Goal: Transaction & Acquisition: Purchase product/service

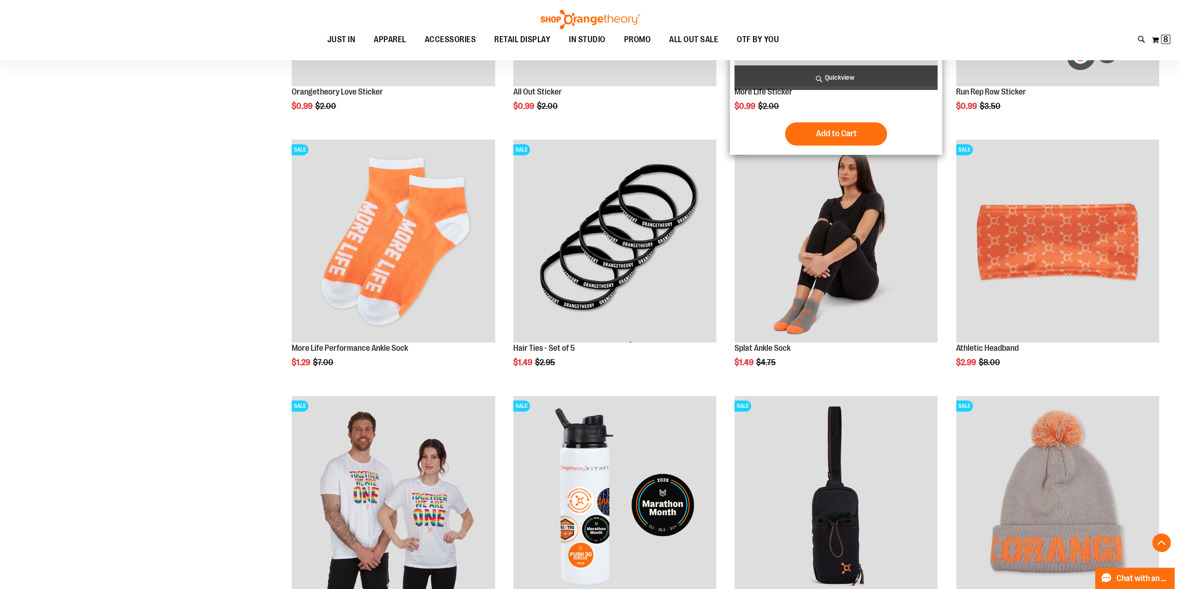
scroll to position [371, 0]
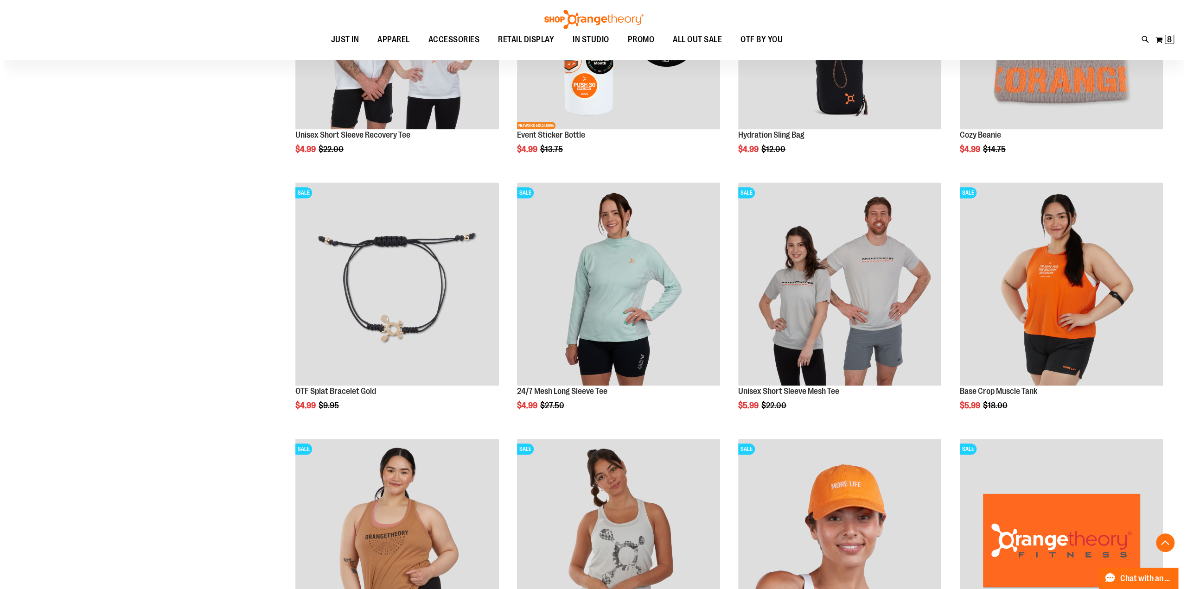
scroll to position [788, 0]
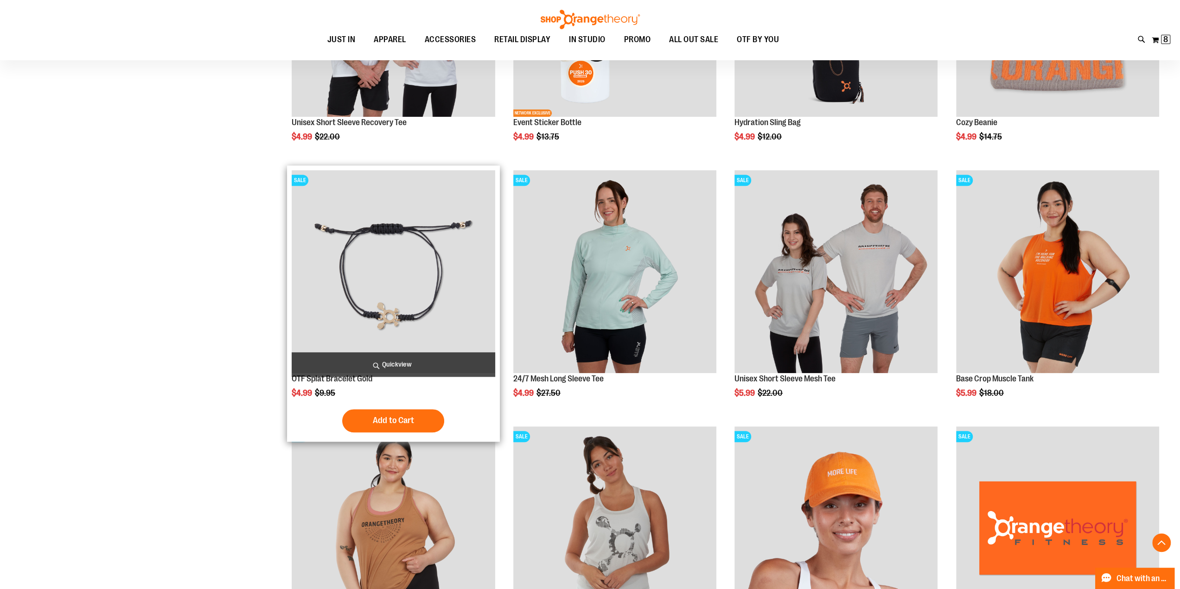
click at [409, 367] on span "Quickview" at bounding box center [393, 364] width 203 height 25
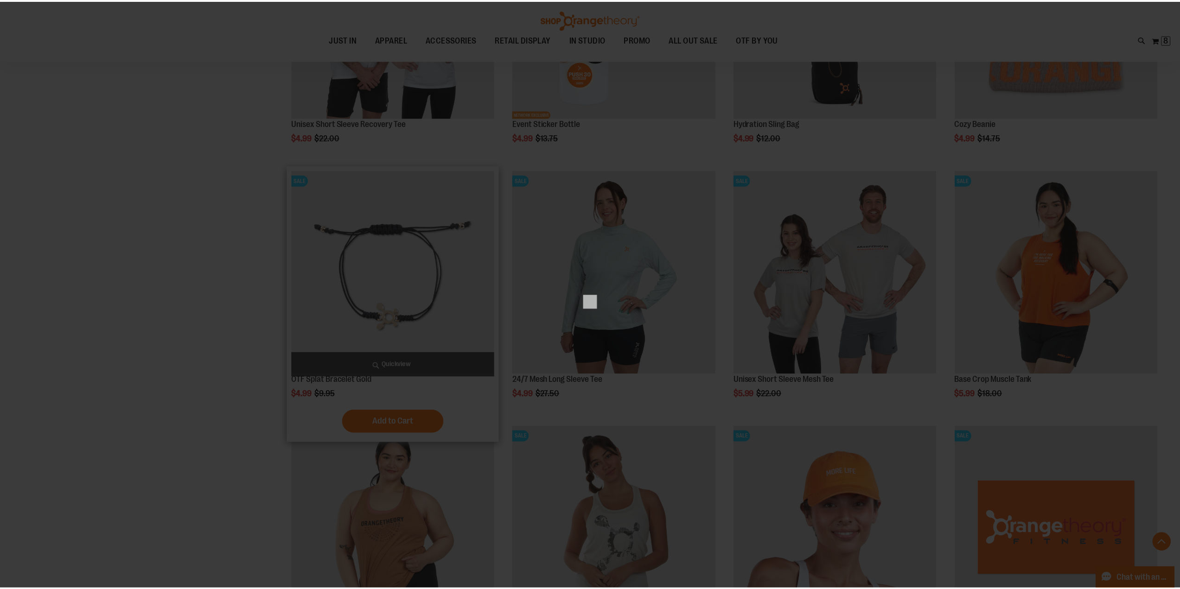
scroll to position [0, 0]
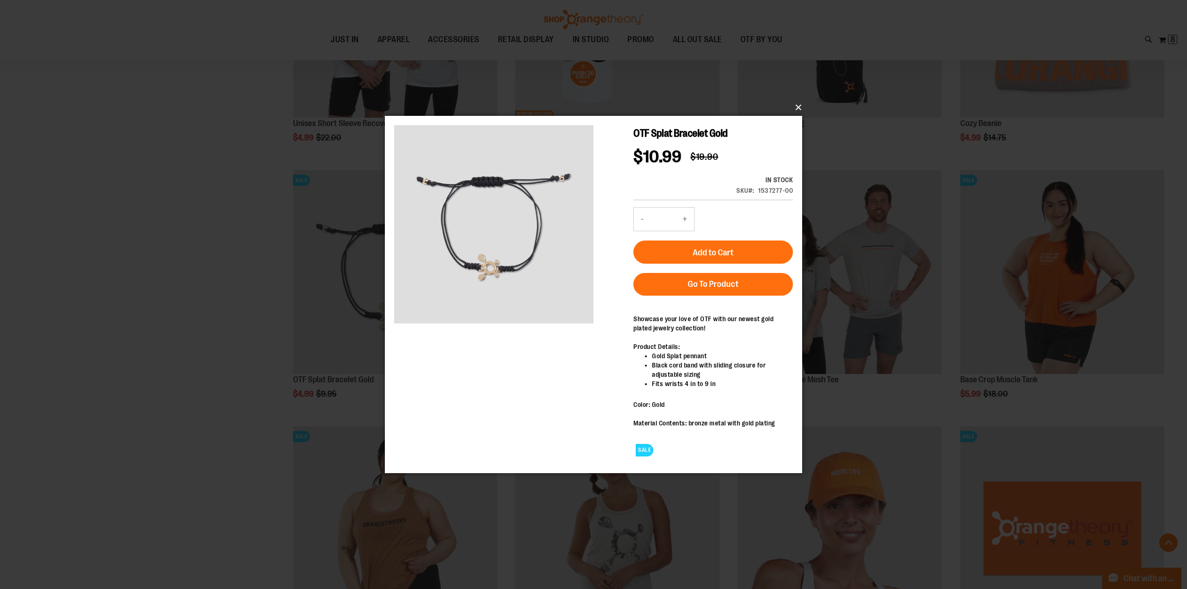
click at [800, 108] on button "×" at bounding box center [596, 107] width 417 height 20
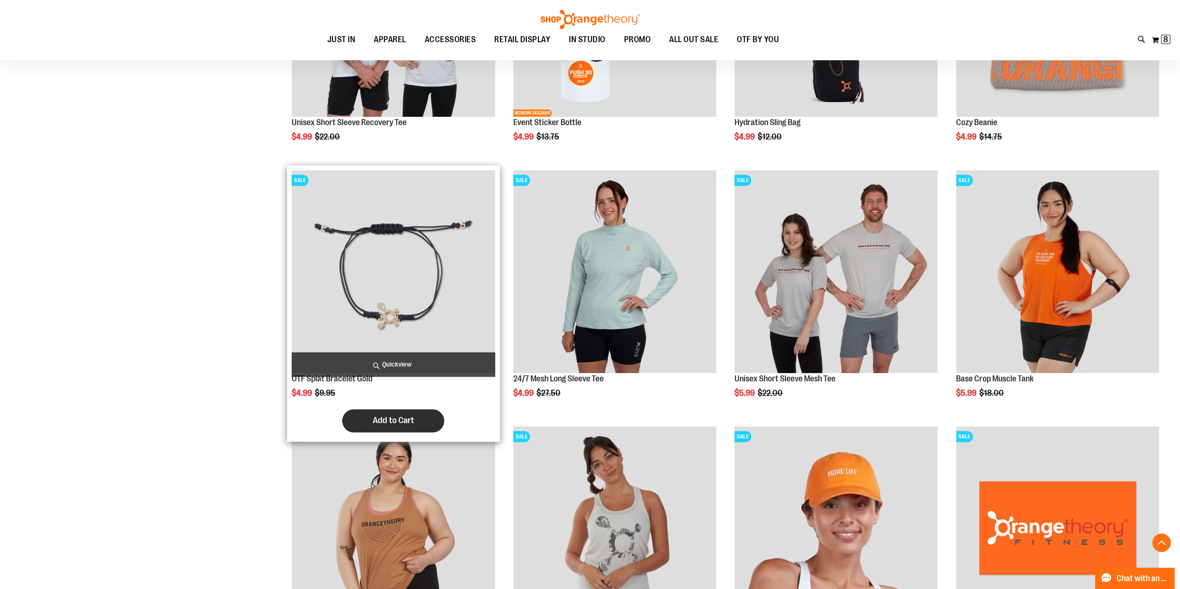
click at [412, 427] on button "Add to Cart" at bounding box center [393, 420] width 102 height 23
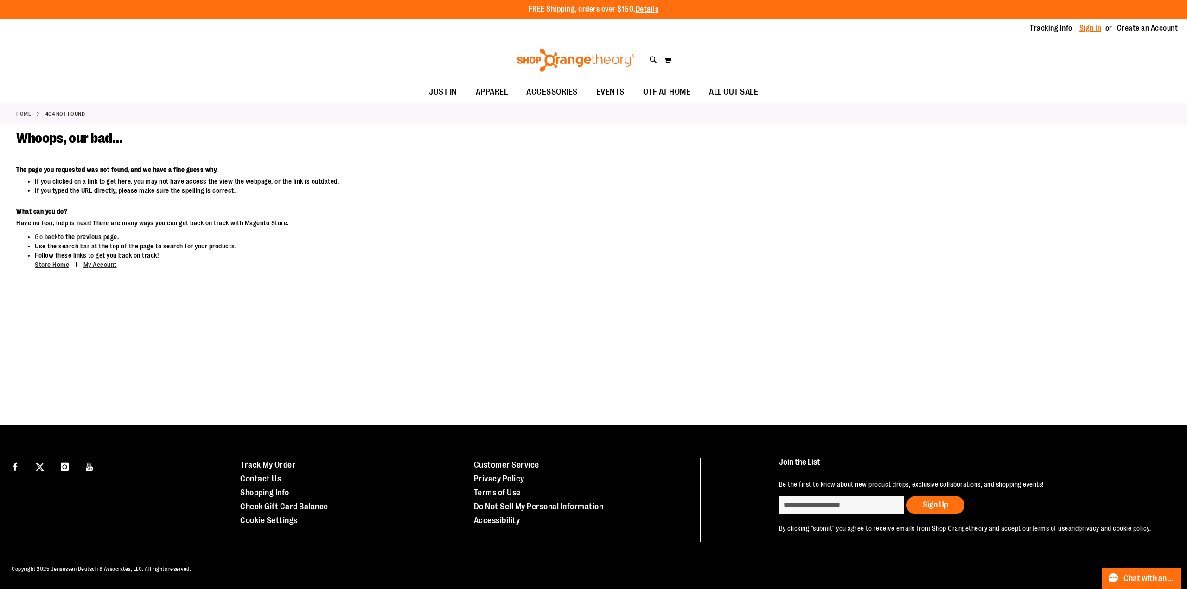
click at [1090, 32] on link "Sign In" at bounding box center [1091, 28] width 22 height 10
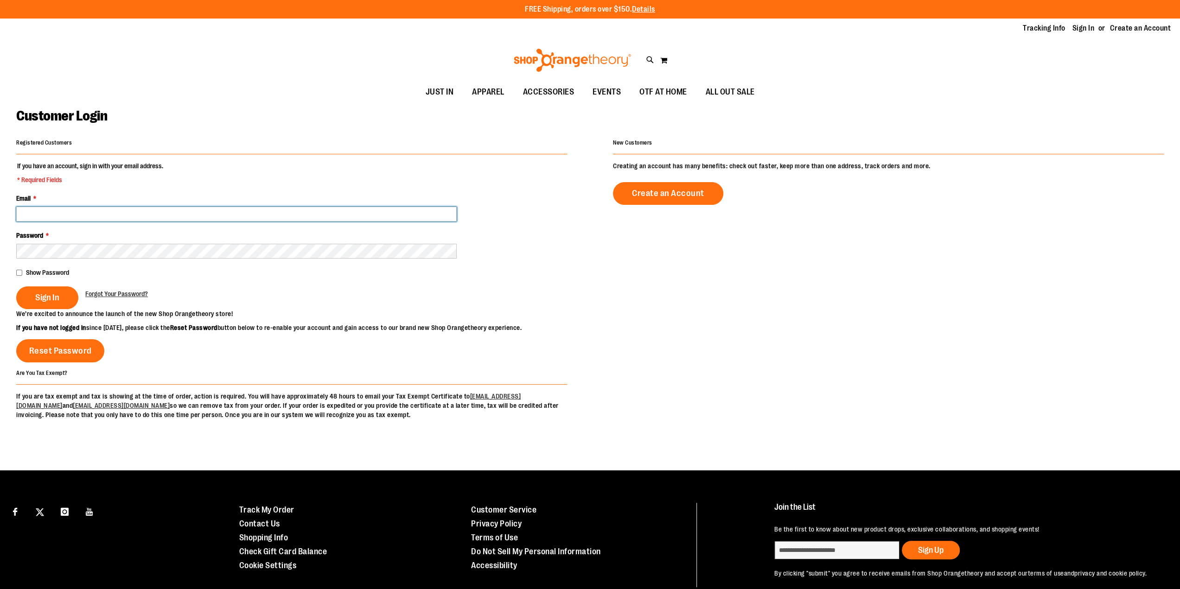
click at [61, 214] on input "Email *" at bounding box center [236, 214] width 441 height 15
type input "**********"
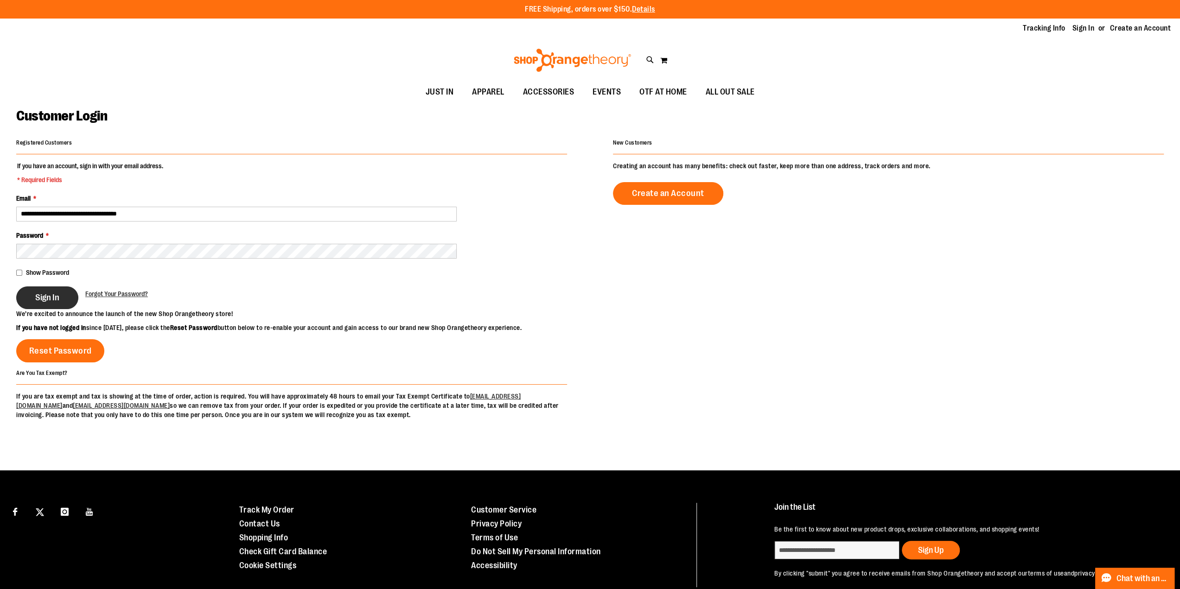
click at [38, 293] on span "Sign In" at bounding box center [47, 298] width 24 height 10
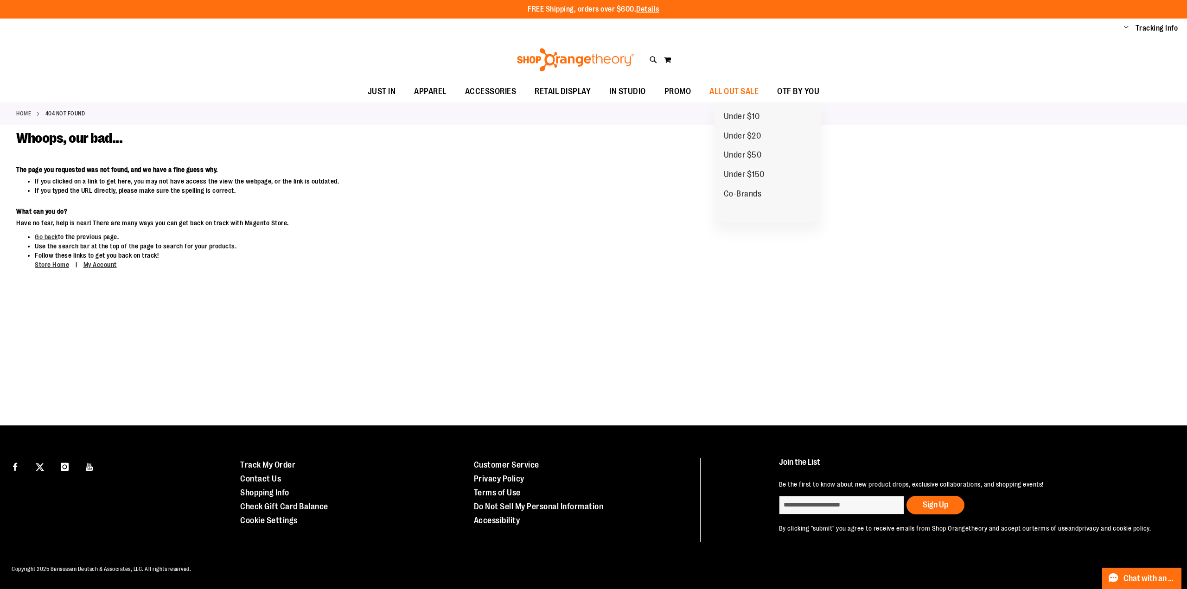
click at [751, 117] on span "Under $10" at bounding box center [742, 118] width 36 height 12
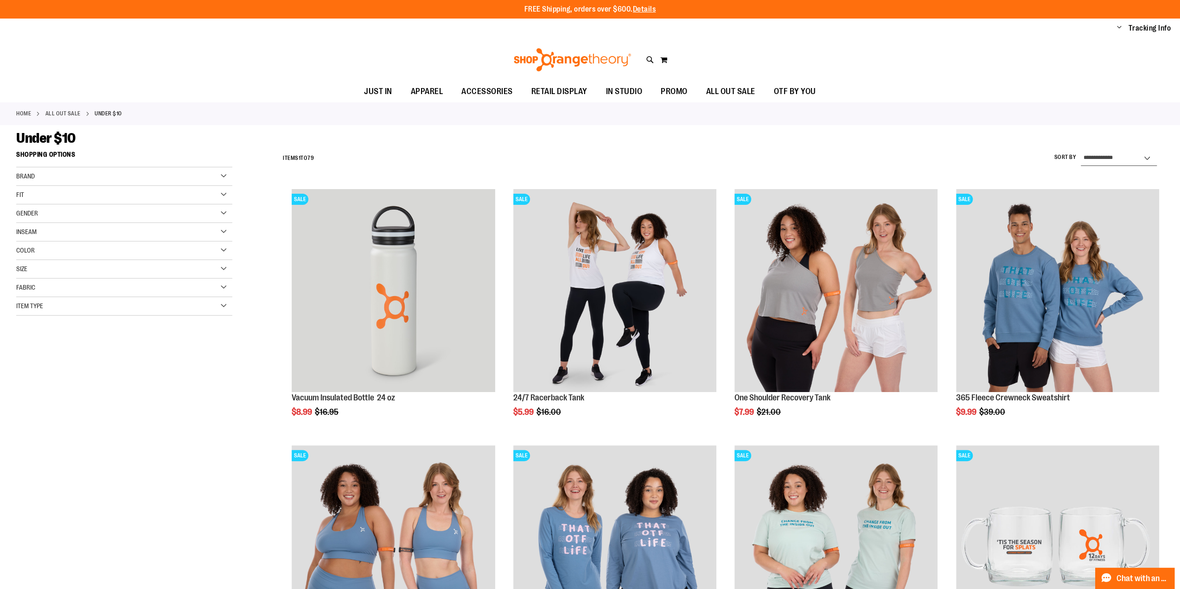
click at [1110, 153] on select "**********" at bounding box center [1119, 158] width 76 height 15
select select "*********"
click at [1081, 151] on select "**********" at bounding box center [1119, 158] width 76 height 15
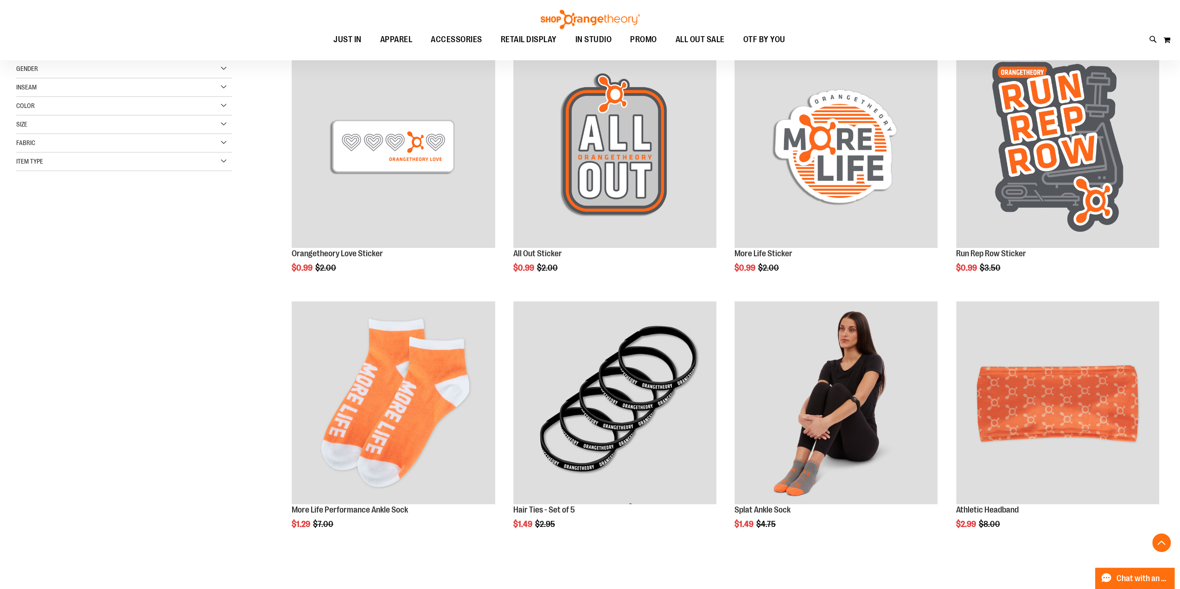
scroll to position [146, 0]
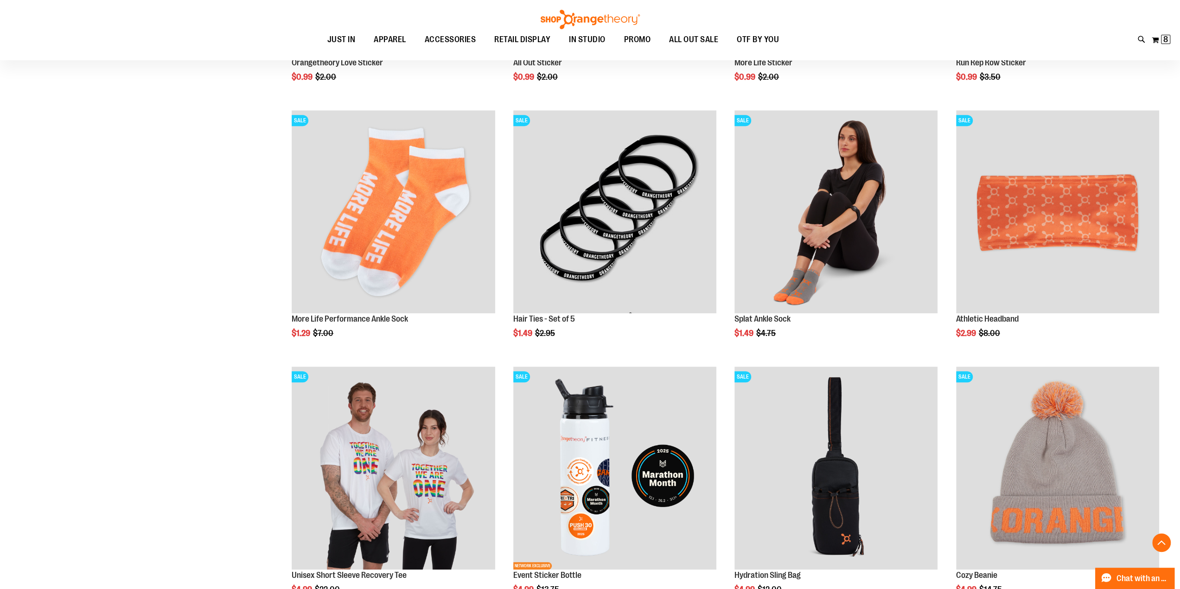
scroll to position [285, 0]
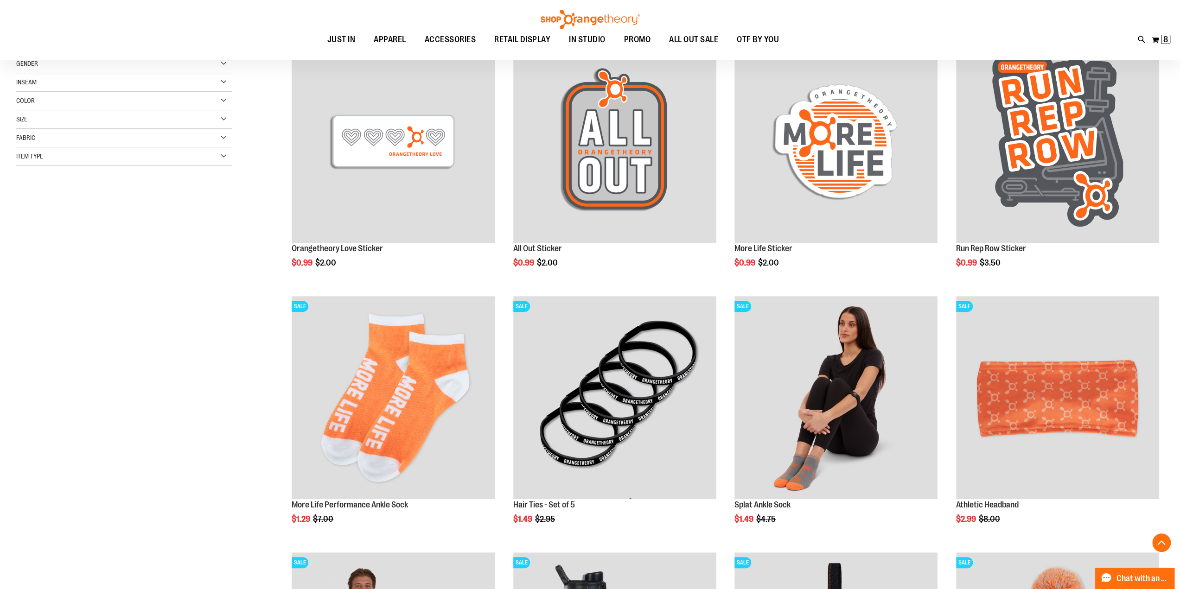
scroll to position [377, 0]
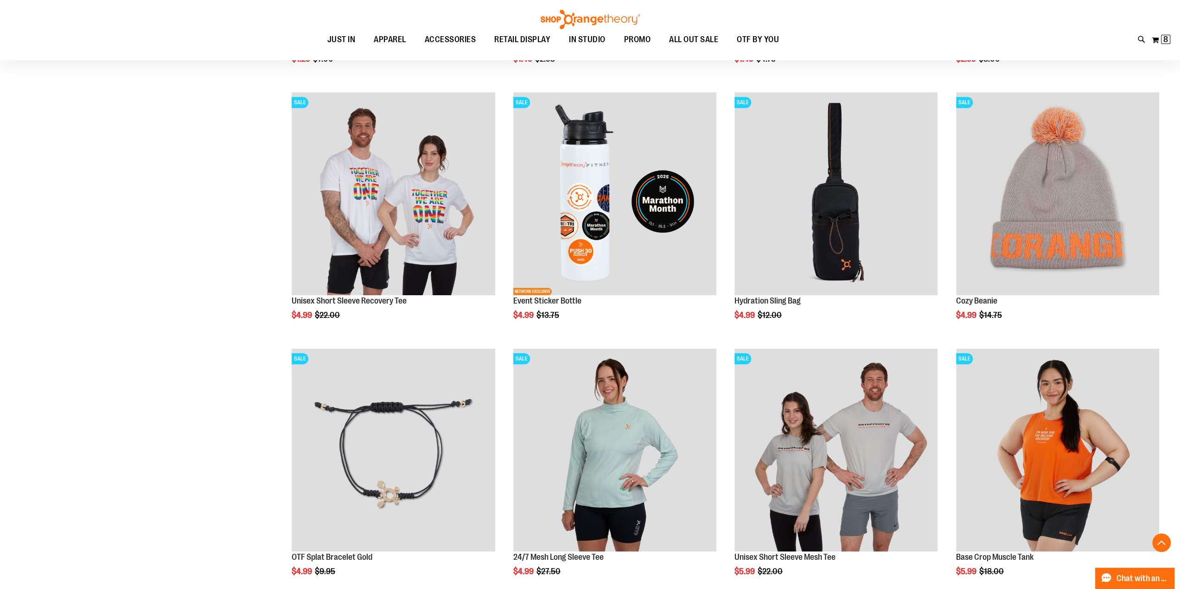
scroll to position [841, 0]
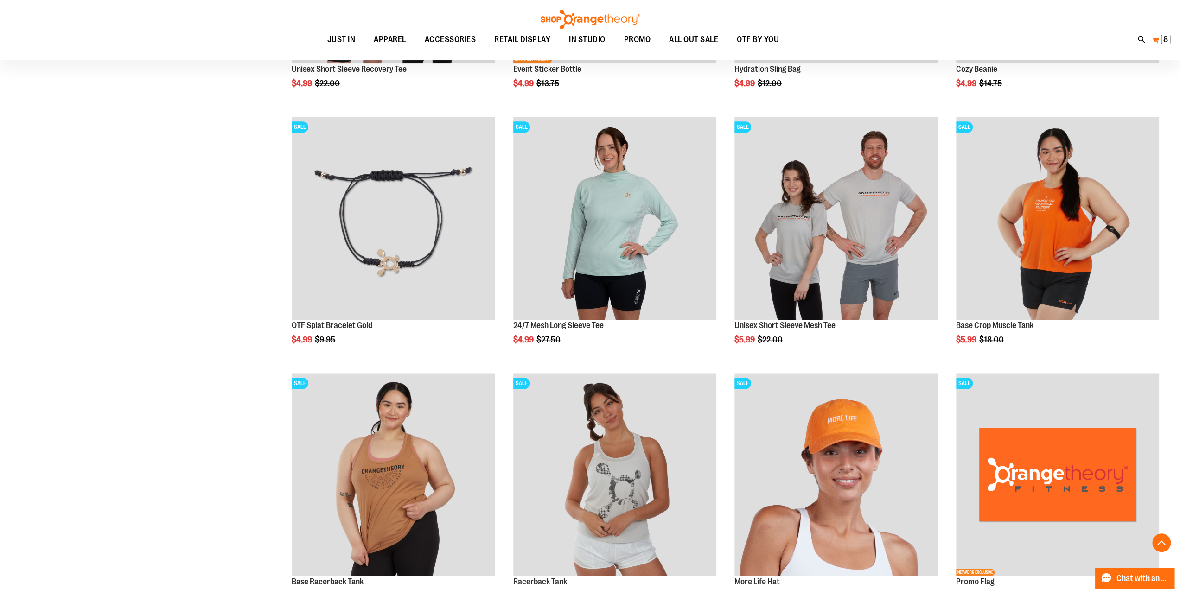
click at [1169, 38] on span "8 8 items" at bounding box center [1165, 39] width 9 height 9
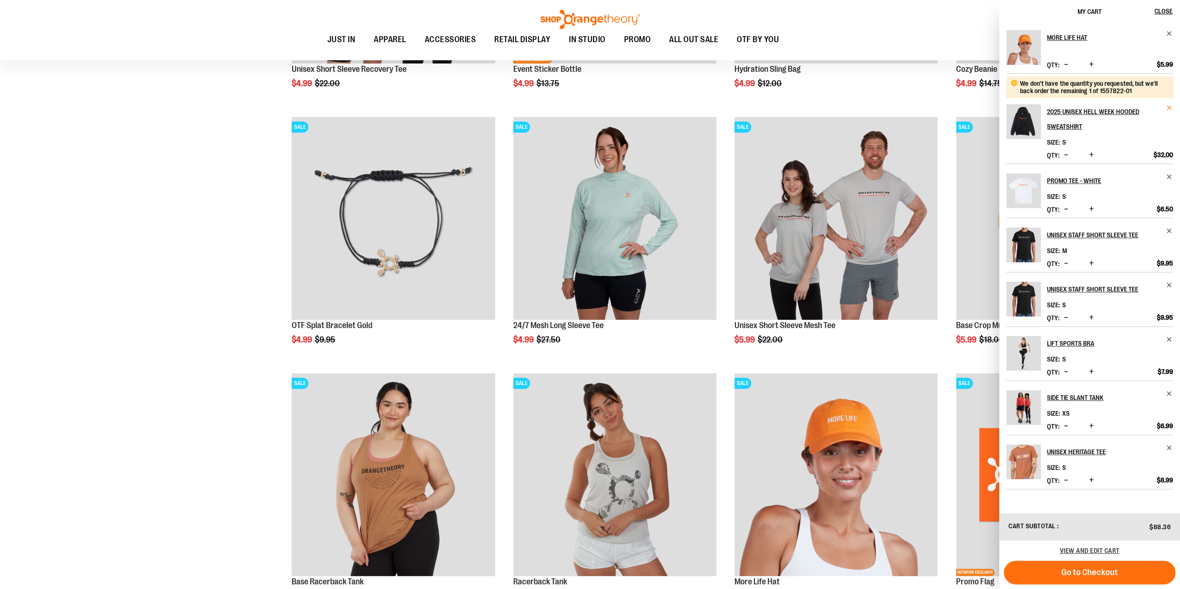
click at [1171, 106] on span "Remove item" at bounding box center [1169, 107] width 7 height 7
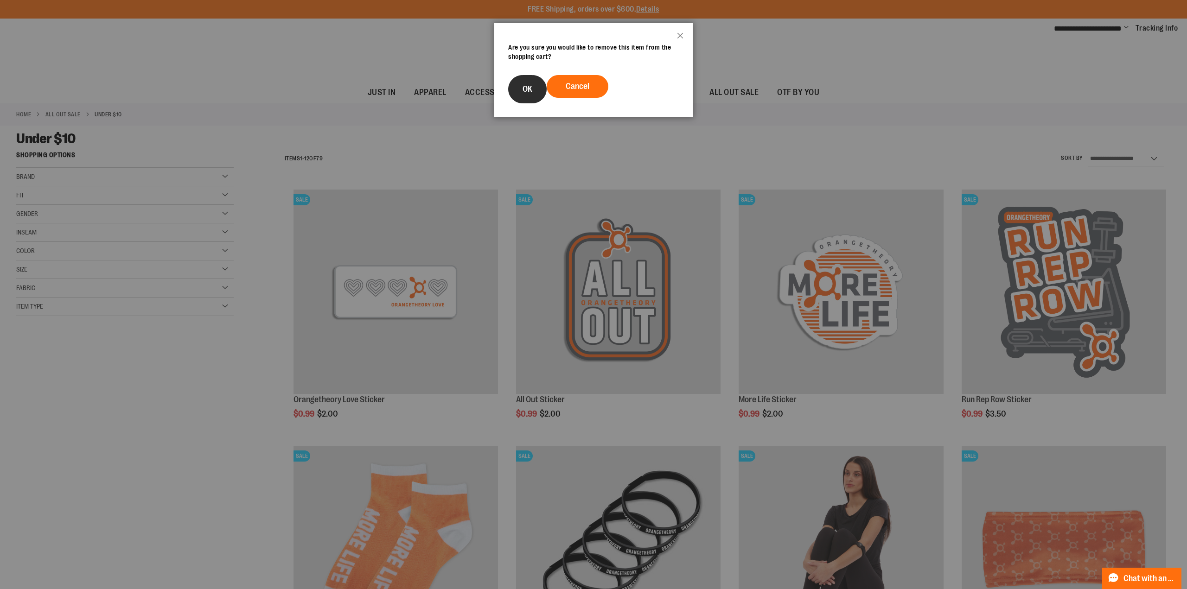
click at [524, 84] on span "OK" at bounding box center [528, 88] width 10 height 9
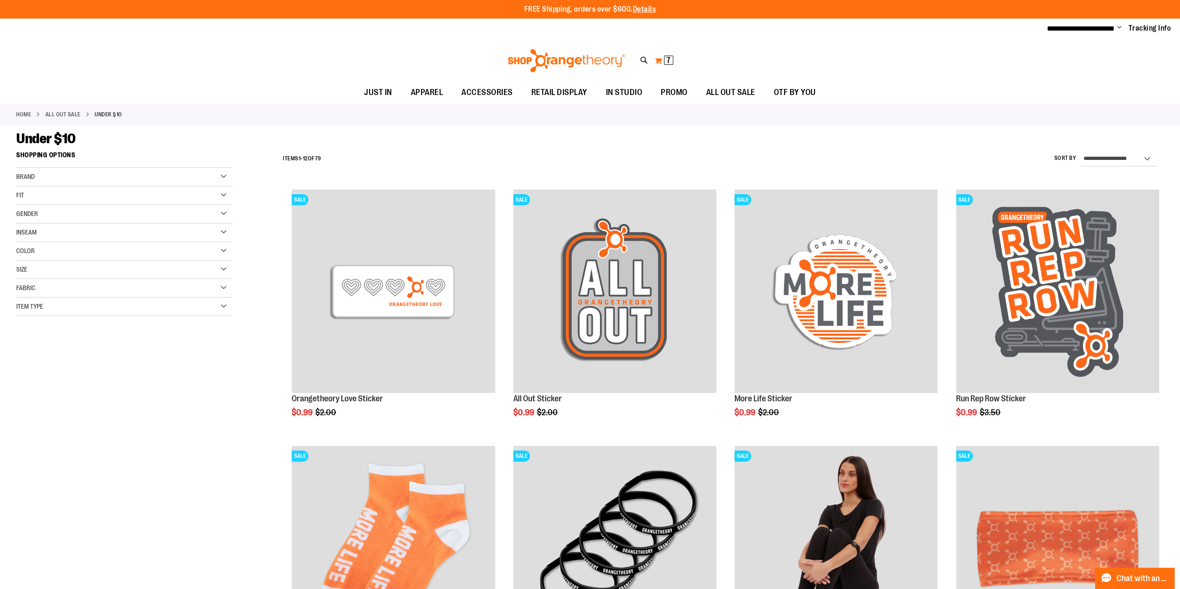
click at [658, 58] on button "My Cart 7 7 items" at bounding box center [663, 60] width 19 height 15
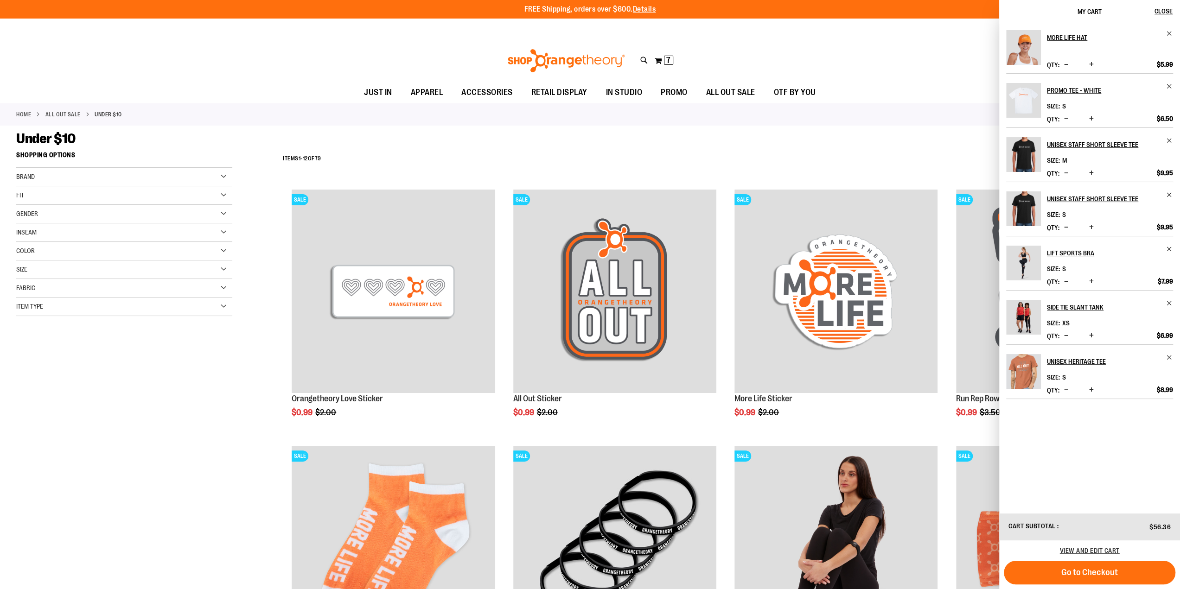
click at [582, 143] on div "Under $10" at bounding box center [590, 138] width 1148 height 17
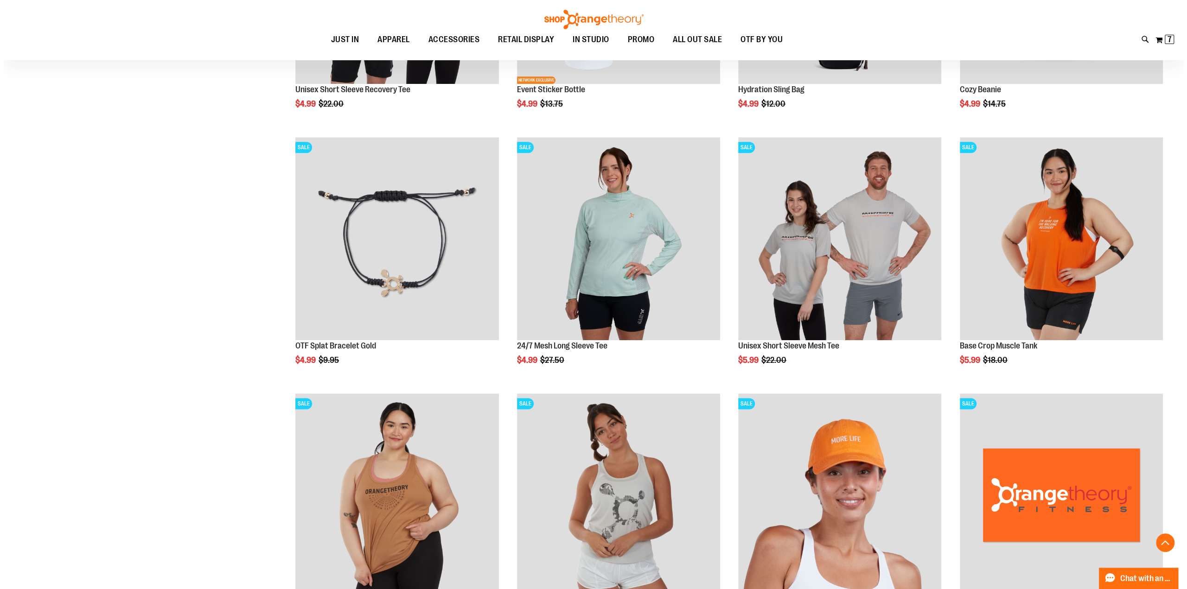
scroll to position [834, 0]
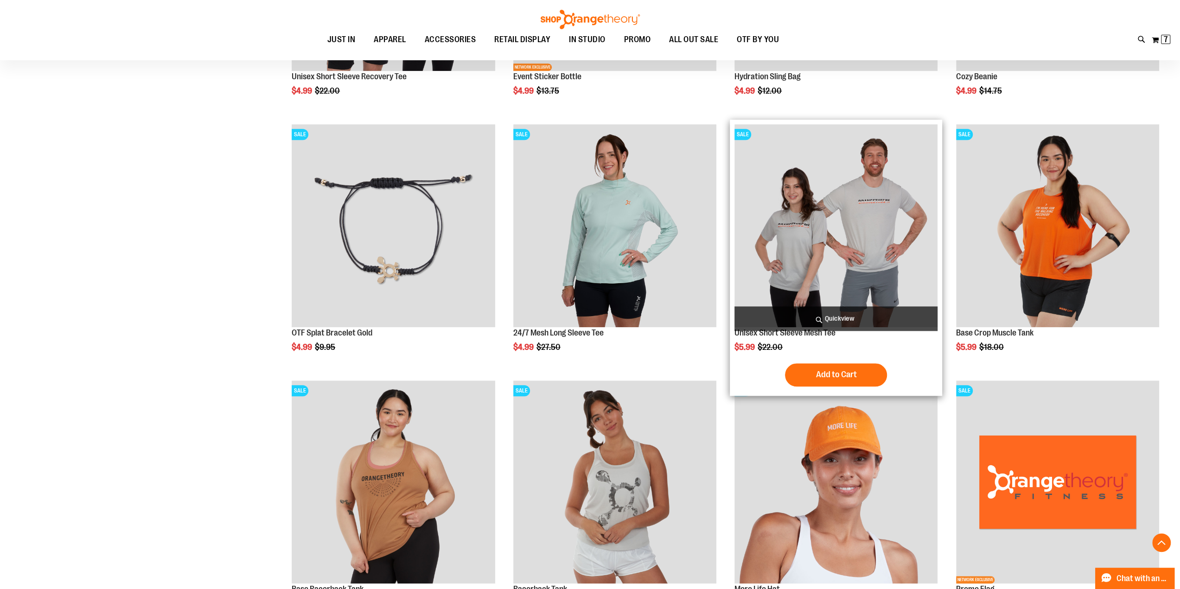
click at [847, 320] on span "Quickview" at bounding box center [836, 319] width 203 height 25
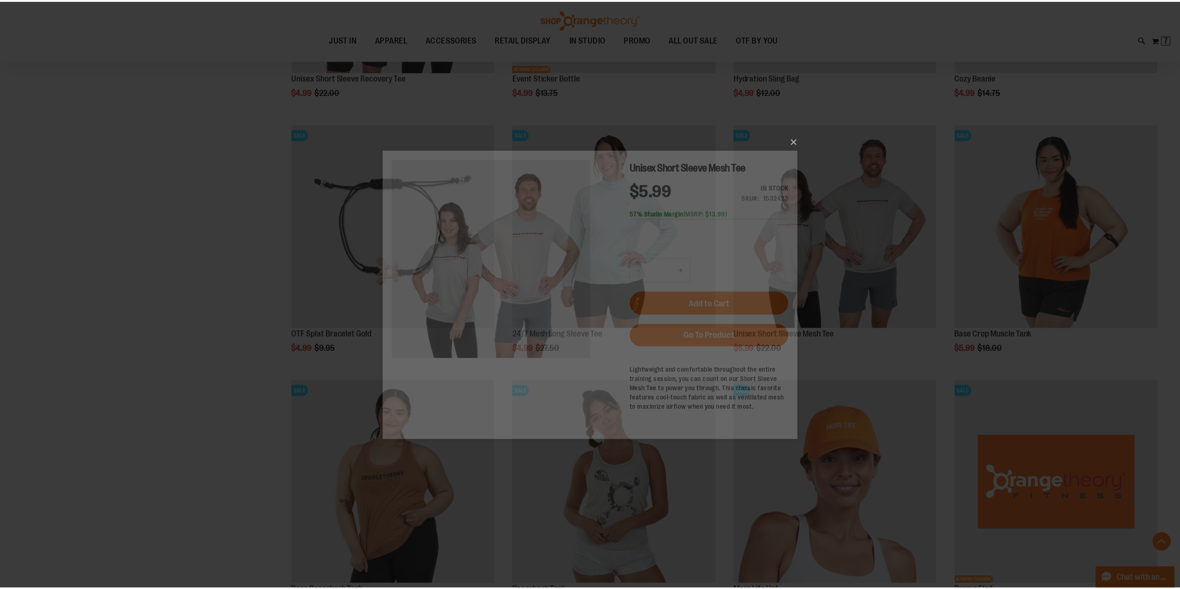
scroll to position [0, 0]
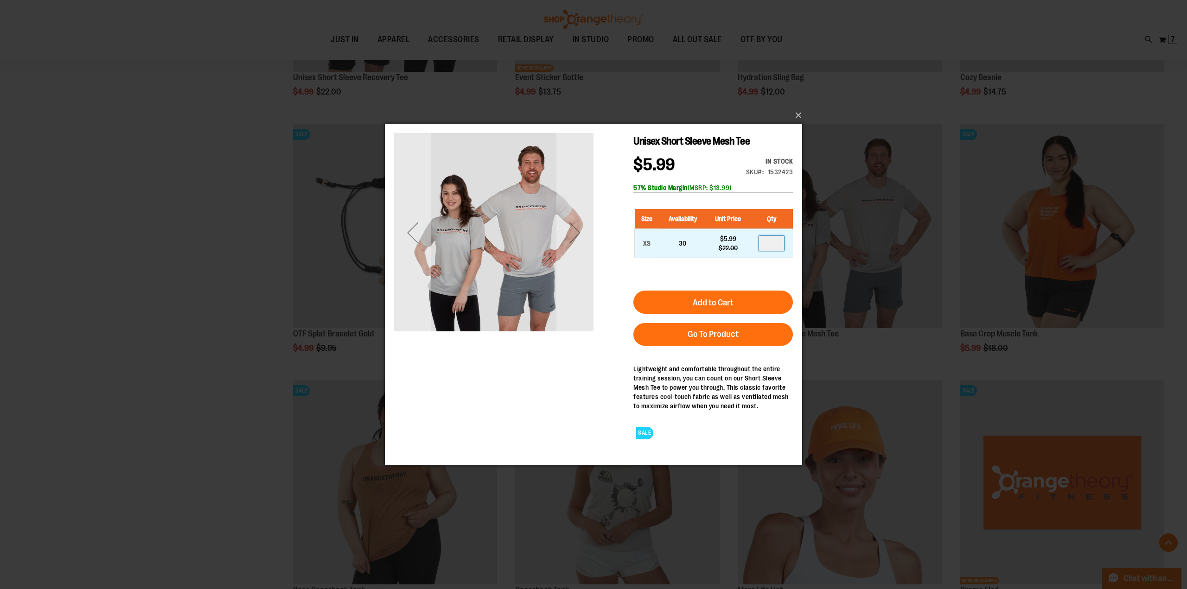
click at [770, 239] on input "number" at bounding box center [771, 243] width 25 height 15
click at [798, 116] on button "×" at bounding box center [596, 115] width 417 height 20
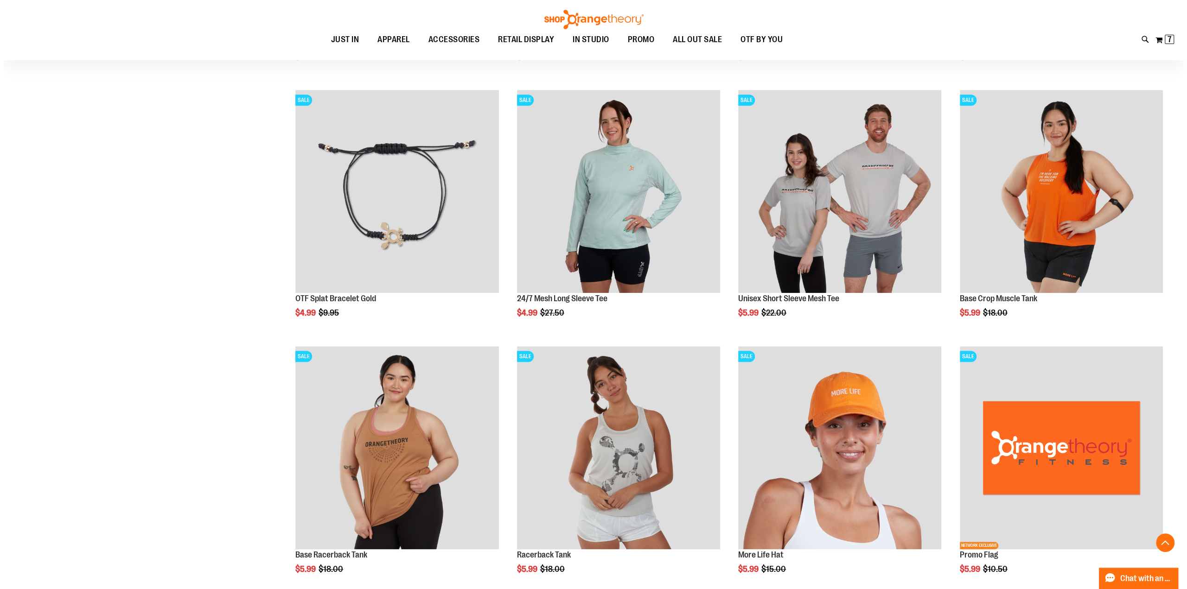
scroll to position [880, 0]
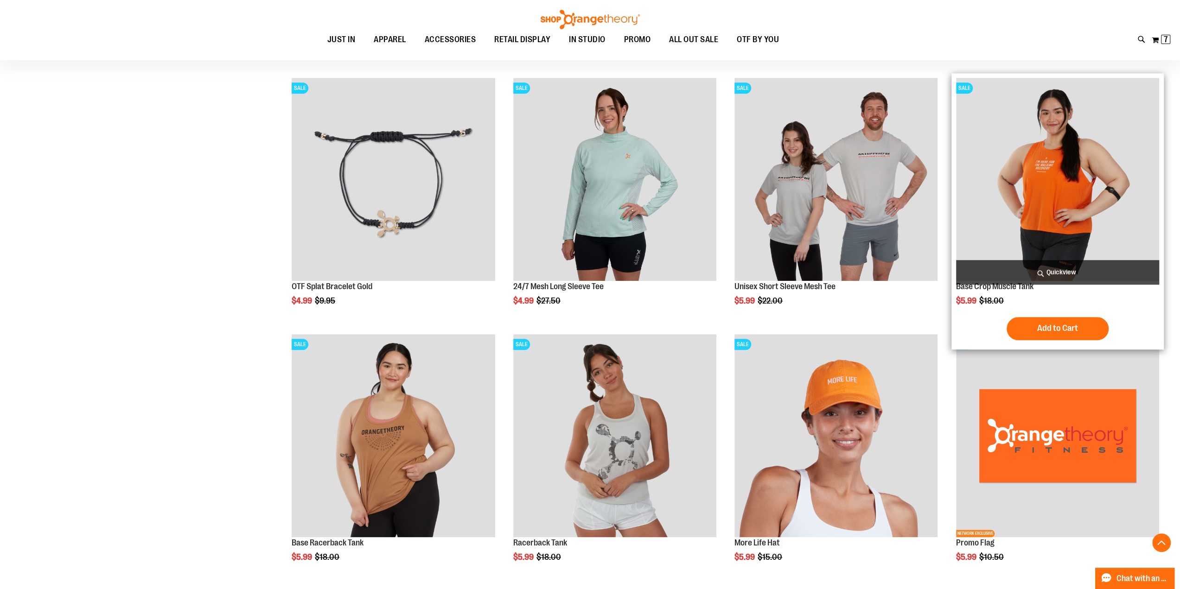
click at [1046, 278] on span "Quickview" at bounding box center [1057, 272] width 203 height 25
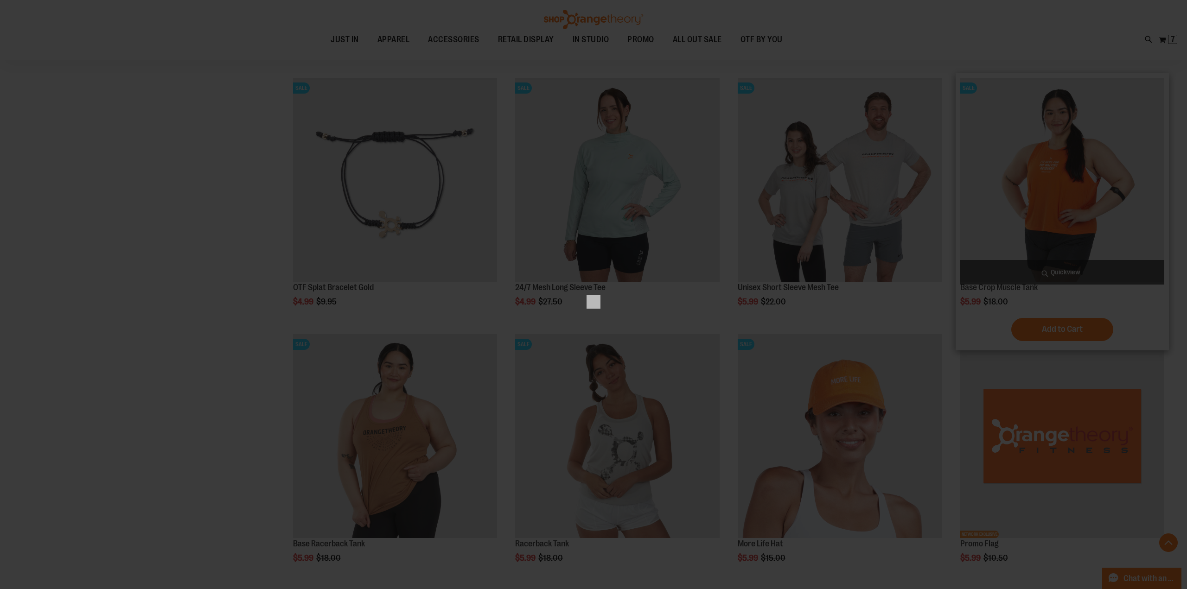
scroll to position [0, 0]
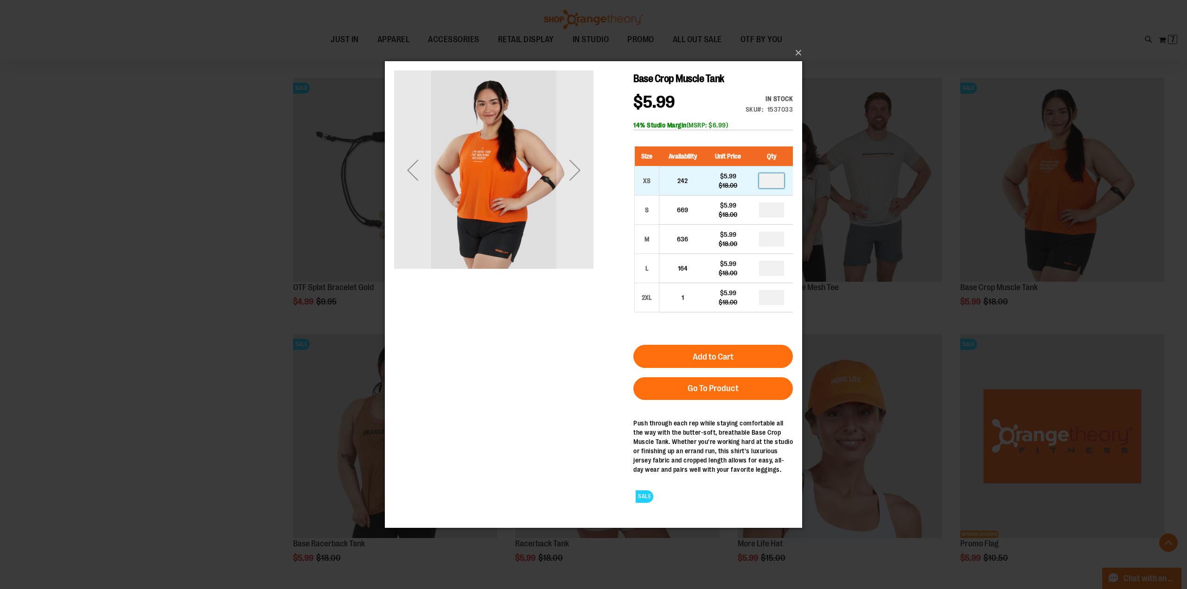
click at [780, 185] on input "number" at bounding box center [771, 180] width 25 height 15
type input "*"
click at [737, 357] on button "Add to Cart" at bounding box center [713, 356] width 160 height 23
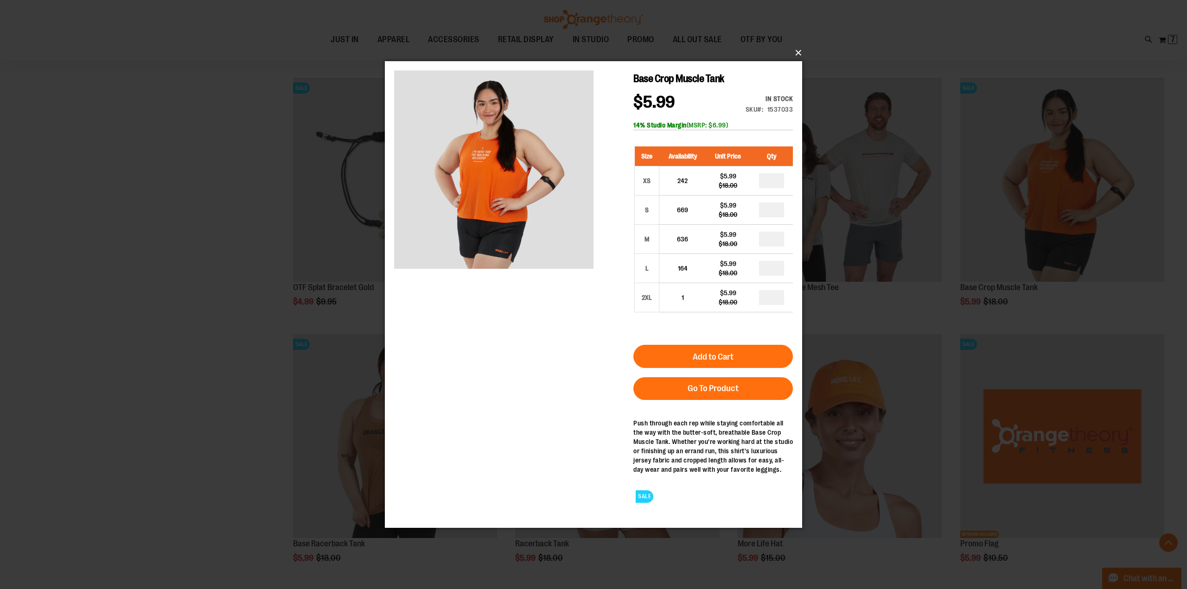
click at [797, 51] on button "×" at bounding box center [596, 53] width 417 height 20
click at [146, 270] on div "×" at bounding box center [593, 294] width 1187 height 589
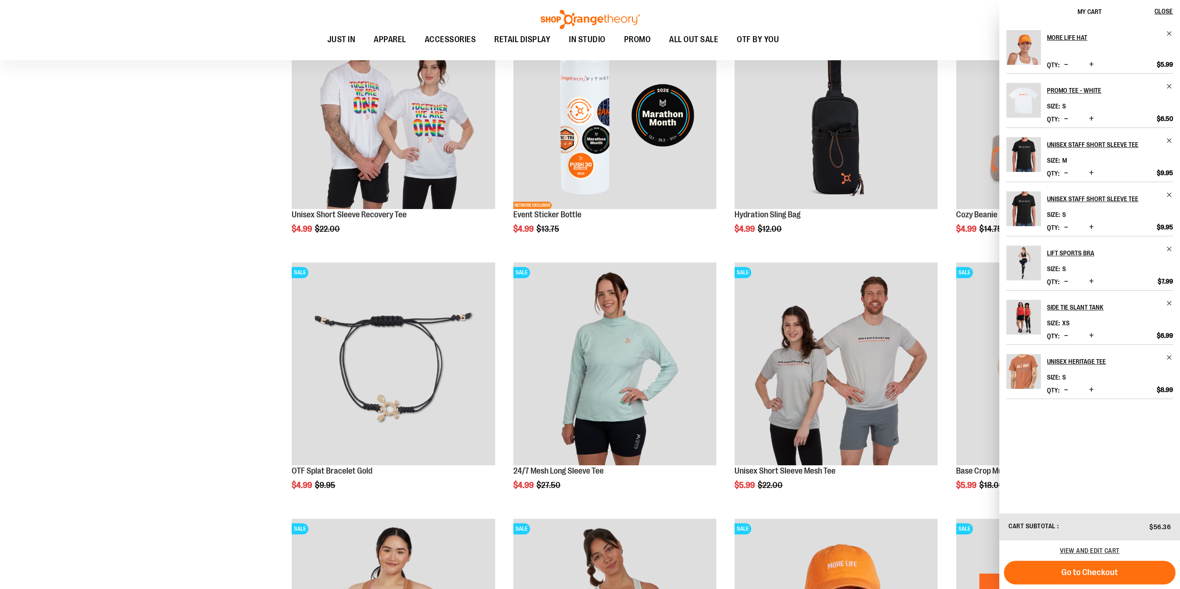
scroll to position [1067, 0]
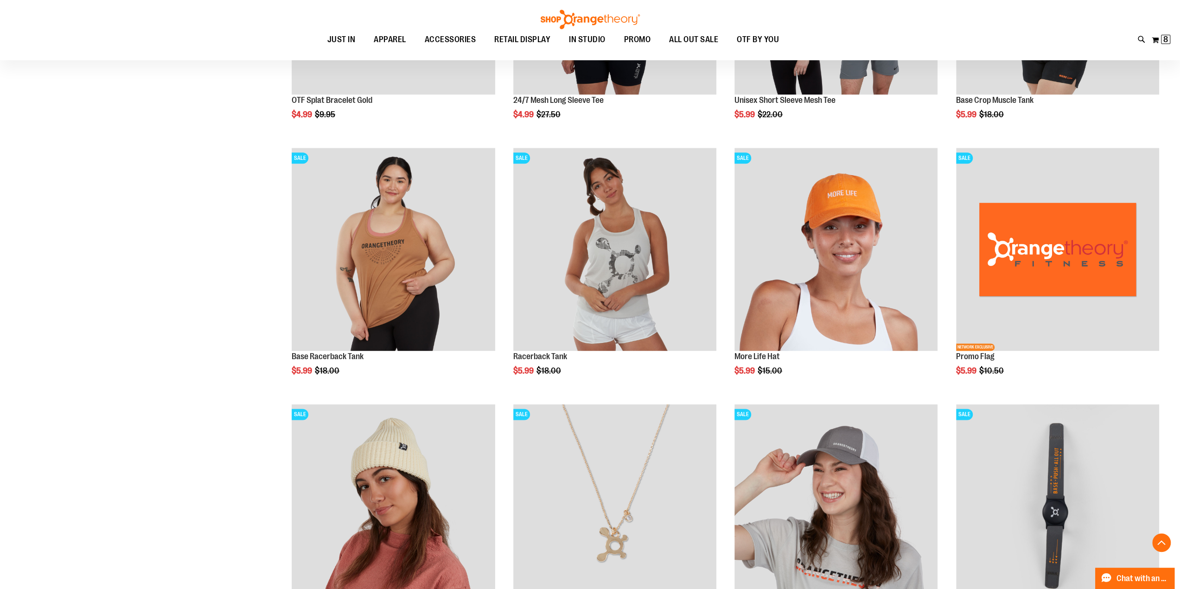
scroll to position [835, 0]
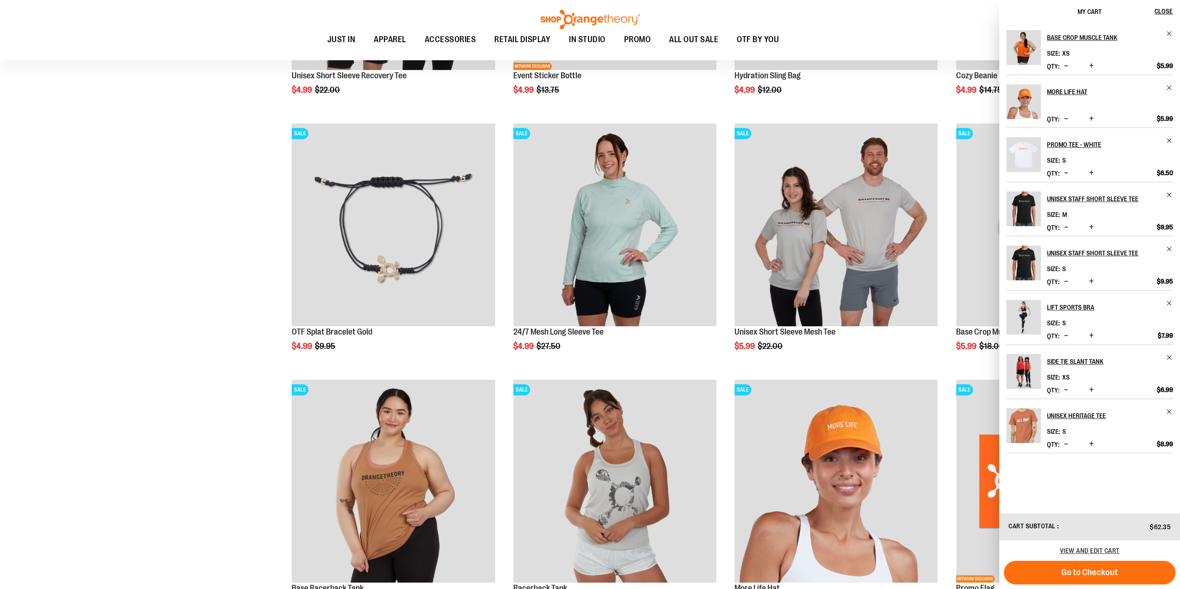
scroll to position [1067, 0]
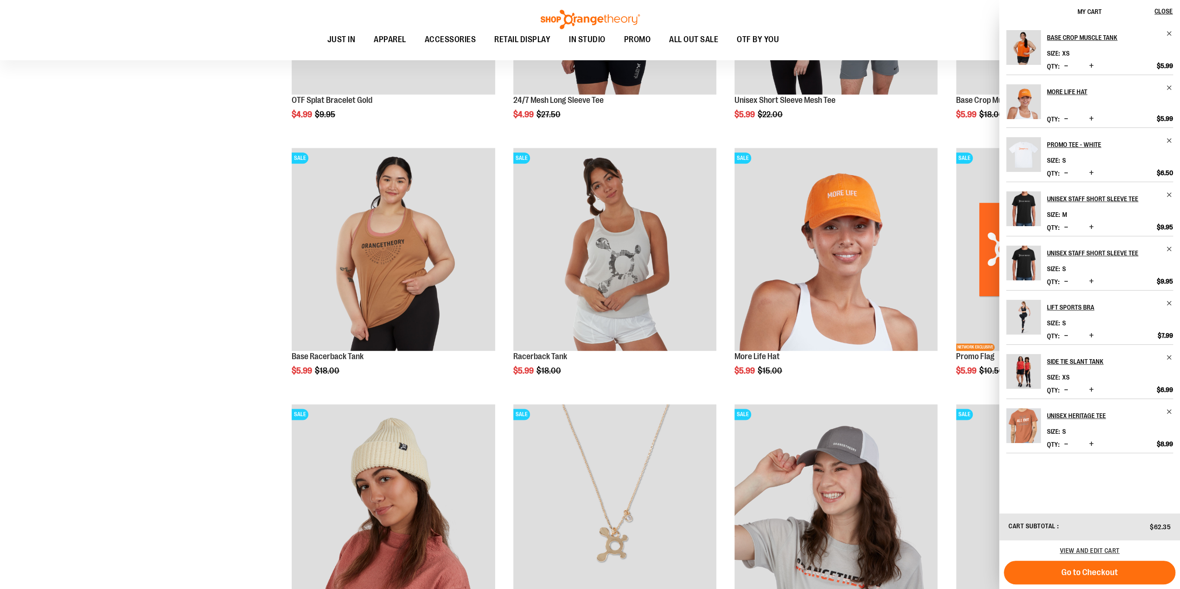
click at [242, 294] on div "**********" at bounding box center [590, 280] width 1148 height 2402
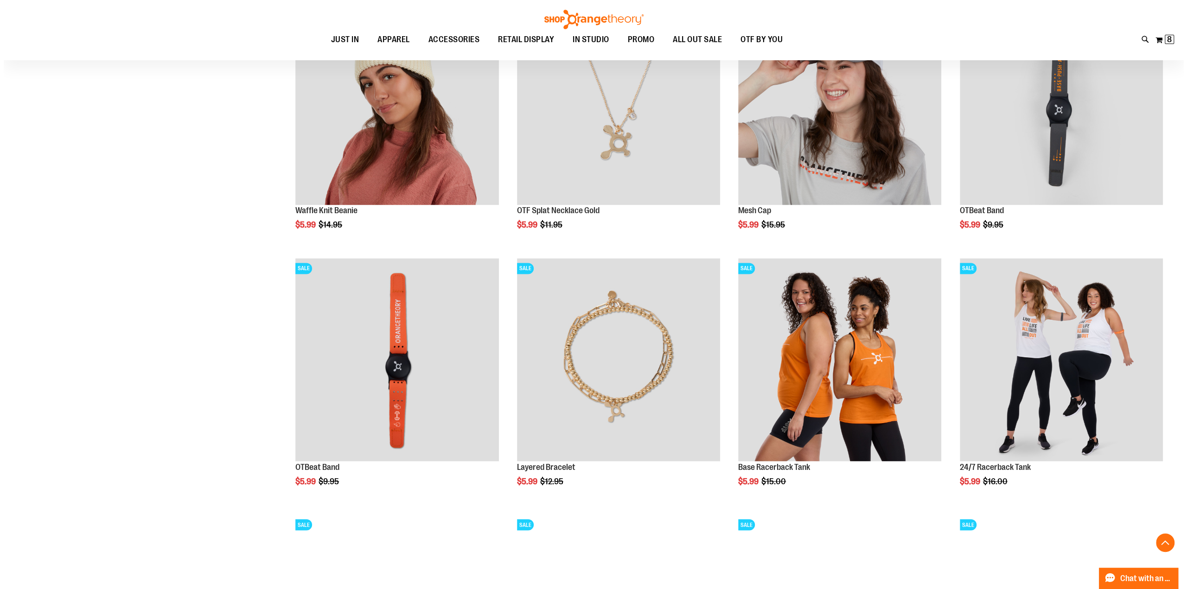
scroll to position [1484, 0]
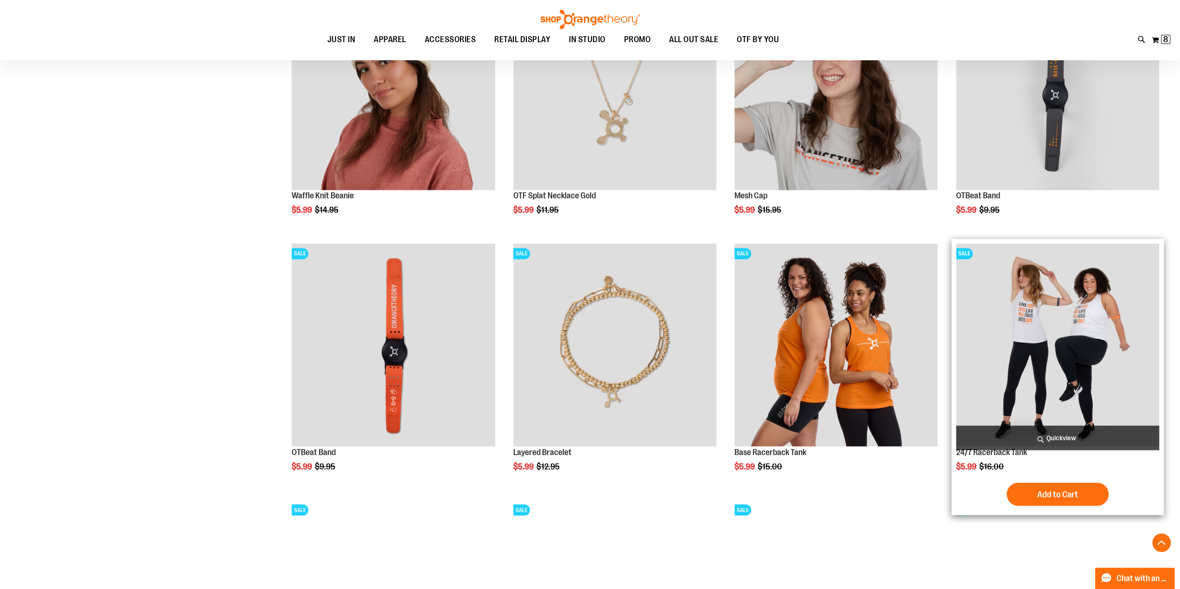
click at [1087, 433] on span "Quickview" at bounding box center [1057, 438] width 203 height 25
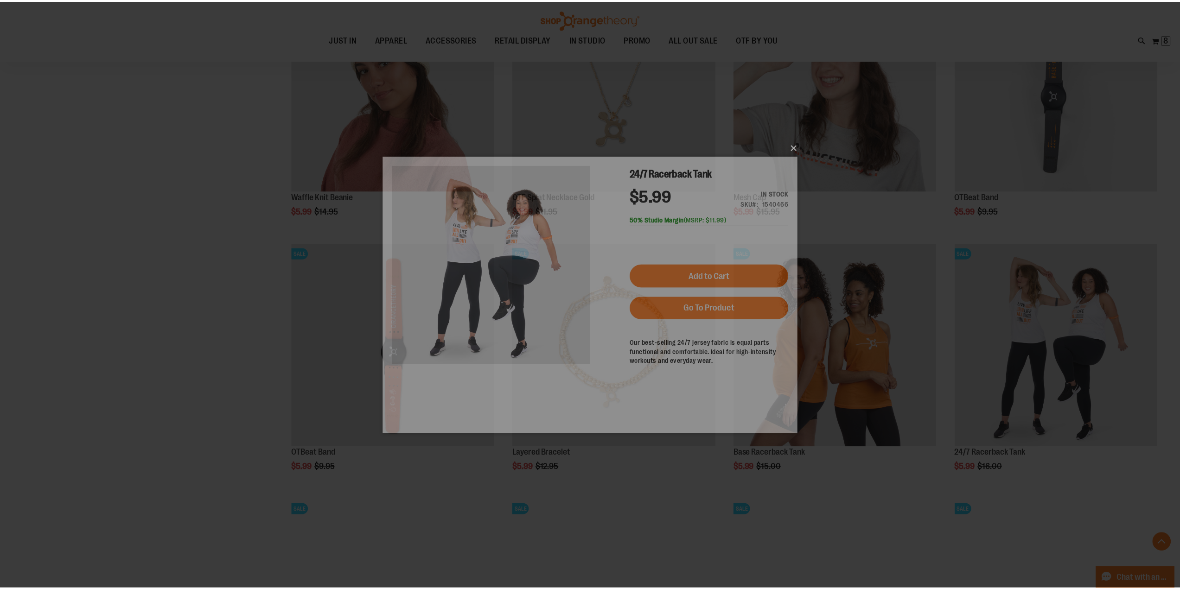
scroll to position [0, 0]
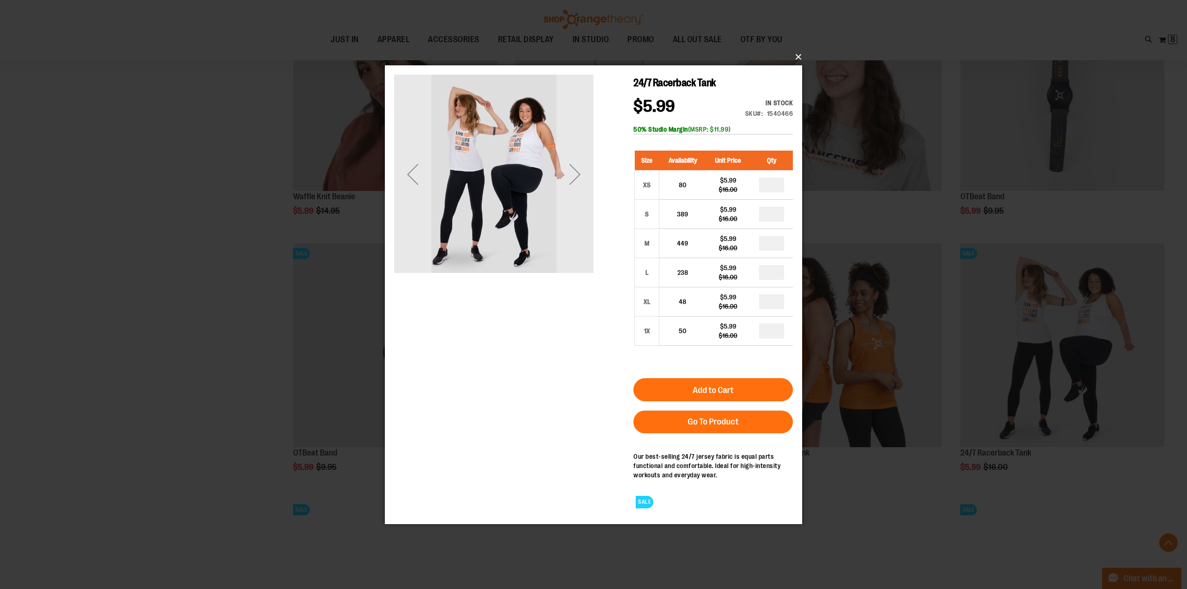
click at [800, 58] on button "×" at bounding box center [596, 57] width 417 height 20
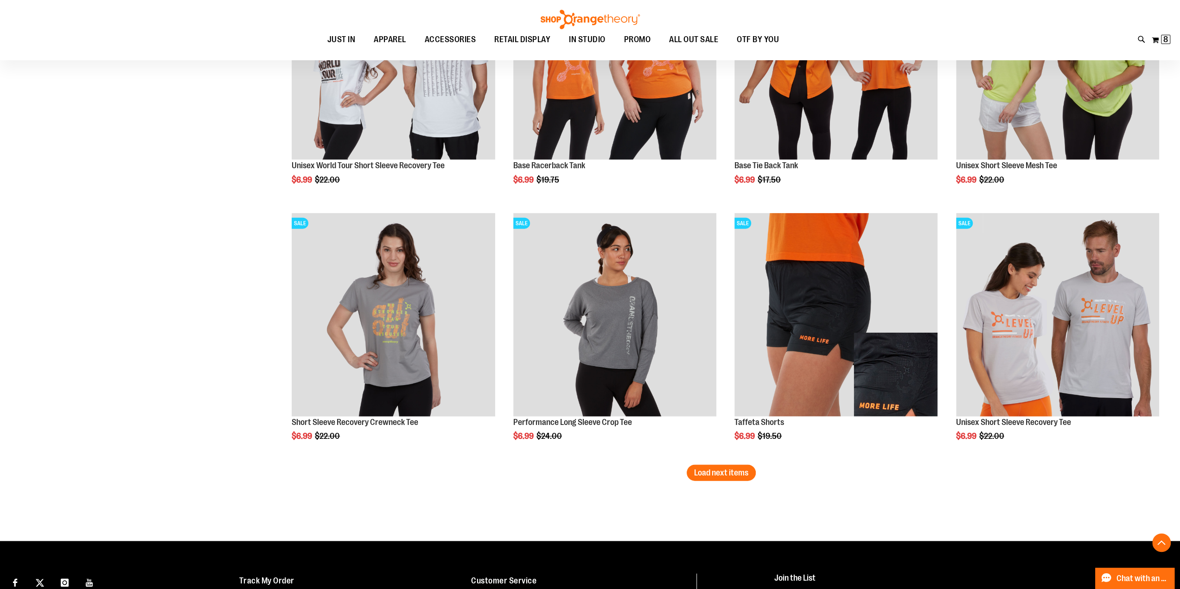
scroll to position [2040, 0]
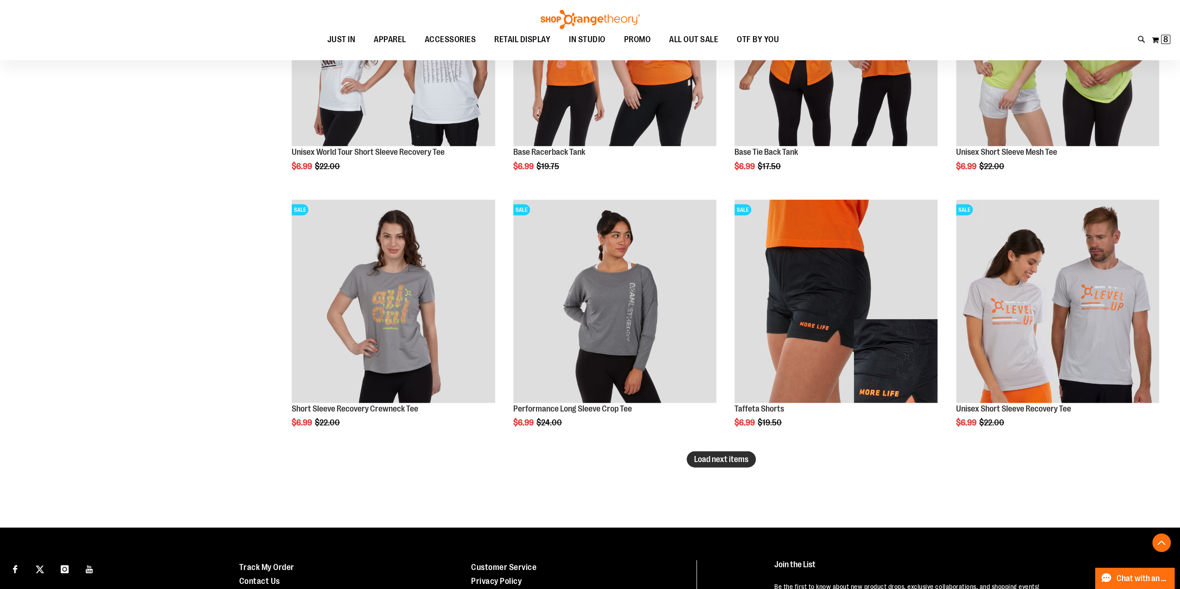
click at [728, 456] on span "Load next items" at bounding box center [721, 459] width 54 height 9
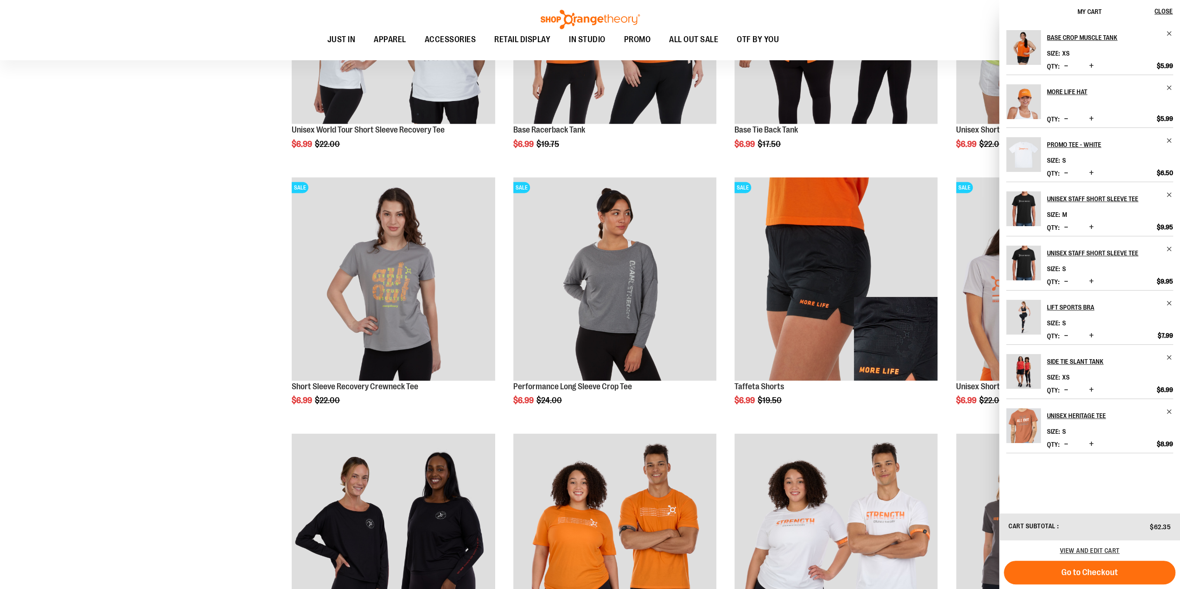
scroll to position [2180, 0]
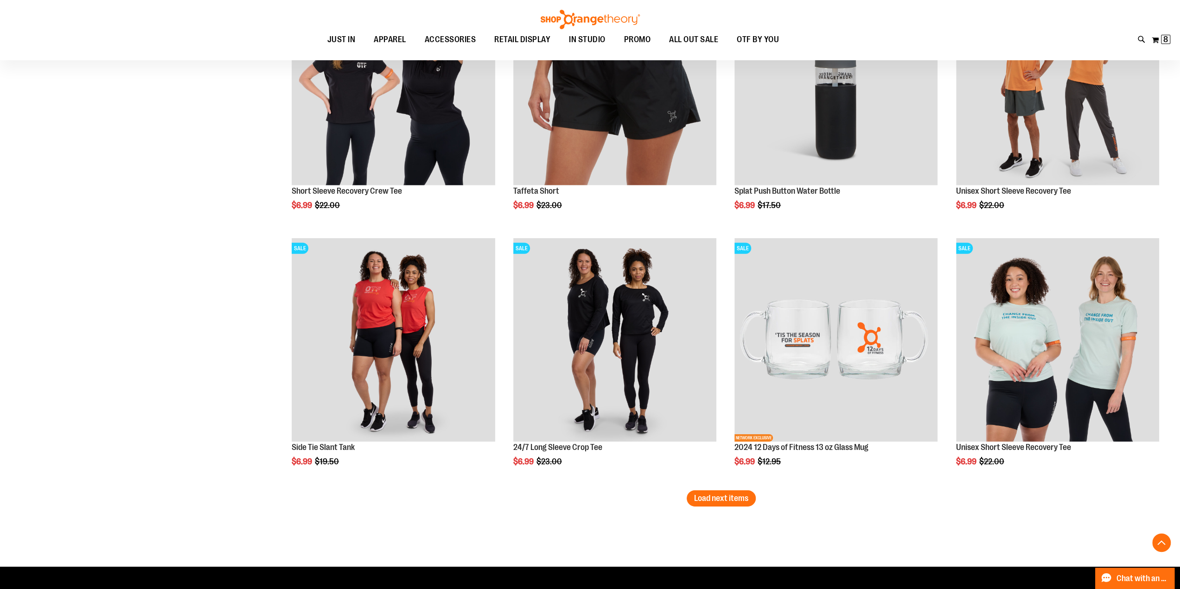
scroll to position [2782, 0]
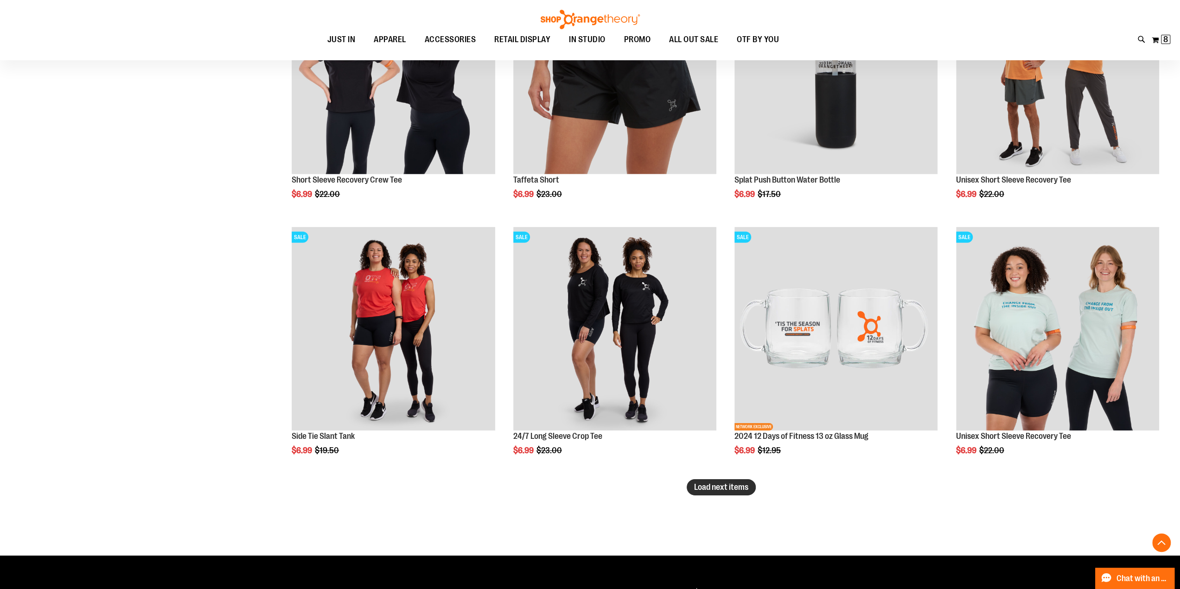
click at [724, 486] on span "Load next items" at bounding box center [721, 487] width 54 height 9
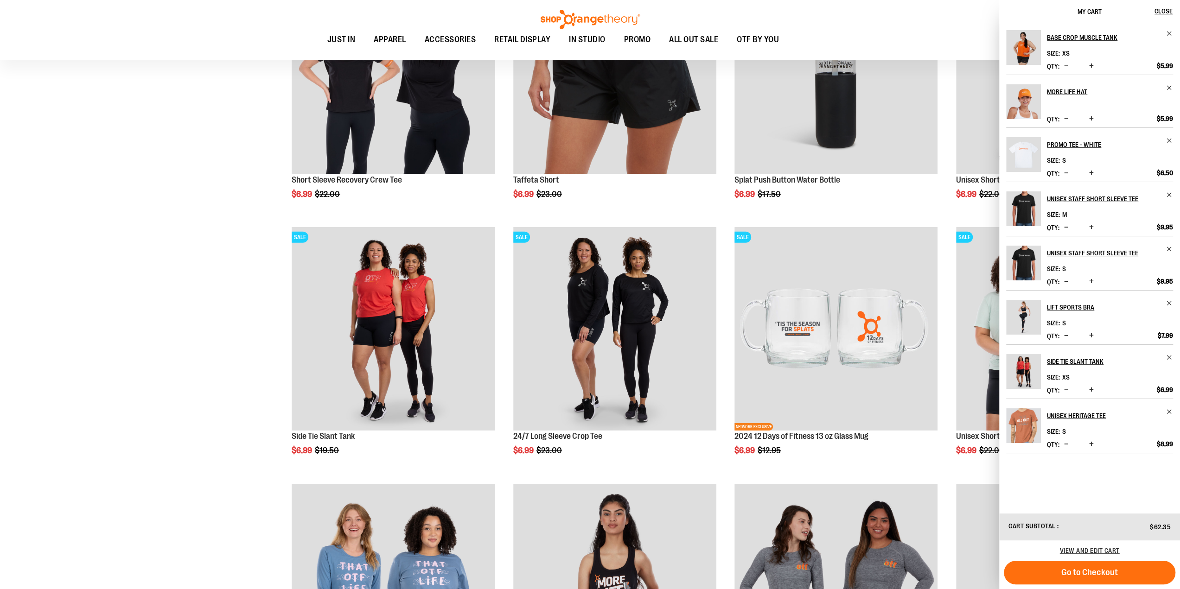
scroll to position [3014, 0]
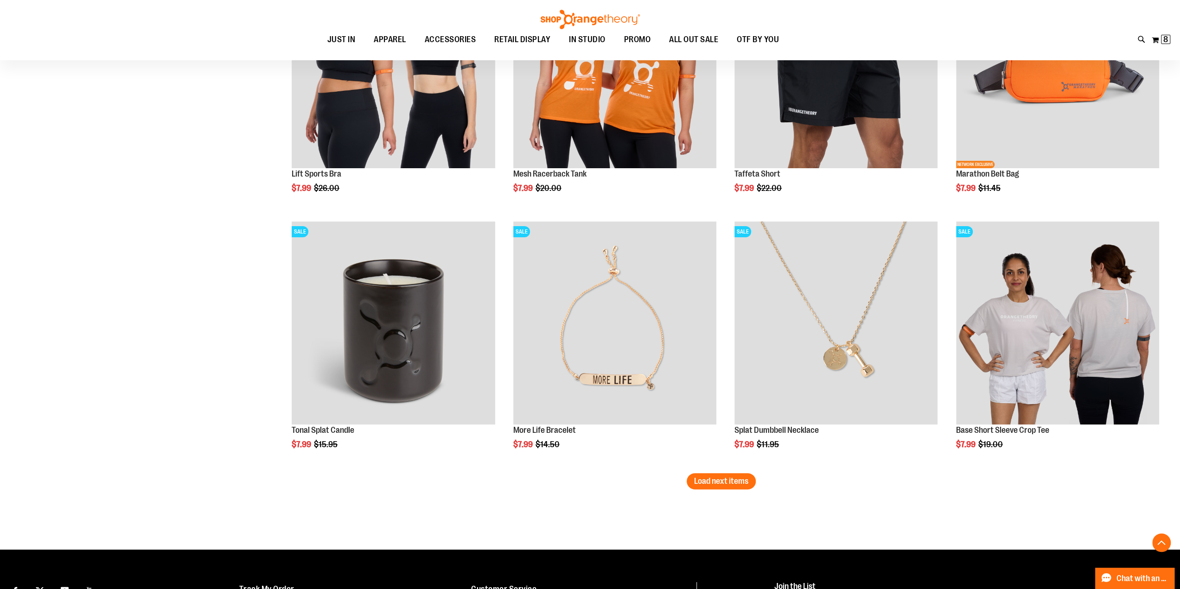
scroll to position [3571, 0]
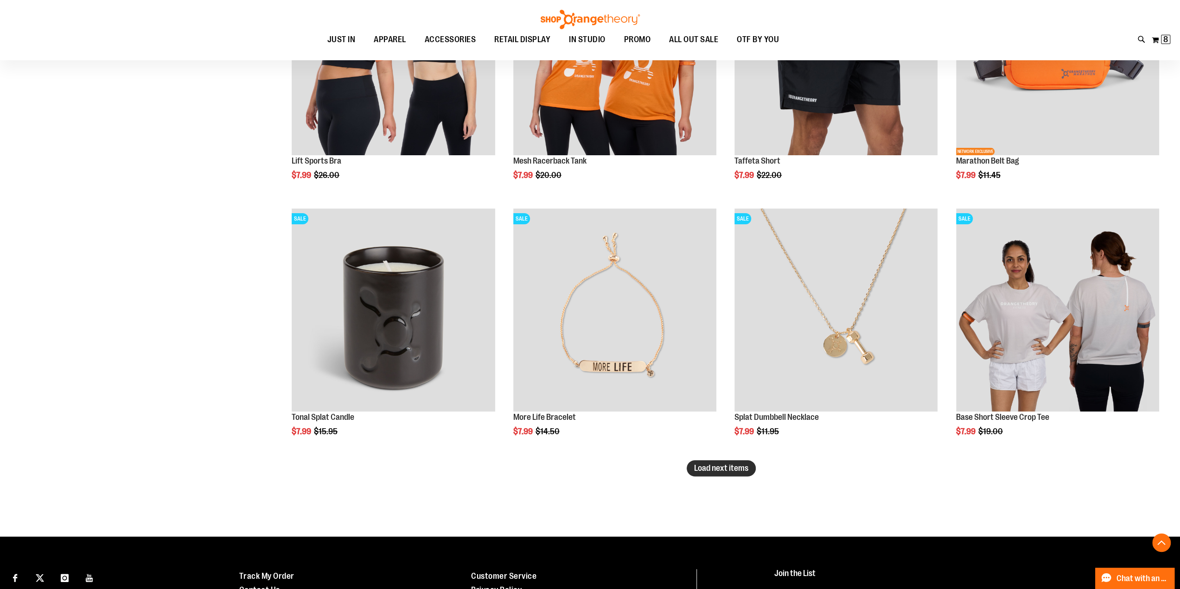
click at [710, 467] on span "Load next items" at bounding box center [721, 468] width 54 height 9
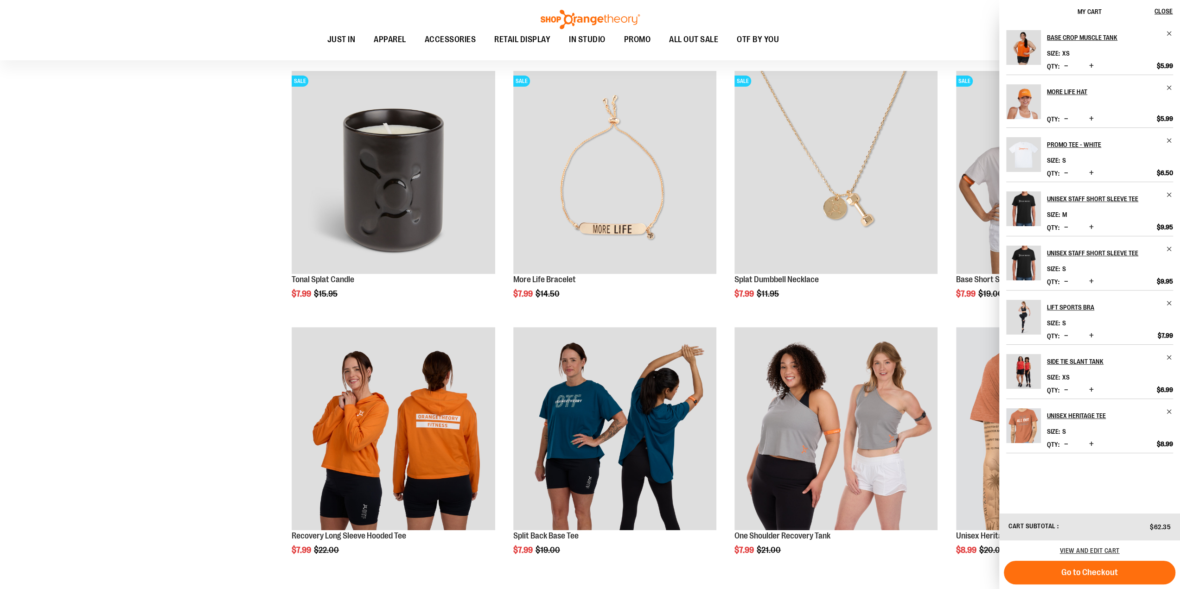
scroll to position [3756, 0]
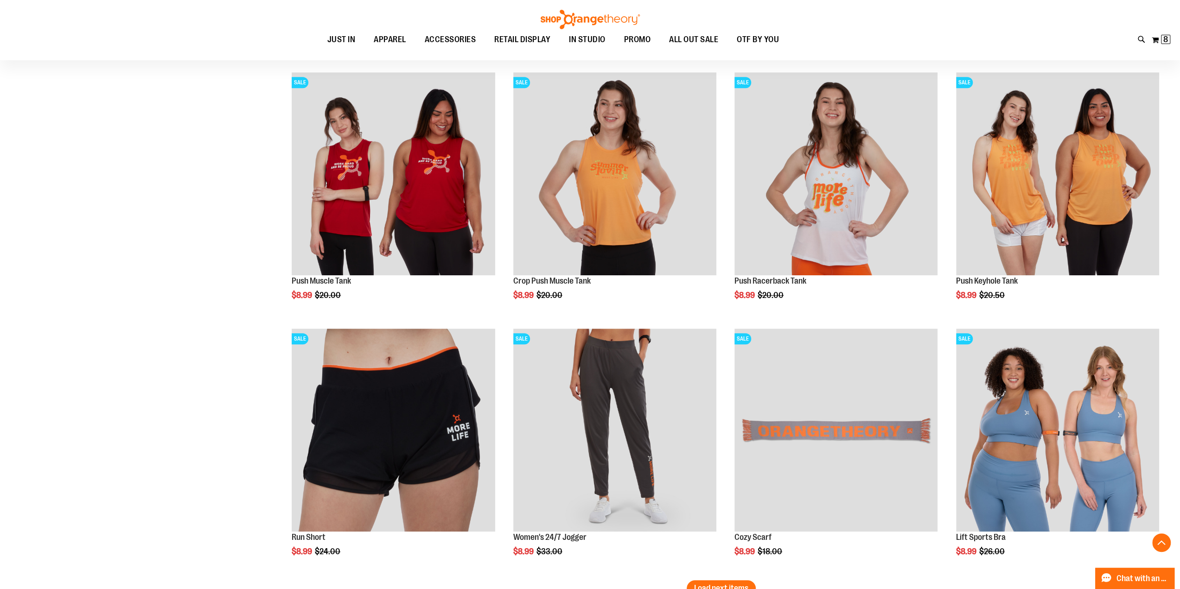
scroll to position [4359, 0]
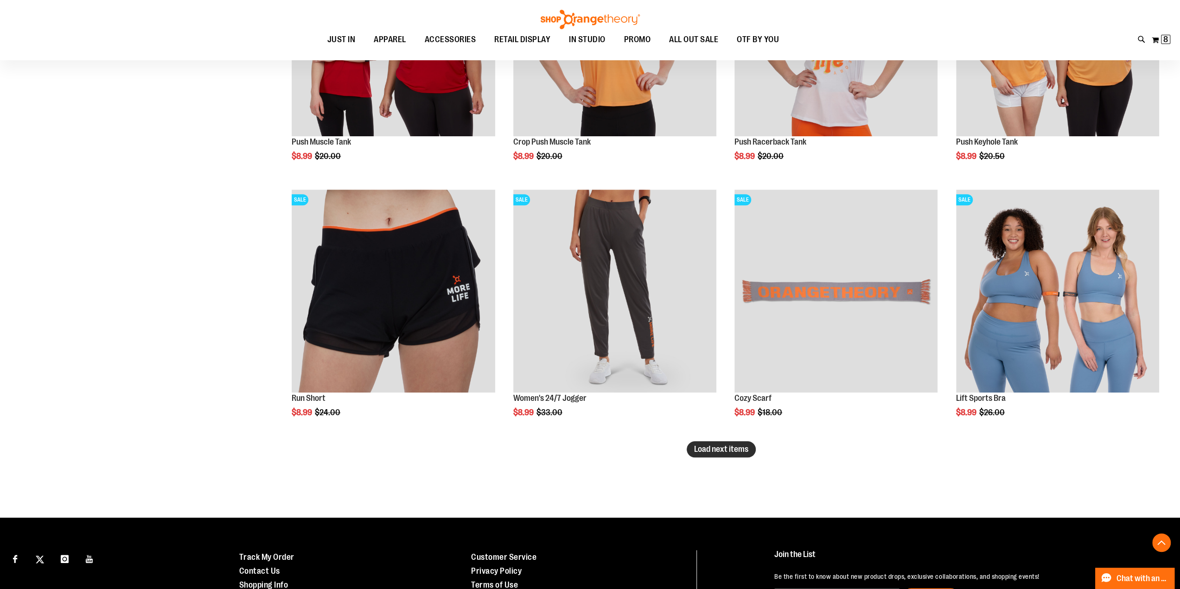
click at [729, 446] on span "Load next items" at bounding box center [721, 449] width 54 height 9
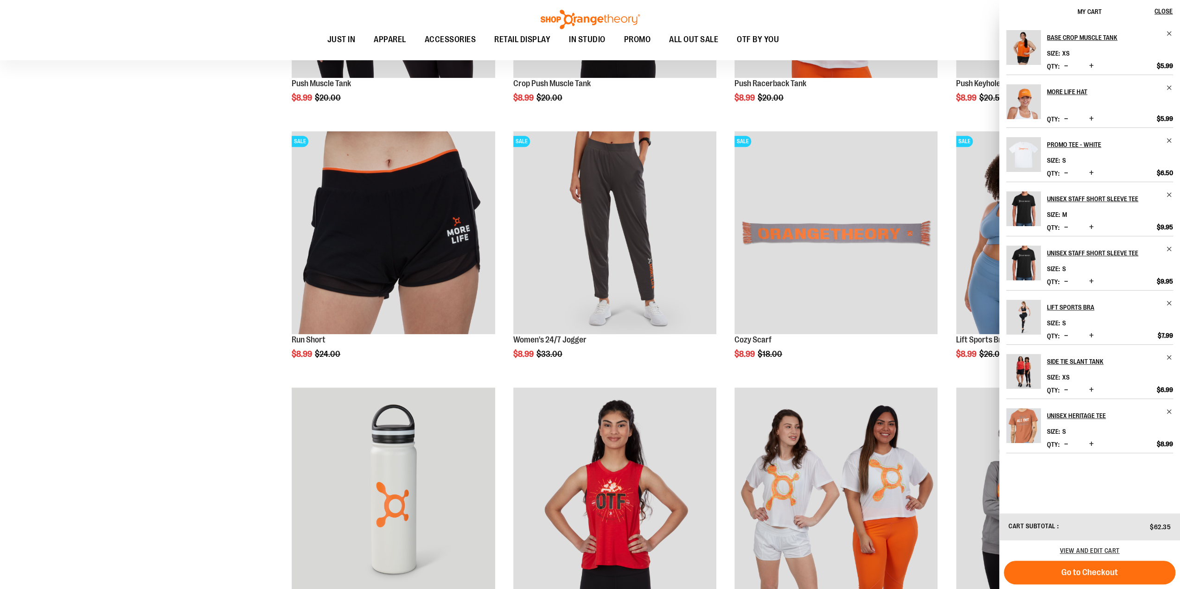
scroll to position [4545, 0]
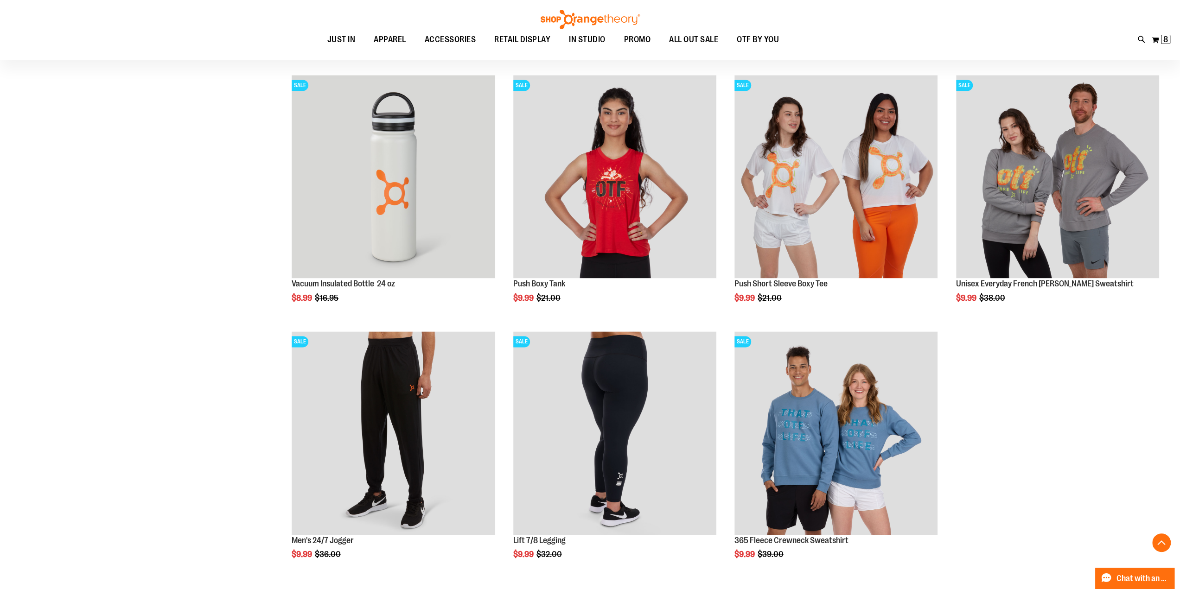
scroll to position [4869, 0]
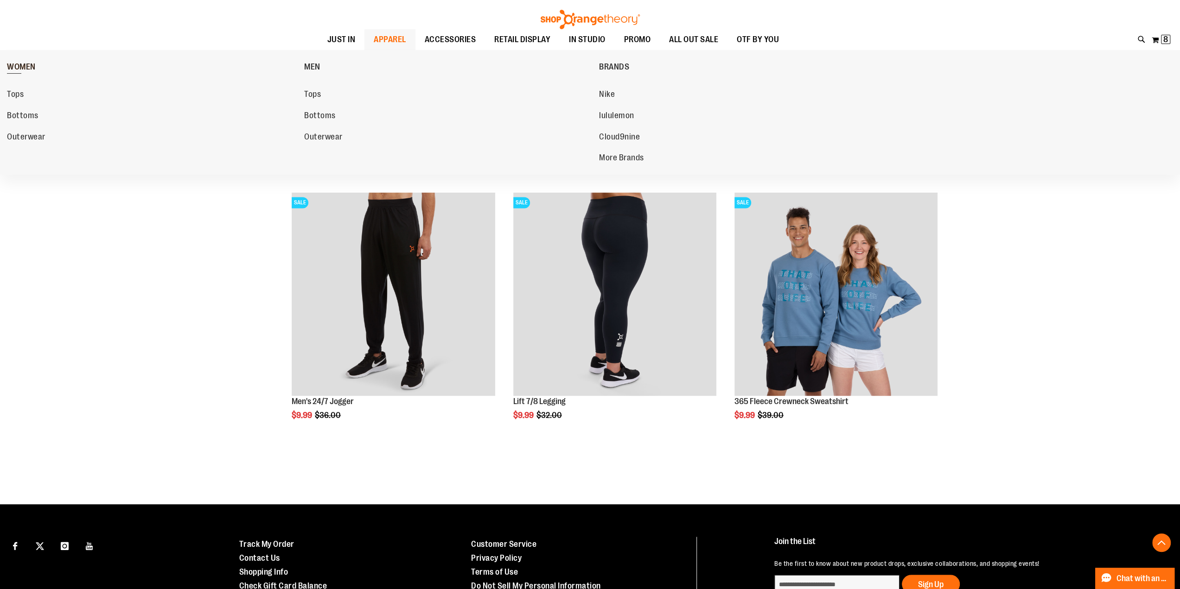
click at [30, 61] on link "WOMEN" at bounding box center [153, 67] width 293 height 24
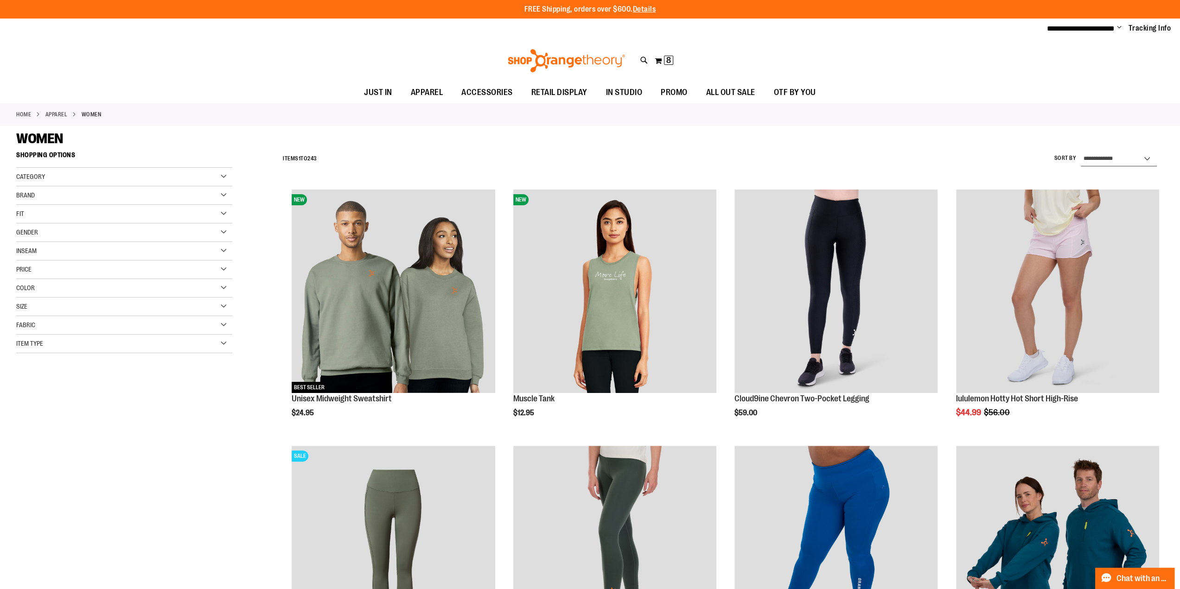
click at [1108, 160] on select "**********" at bounding box center [1119, 159] width 76 height 15
select select "*********"
click at [1081, 152] on select "**********" at bounding box center [1119, 159] width 76 height 15
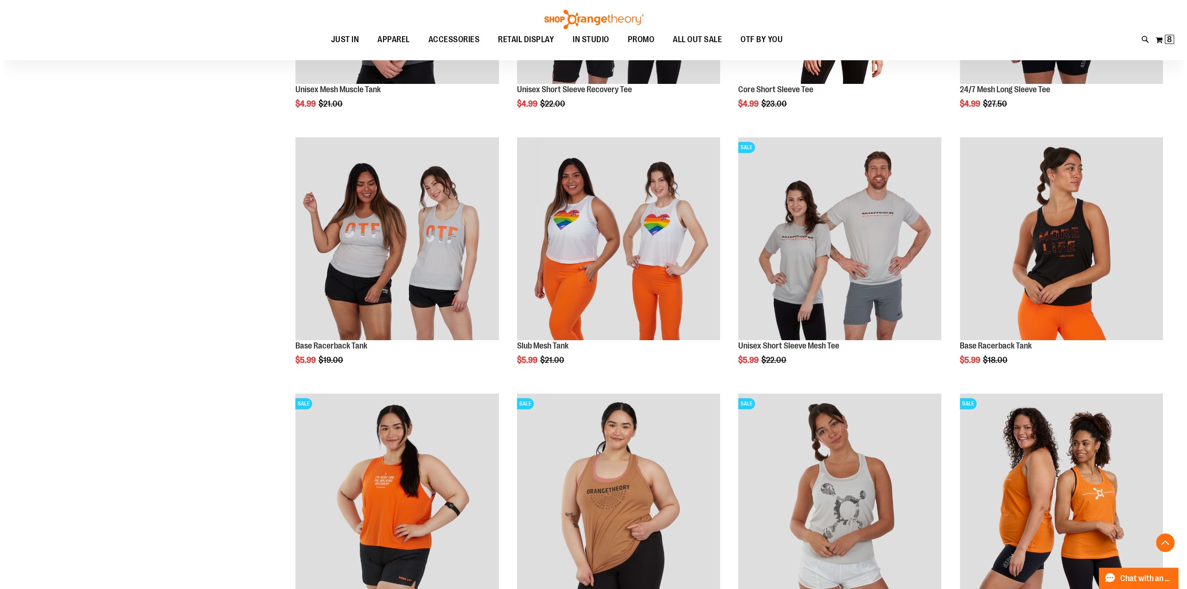
scroll to position [278, 0]
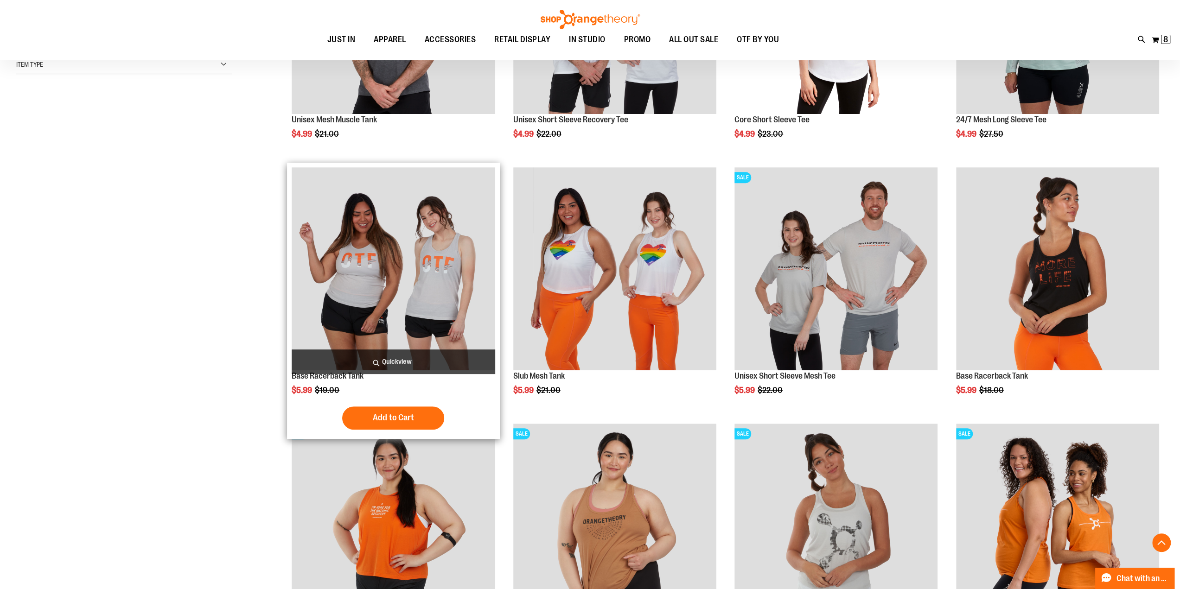
click at [417, 364] on span "Quickview" at bounding box center [393, 362] width 203 height 25
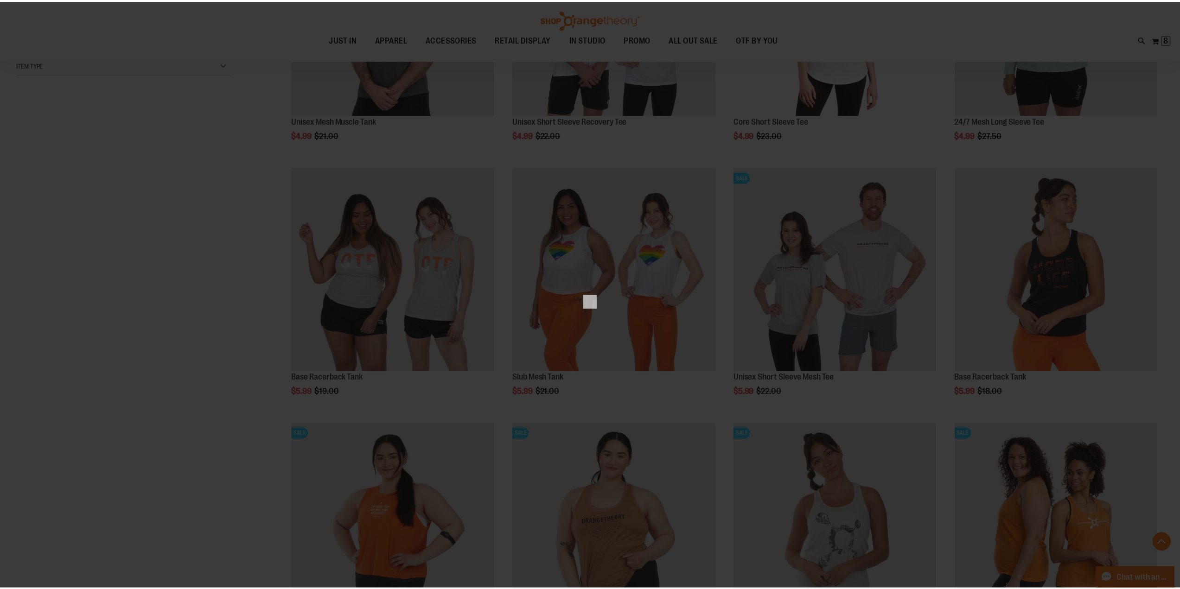
scroll to position [0, 0]
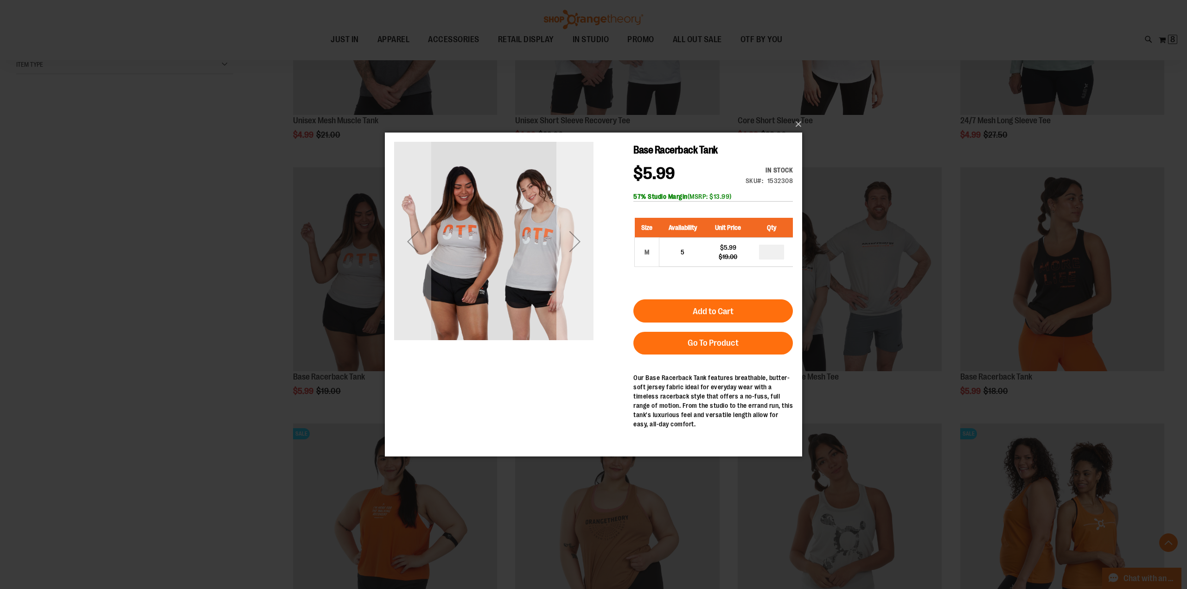
click at [579, 262] on div "Next" at bounding box center [574, 240] width 37 height 199
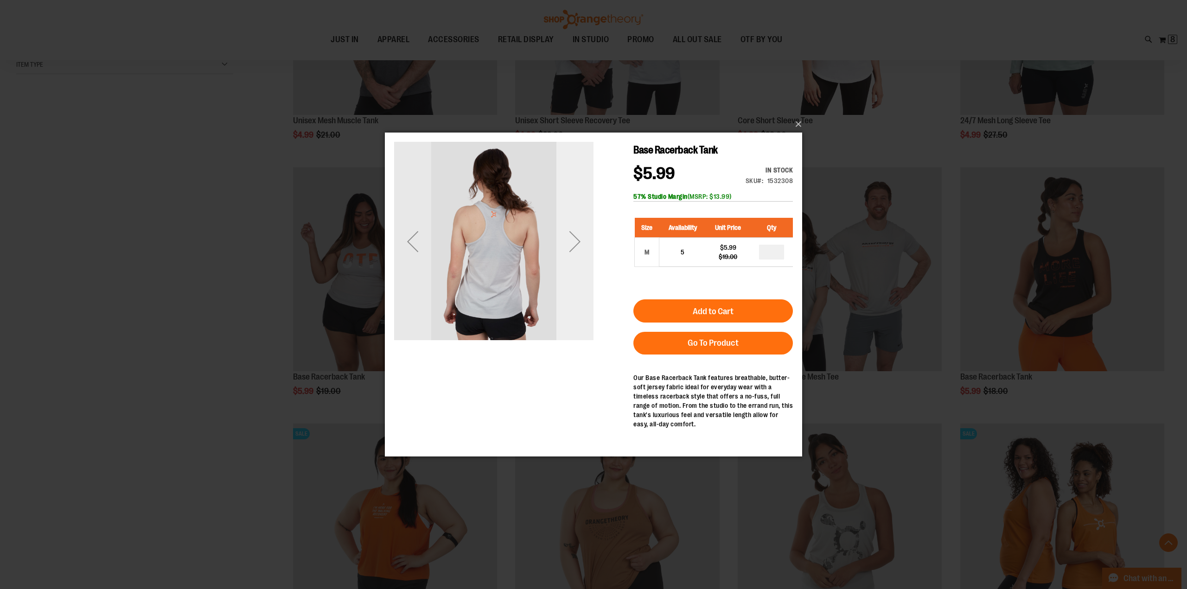
click at [579, 262] on div "Next" at bounding box center [574, 240] width 37 height 199
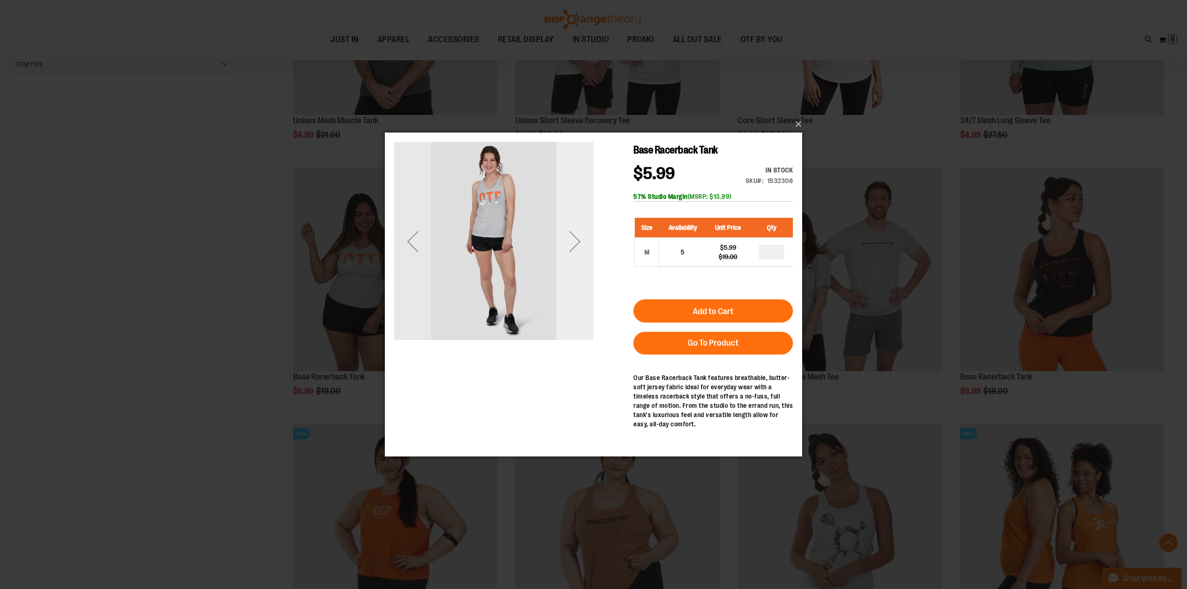
click at [579, 262] on div "Next" at bounding box center [574, 240] width 37 height 199
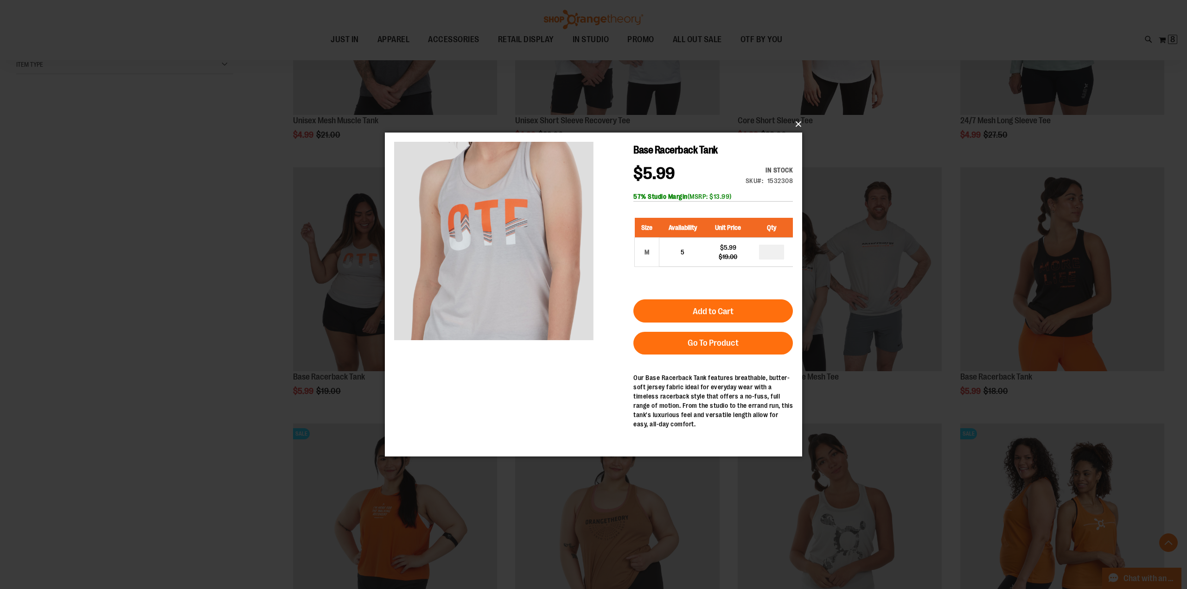
click at [797, 125] on button "×" at bounding box center [596, 124] width 417 height 20
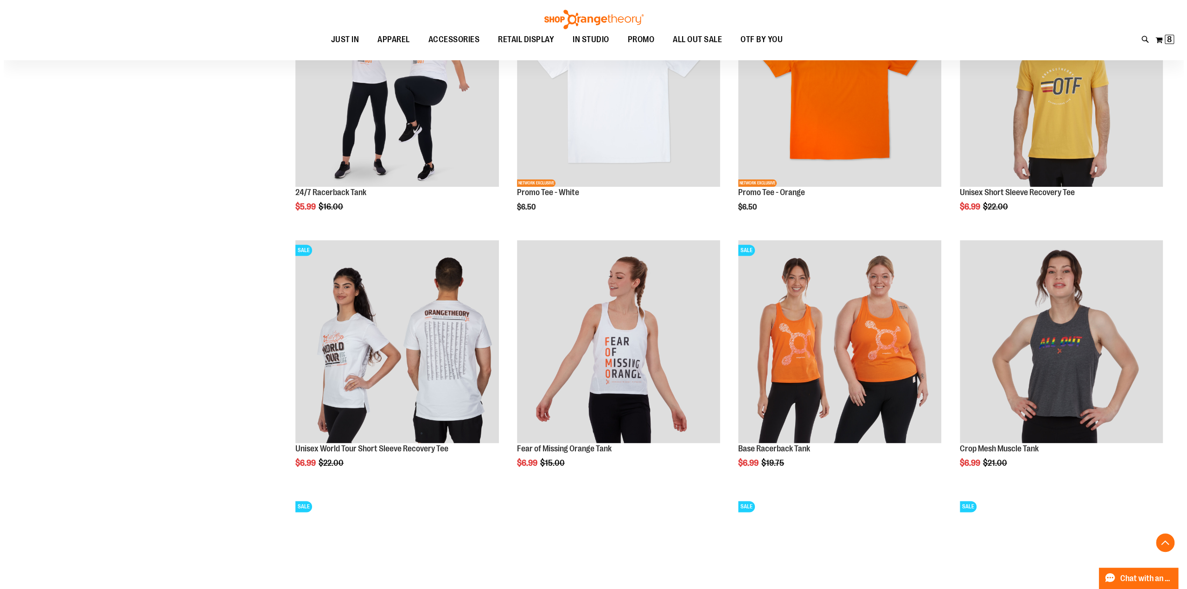
scroll to position [1020, 0]
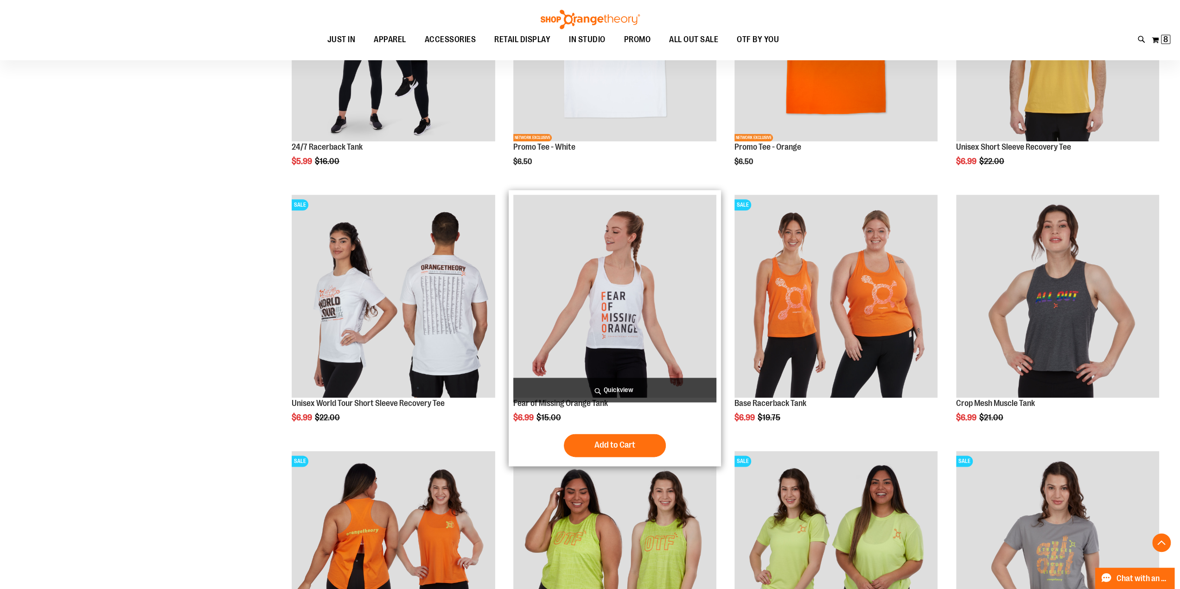
click at [643, 386] on span "Quickview" at bounding box center [614, 390] width 203 height 25
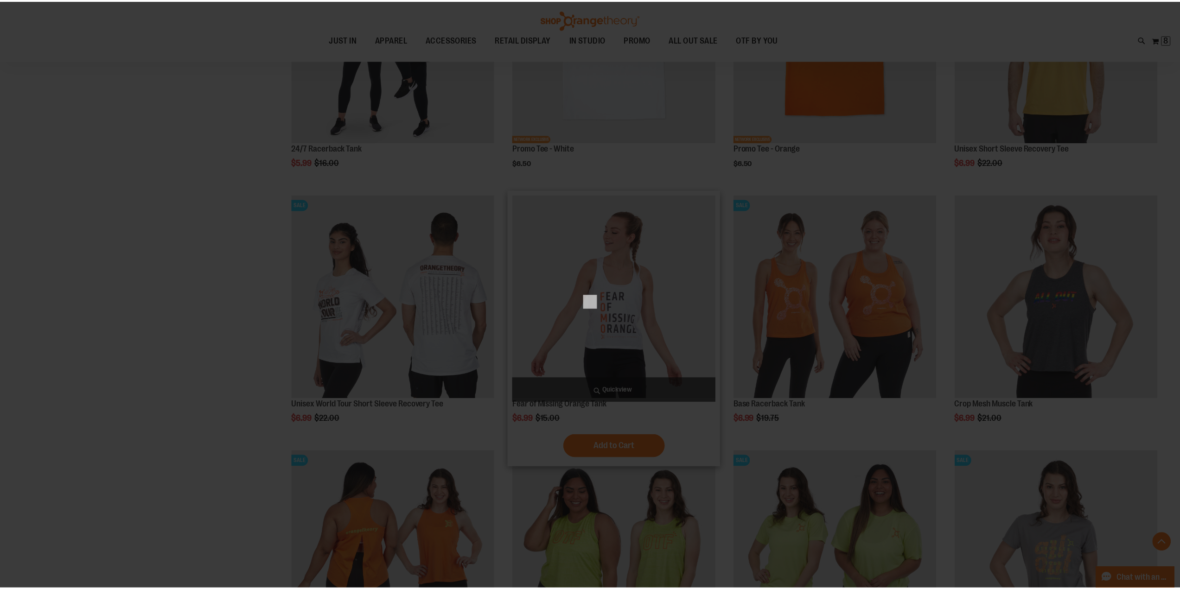
scroll to position [0, 0]
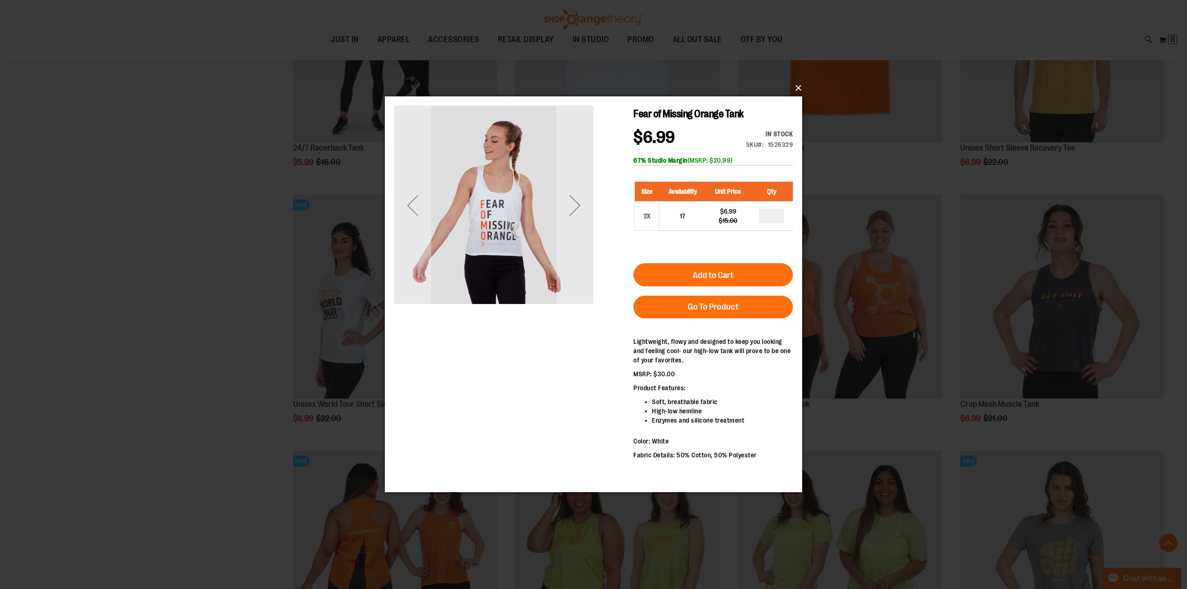
click at [798, 86] on button "×" at bounding box center [596, 88] width 417 height 20
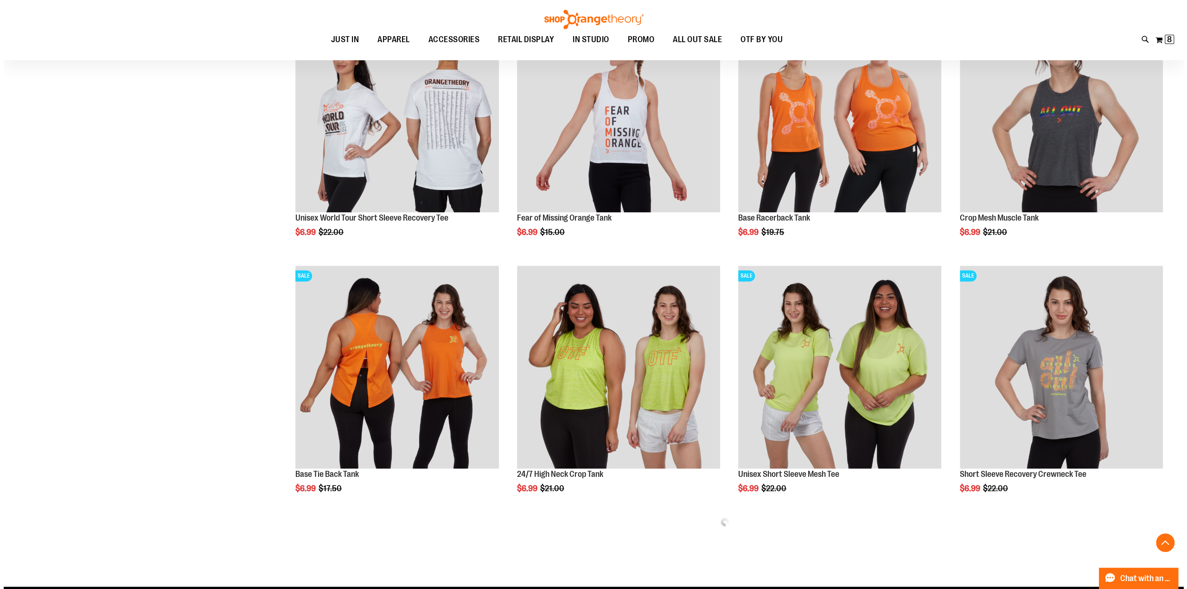
scroll to position [1298, 0]
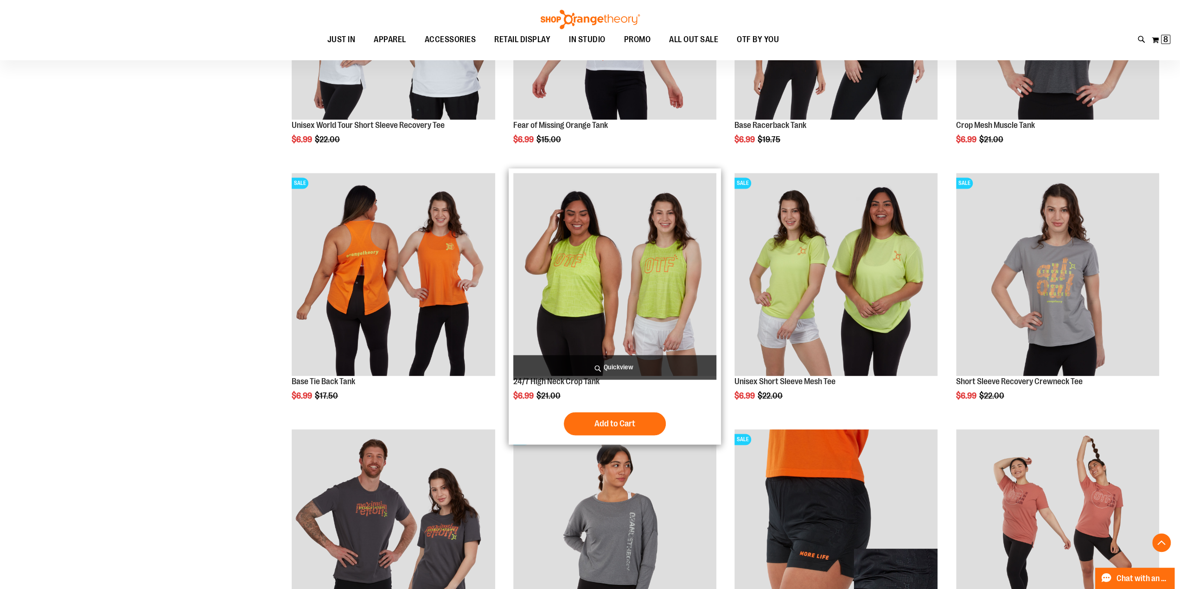
click at [643, 368] on span "Quickview" at bounding box center [614, 367] width 203 height 25
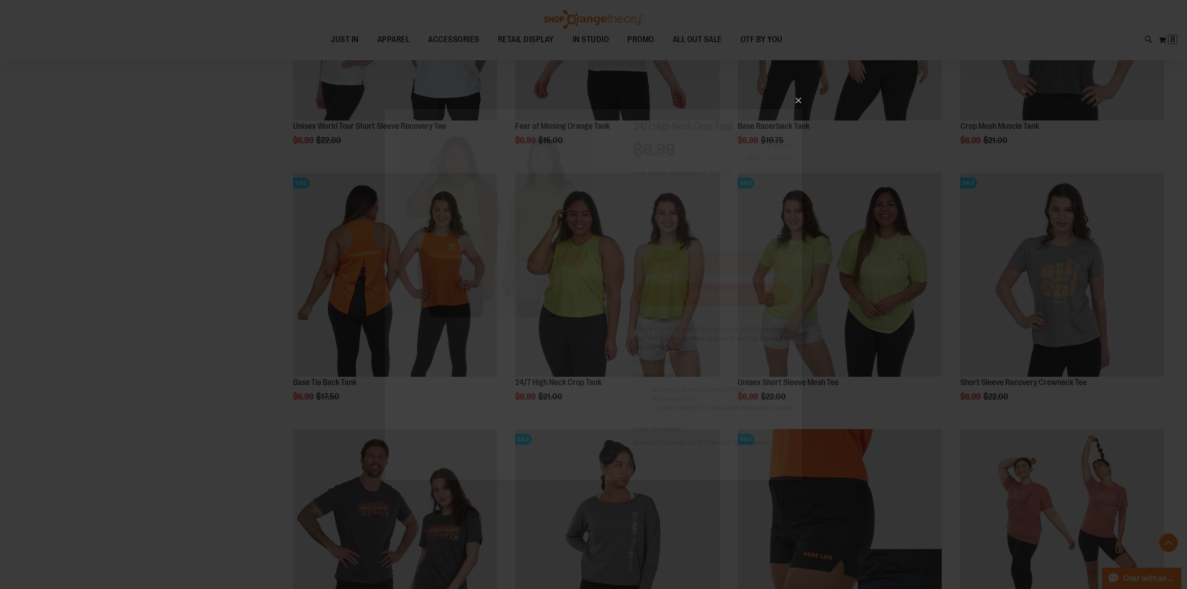
scroll to position [0, 0]
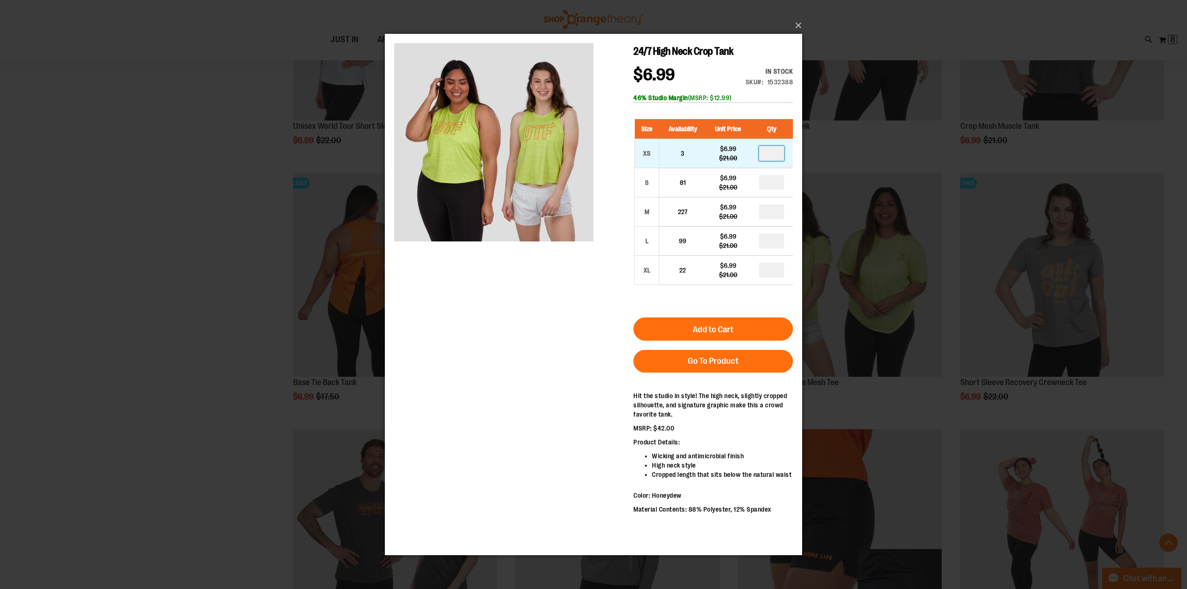
click at [778, 151] on input "number" at bounding box center [771, 153] width 25 height 15
type input "*"
click at [737, 331] on button "Add to Cart" at bounding box center [713, 329] width 160 height 23
click at [198, 302] on div "×" at bounding box center [593, 294] width 1187 height 589
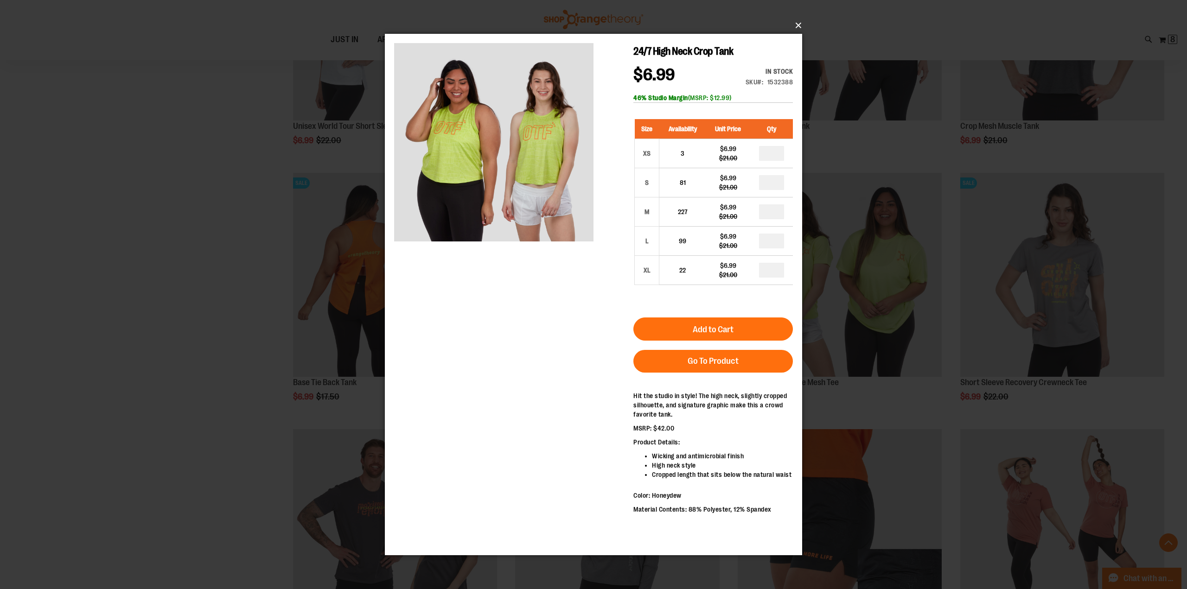
click at [798, 23] on button "×" at bounding box center [596, 25] width 417 height 20
click at [163, 280] on div "×" at bounding box center [593, 294] width 1187 height 589
click at [799, 27] on button "×" at bounding box center [596, 25] width 417 height 20
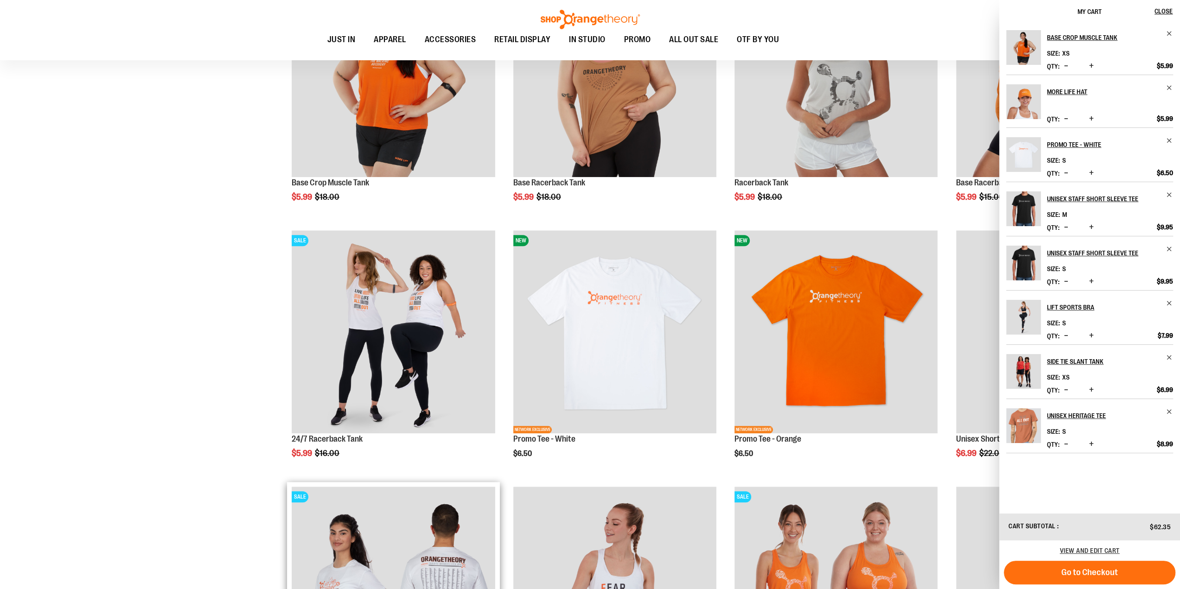
scroll to position [974, 0]
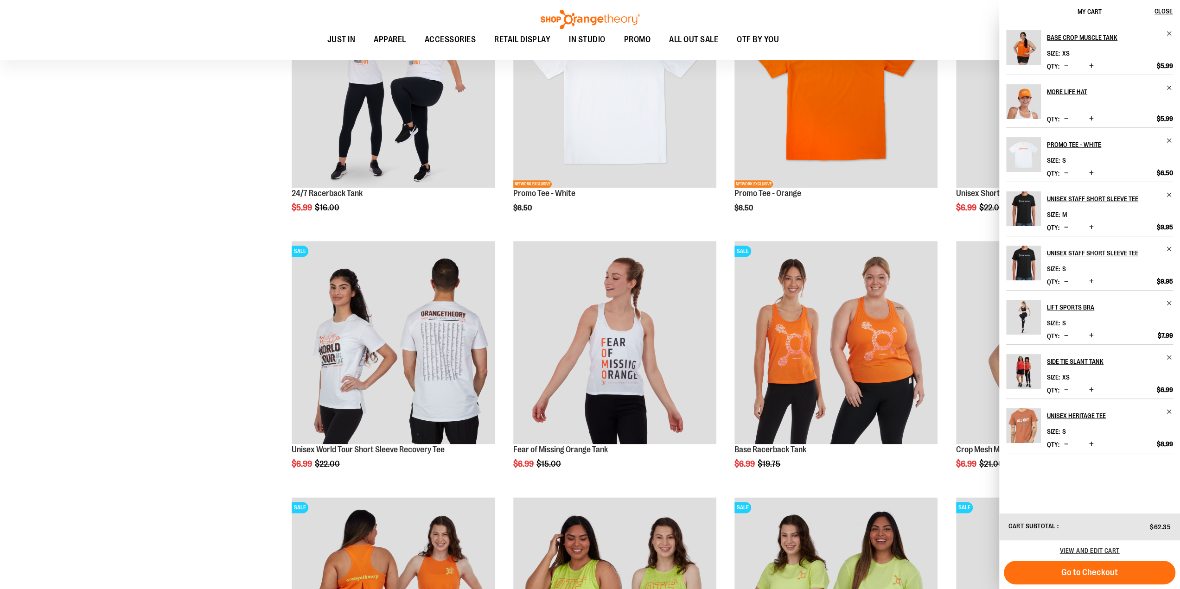
click at [223, 286] on div "**********" at bounding box center [590, 373] width 1148 height 2402
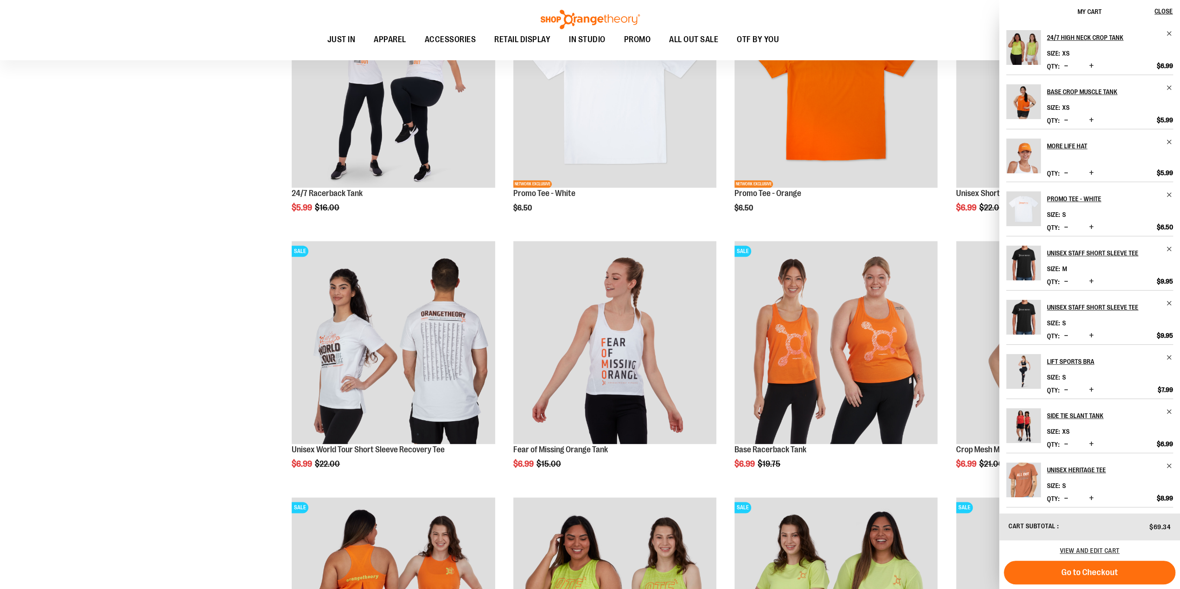
scroll to position [1206, 0]
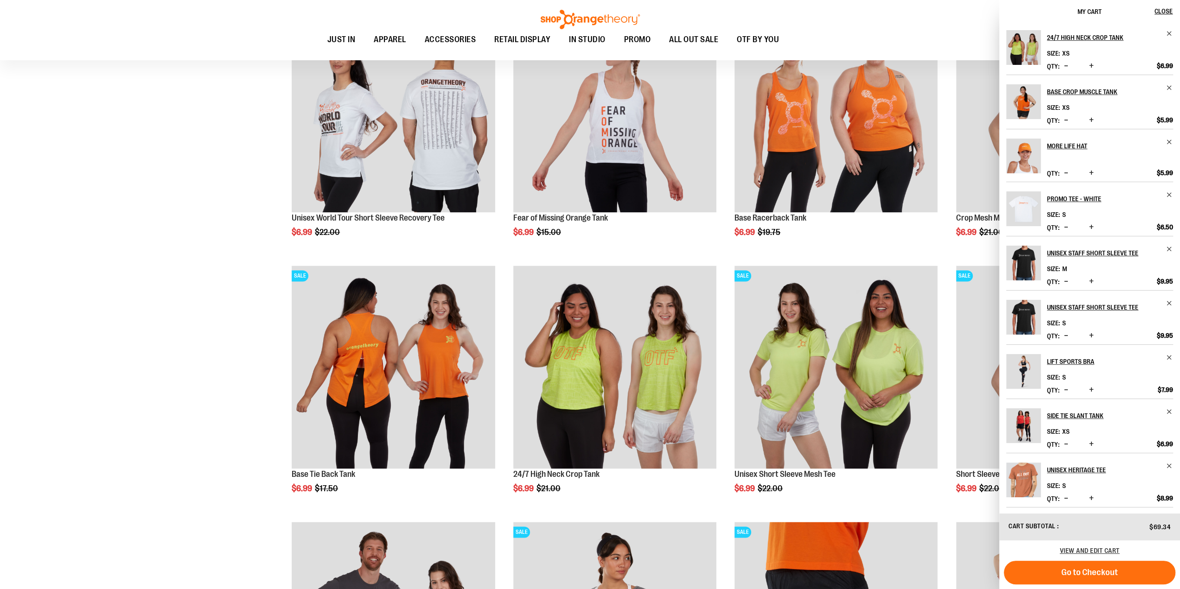
click at [226, 284] on div "**********" at bounding box center [590, 141] width 1148 height 2402
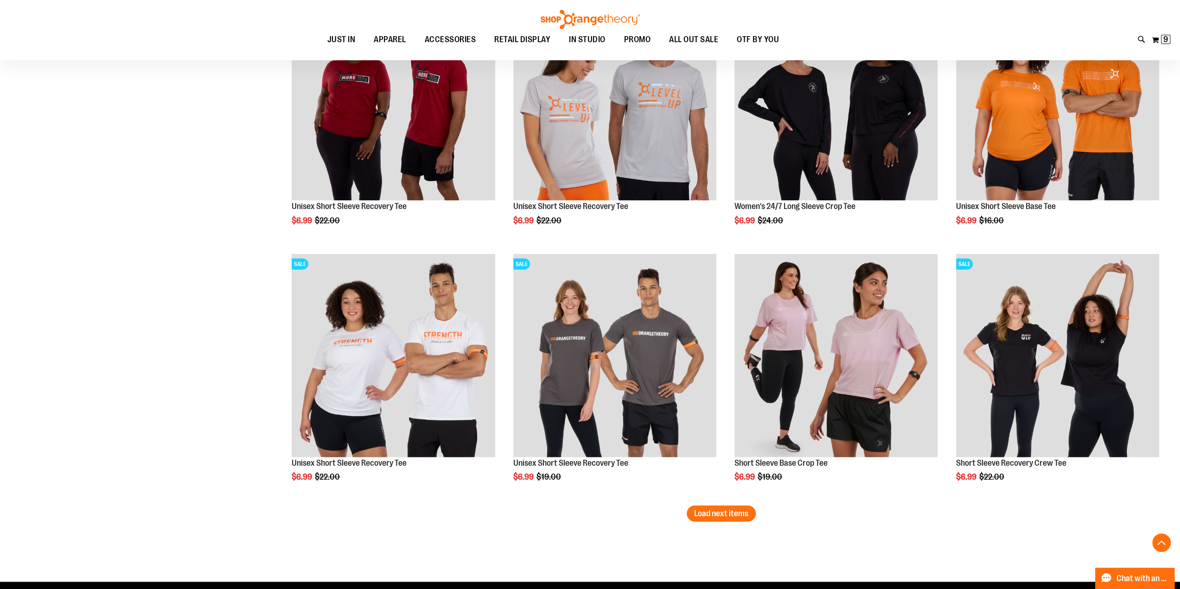
scroll to position [2040, 0]
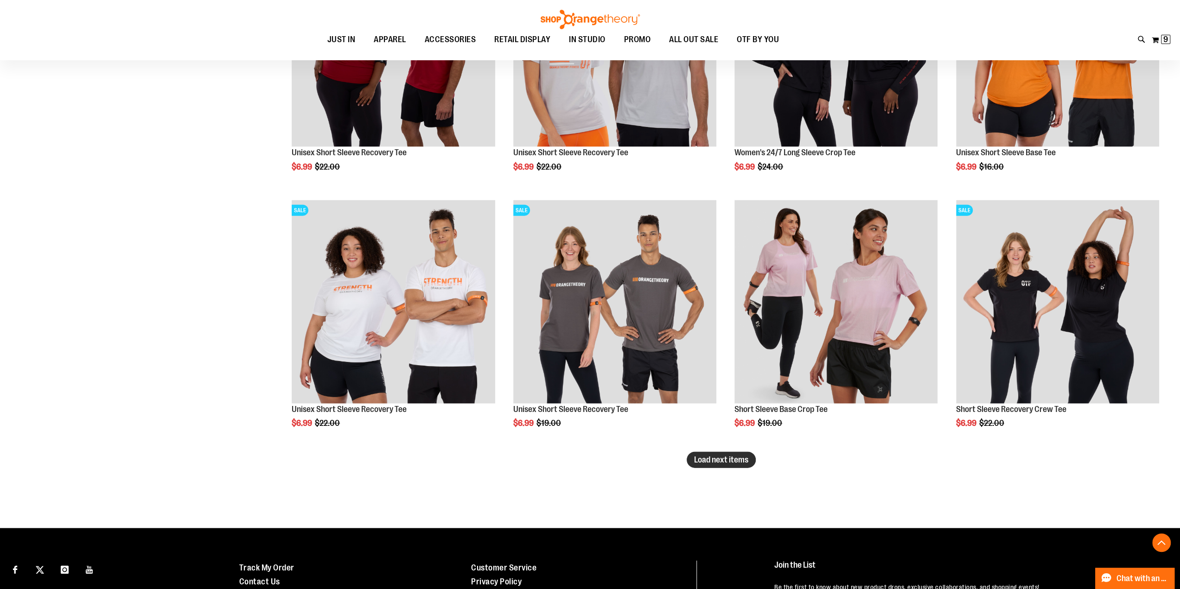
click at [716, 458] on span "Load next items" at bounding box center [721, 459] width 54 height 9
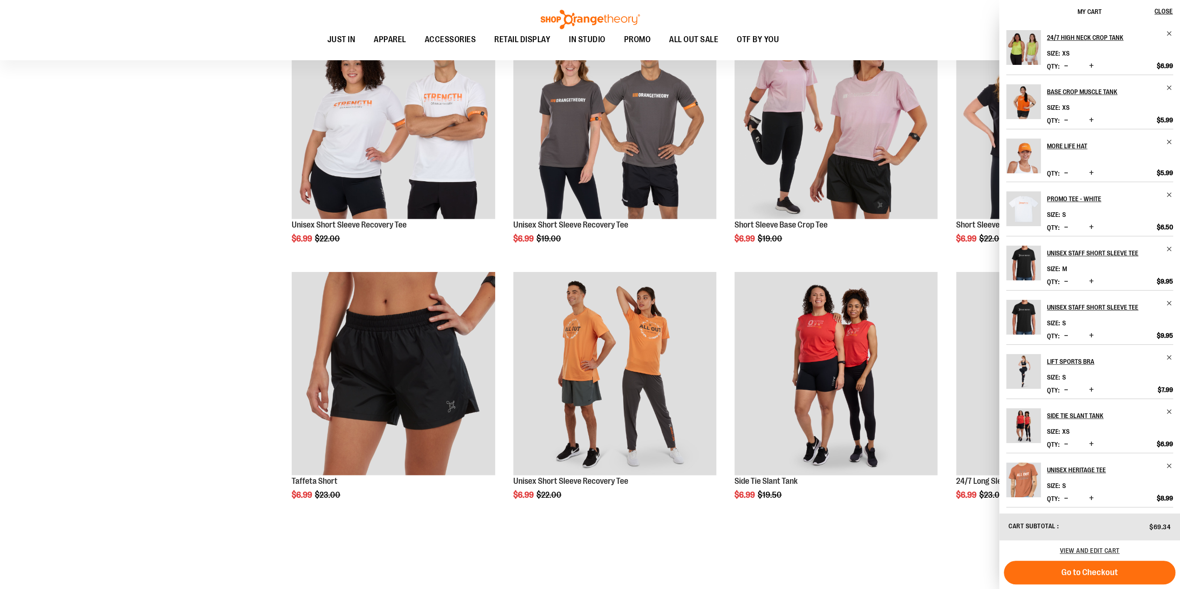
scroll to position [2226, 0]
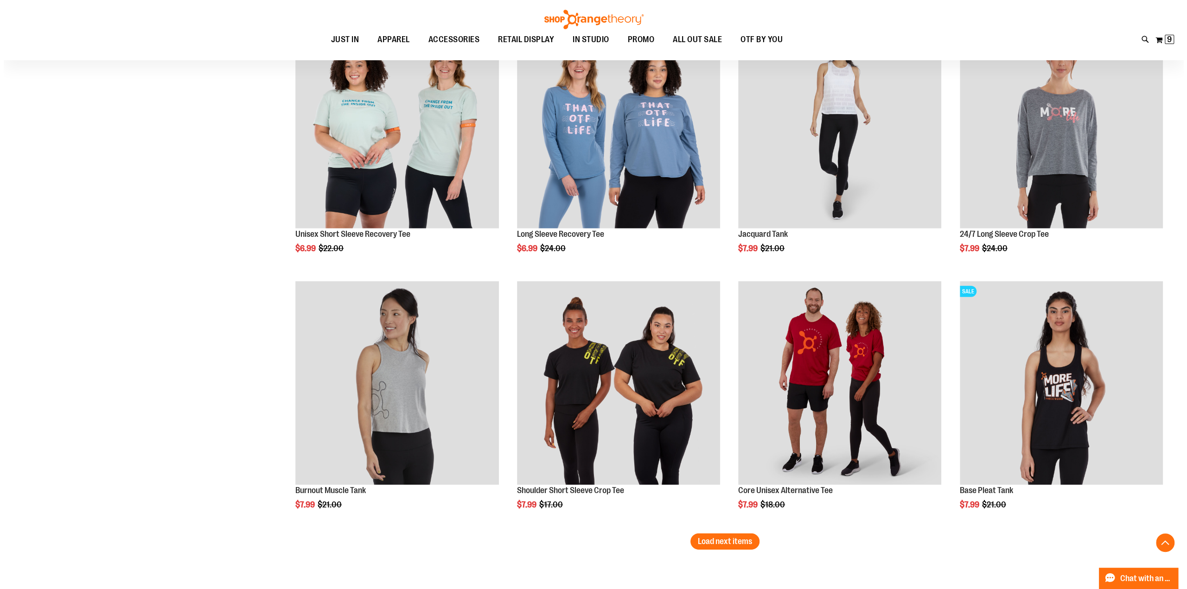
scroll to position [2782, 0]
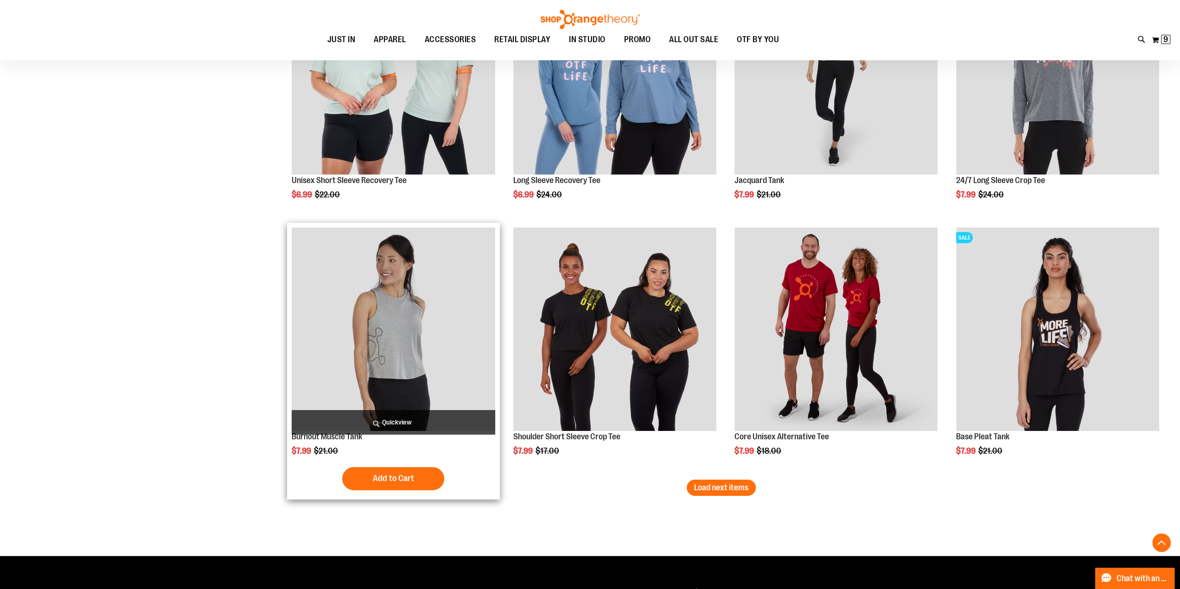
click at [390, 422] on span "Quickview" at bounding box center [393, 422] width 203 height 25
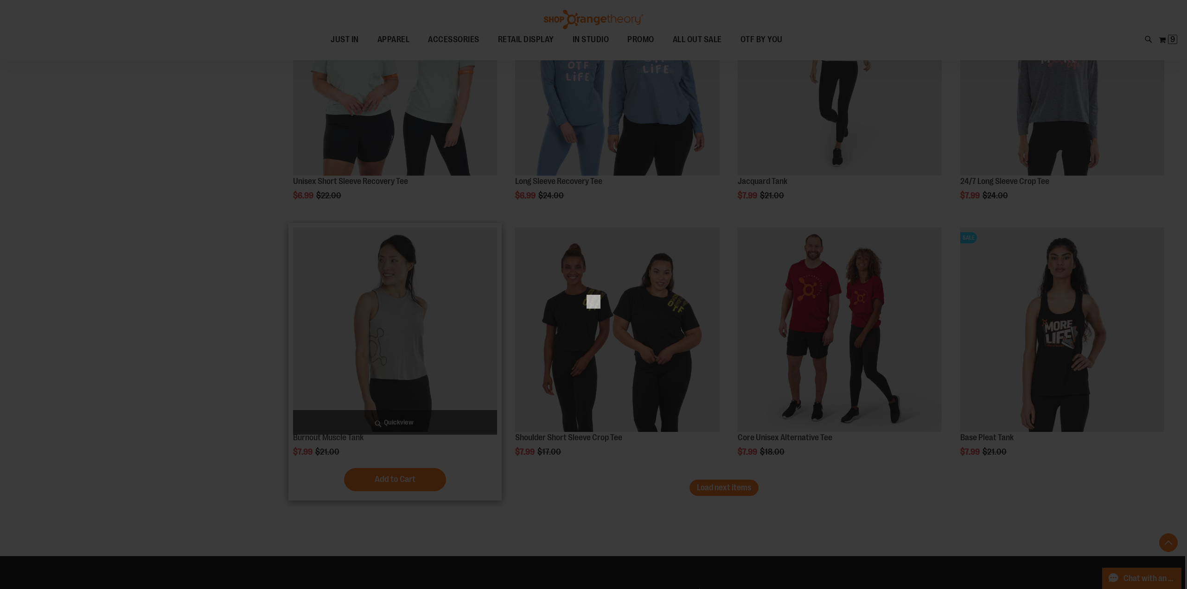
scroll to position [0, 0]
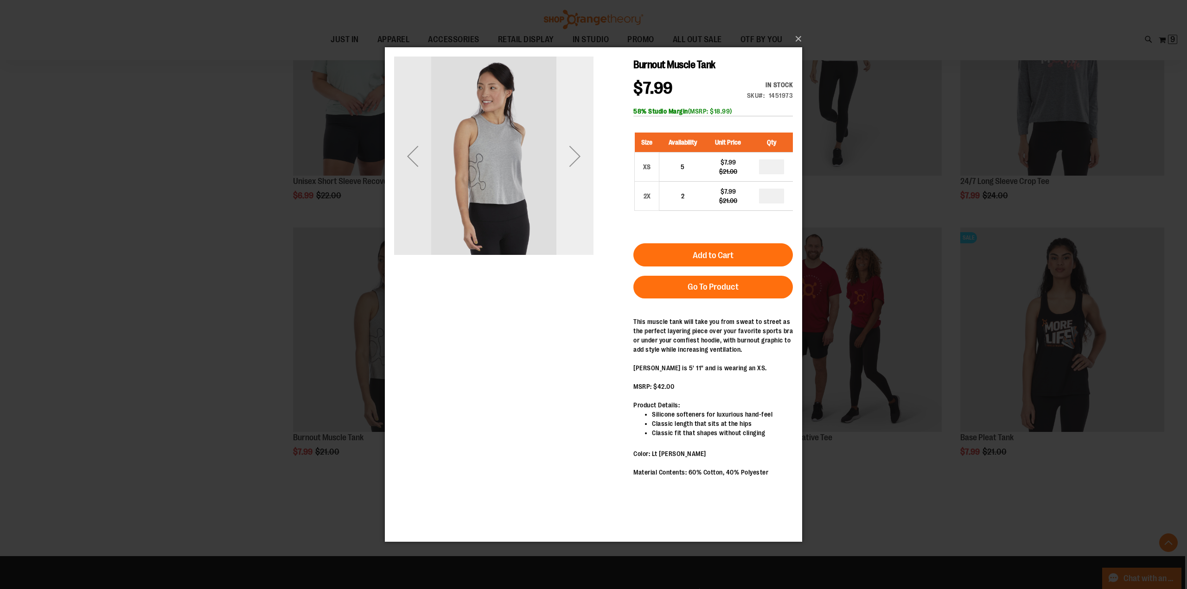
click at [577, 156] on div "Next" at bounding box center [574, 156] width 37 height 37
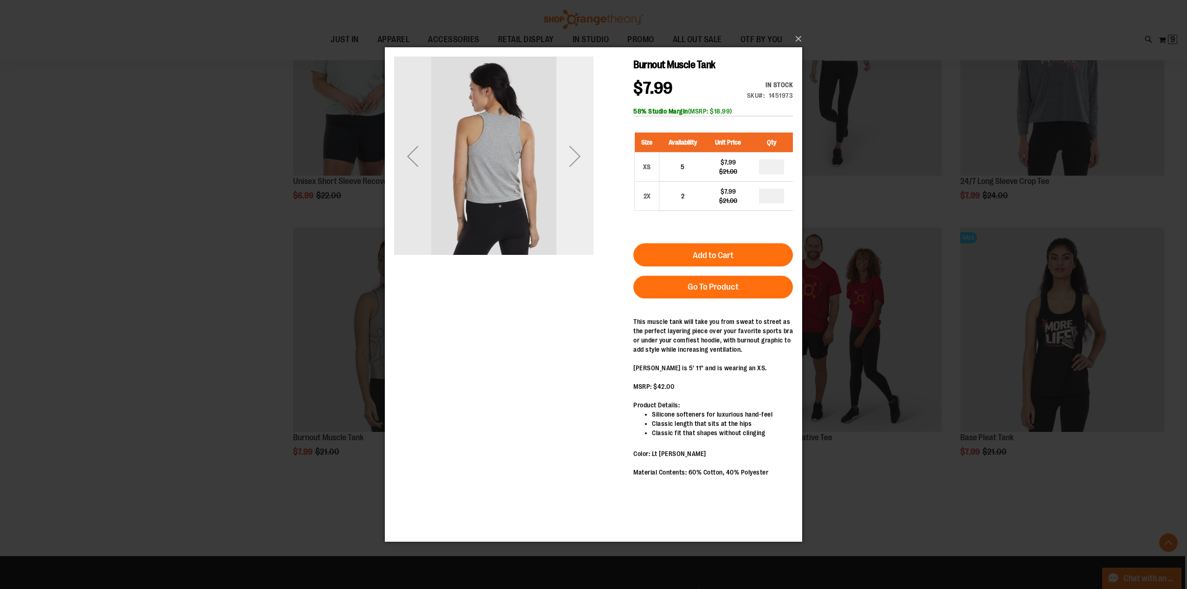
click at [577, 156] on div "Next" at bounding box center [574, 156] width 37 height 37
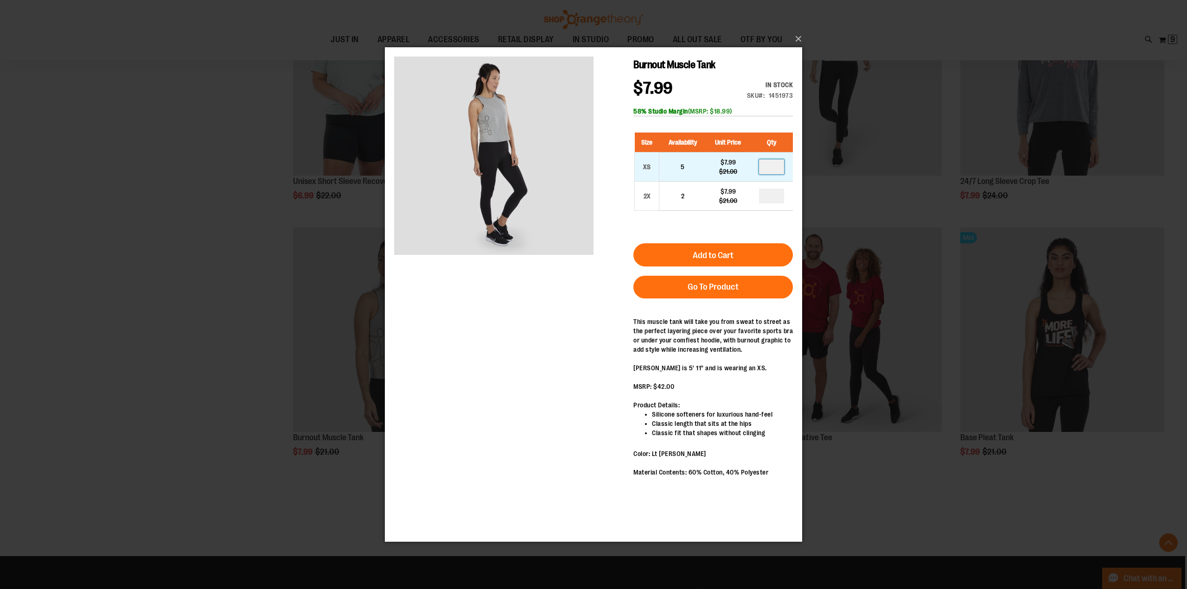
click at [773, 167] on input "number" at bounding box center [771, 167] width 25 height 15
type input "*"
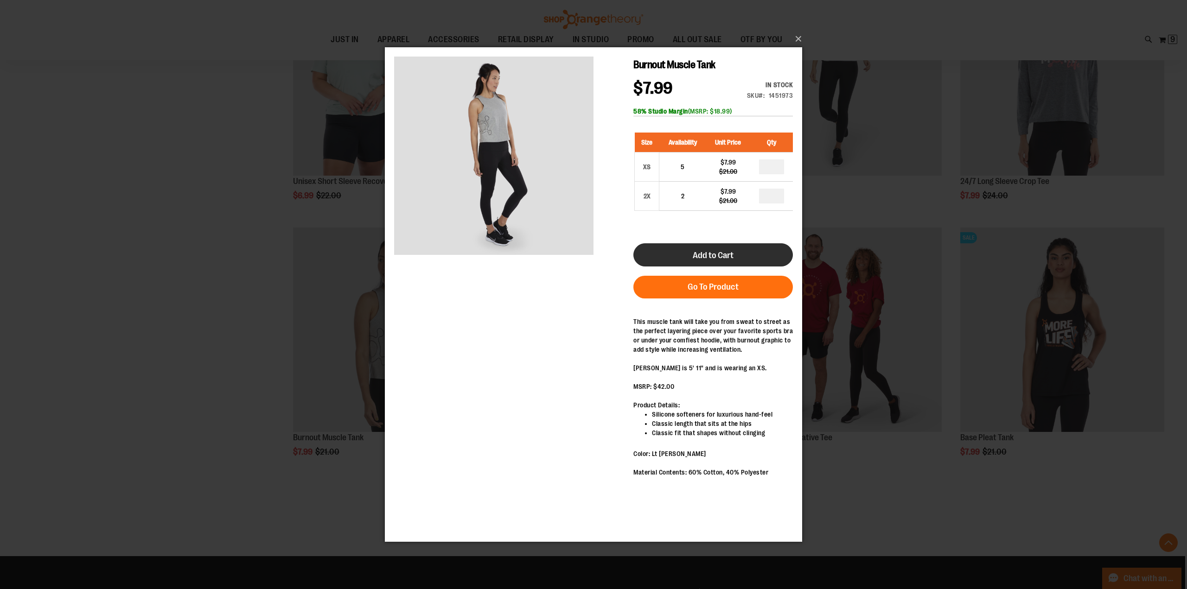
click at [737, 255] on button "Add to Cart" at bounding box center [713, 254] width 160 height 23
click at [801, 38] on button "×" at bounding box center [596, 39] width 417 height 20
click at [798, 38] on button "×" at bounding box center [596, 39] width 417 height 20
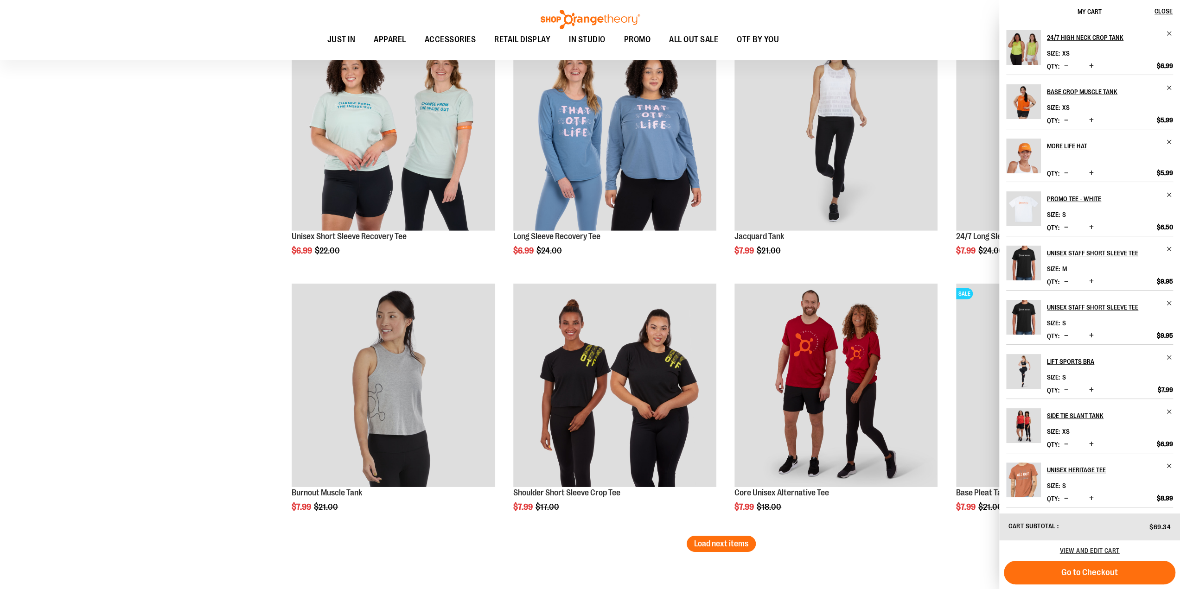
scroll to position [2912, 0]
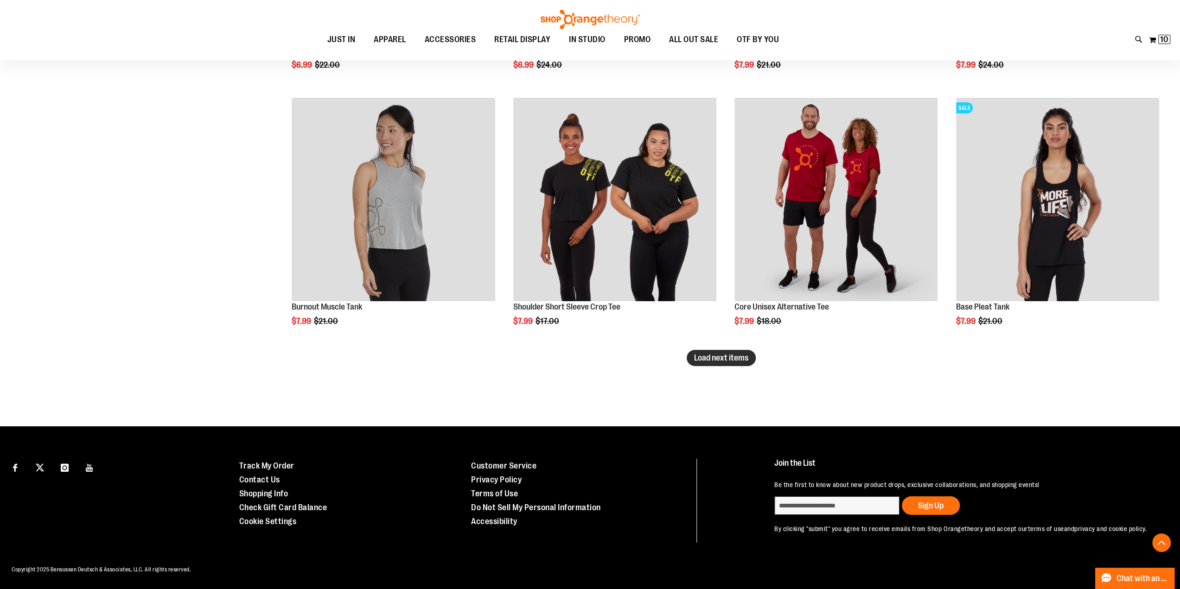
click at [723, 361] on span "Load next items" at bounding box center [721, 357] width 54 height 9
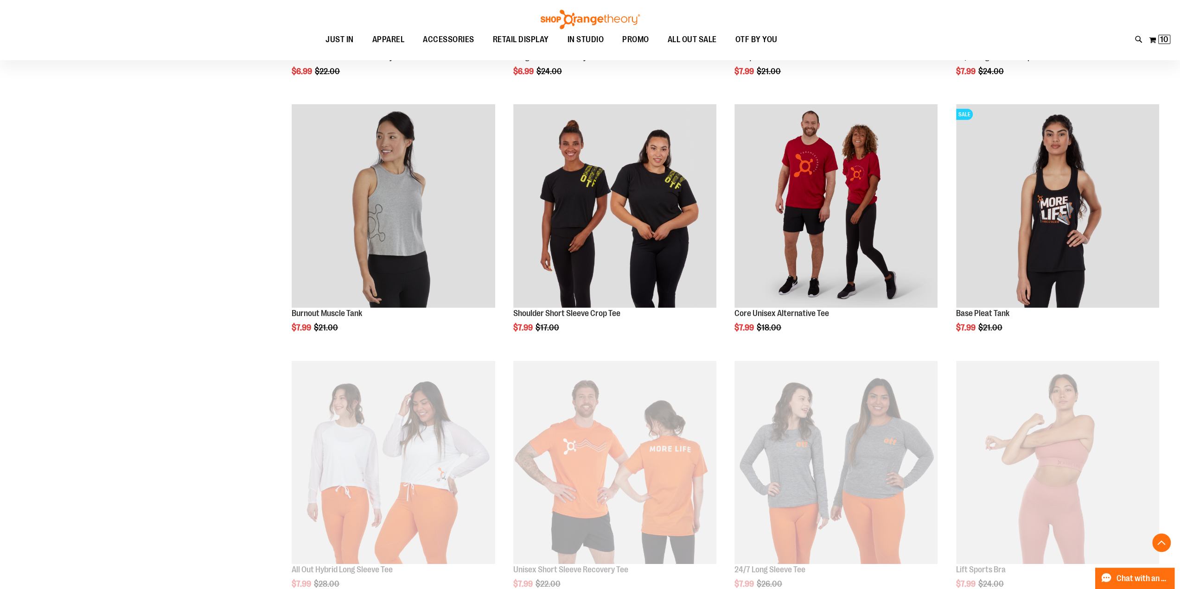
scroll to position [2912, 0]
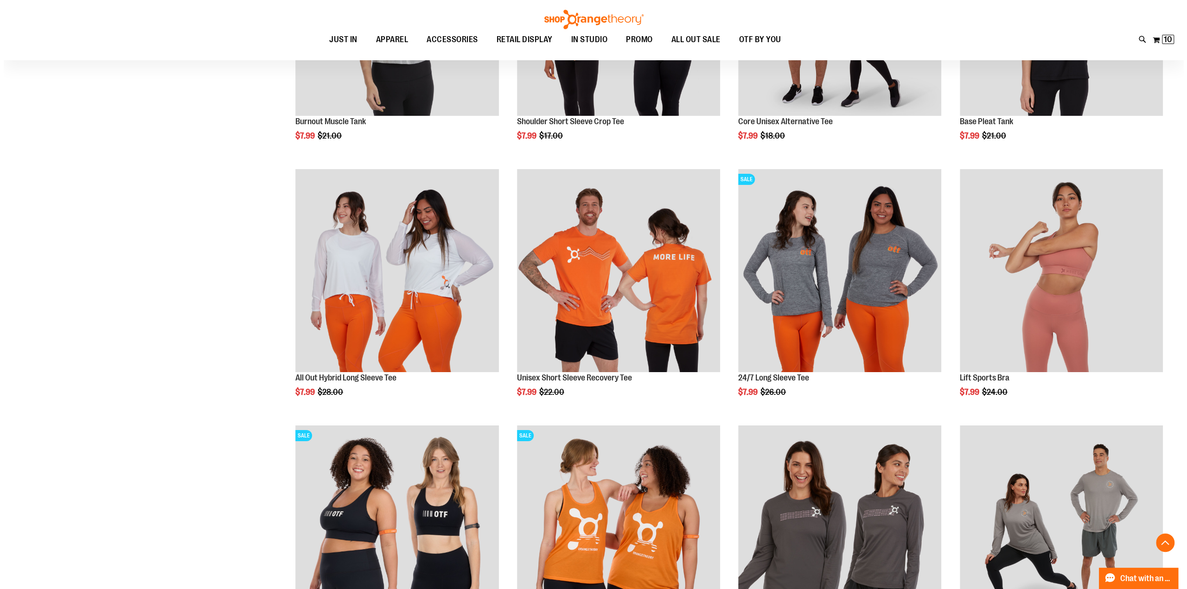
scroll to position [3144, 0]
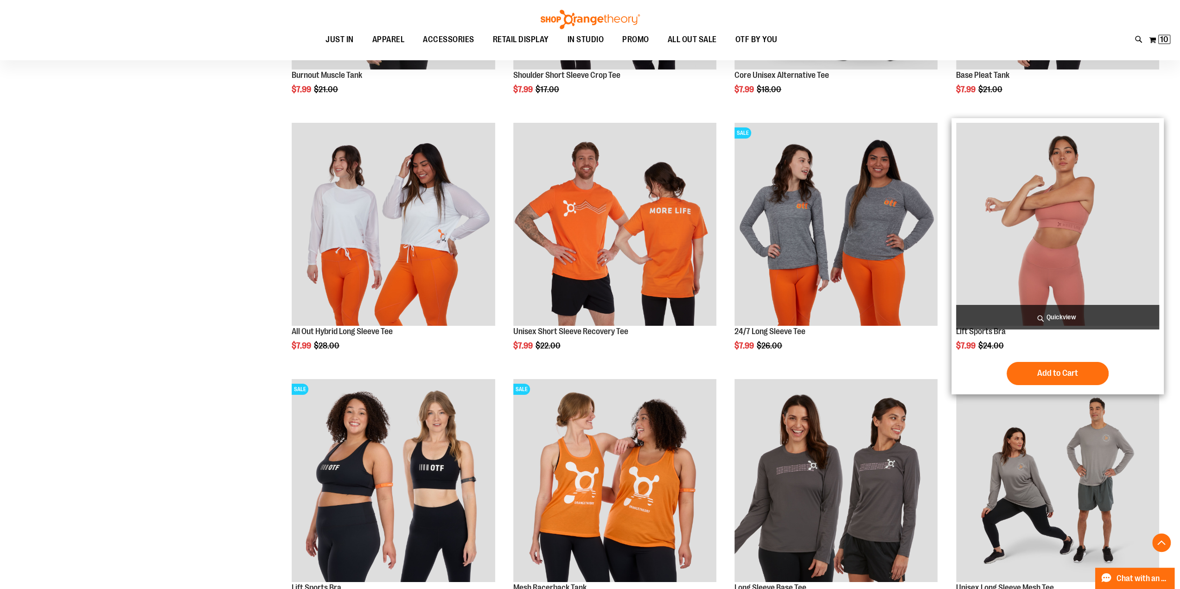
click at [1073, 321] on span "Quickview" at bounding box center [1057, 317] width 203 height 25
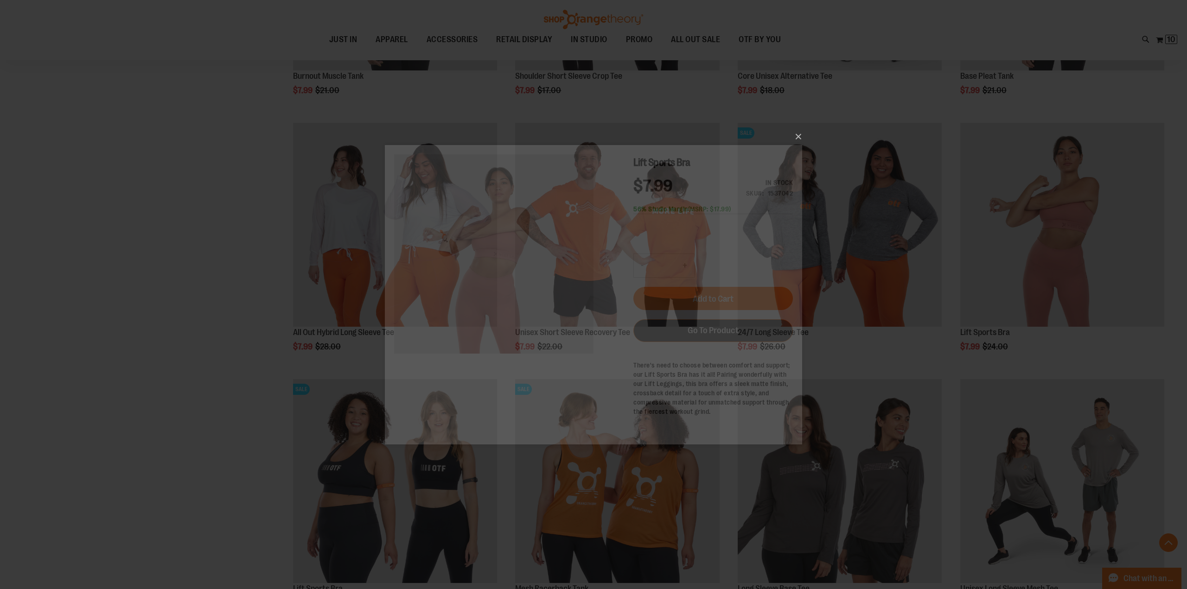
scroll to position [0, 0]
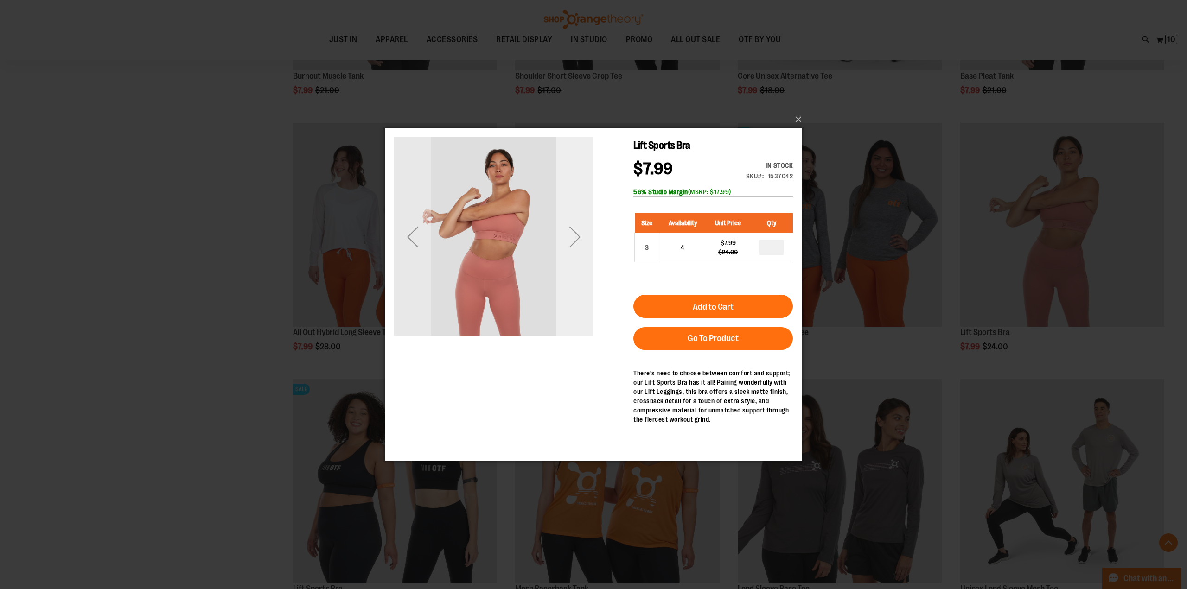
click at [576, 237] on div "Next" at bounding box center [574, 236] width 37 height 37
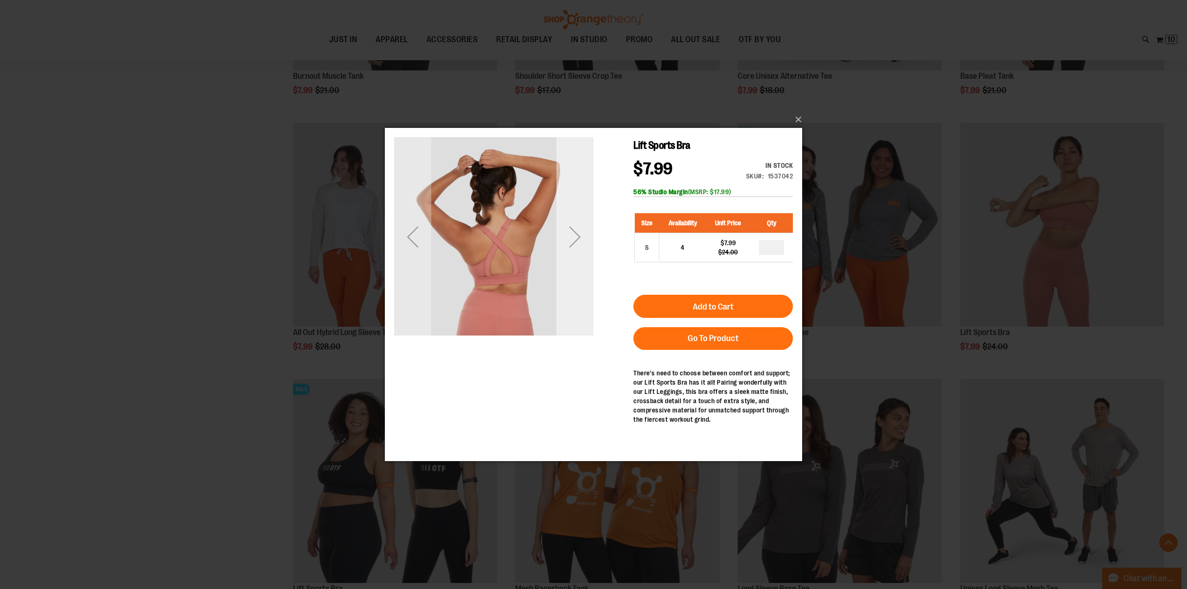
click at [576, 237] on div "Next" at bounding box center [574, 236] width 37 height 37
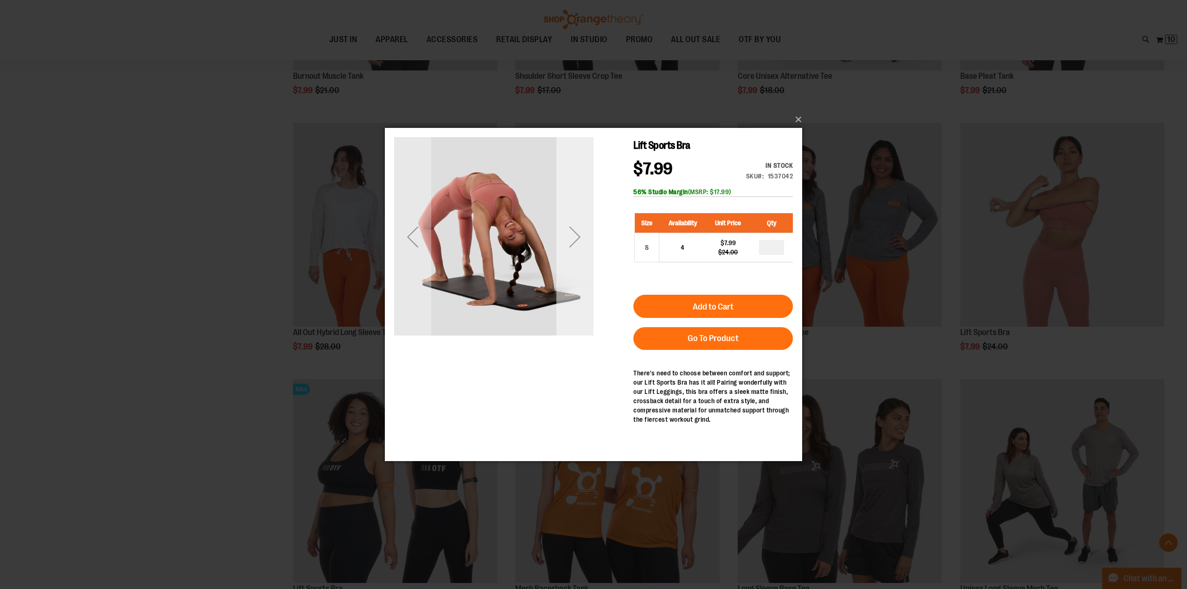
click at [576, 237] on div "Next" at bounding box center [574, 236] width 37 height 37
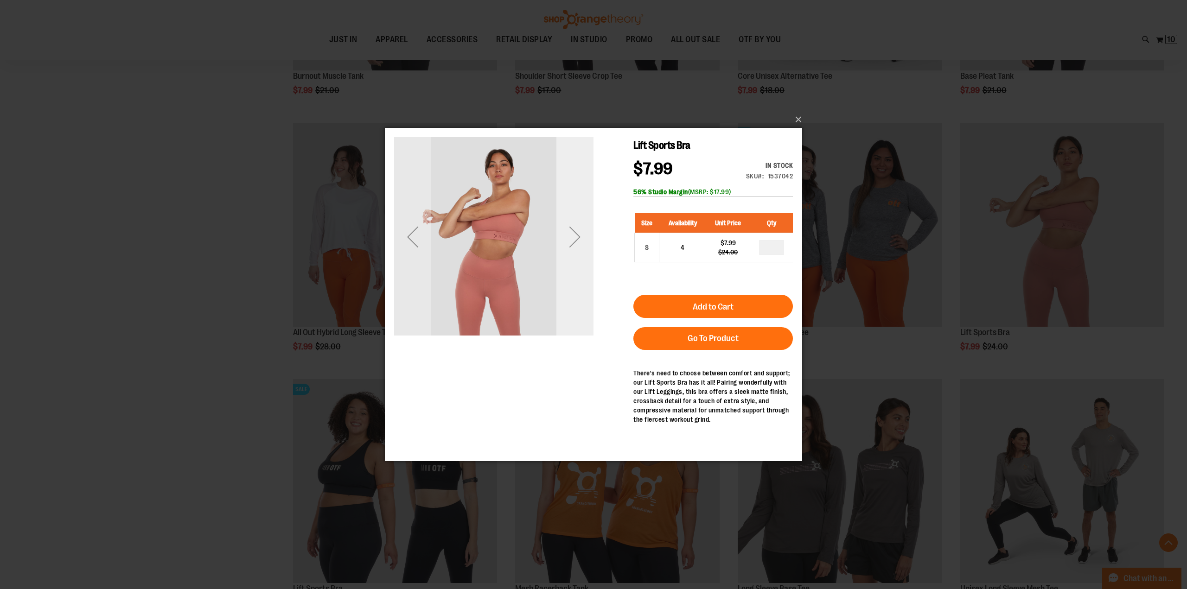
click at [576, 237] on div "Next" at bounding box center [574, 236] width 37 height 37
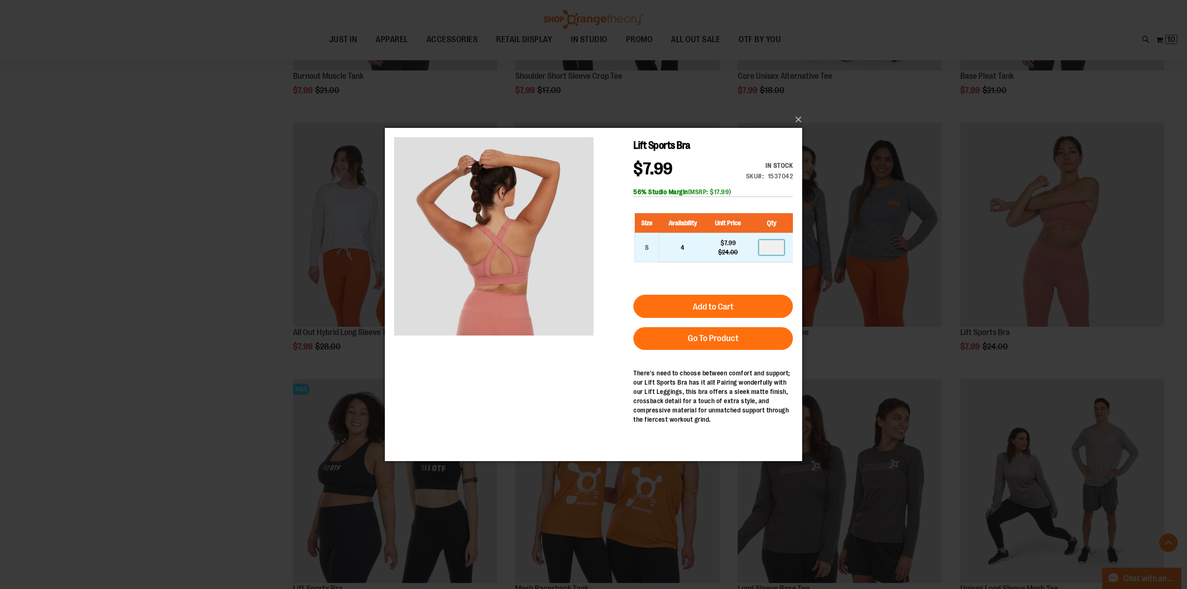
click at [773, 249] on input "number" at bounding box center [771, 247] width 25 height 15
type input "*"
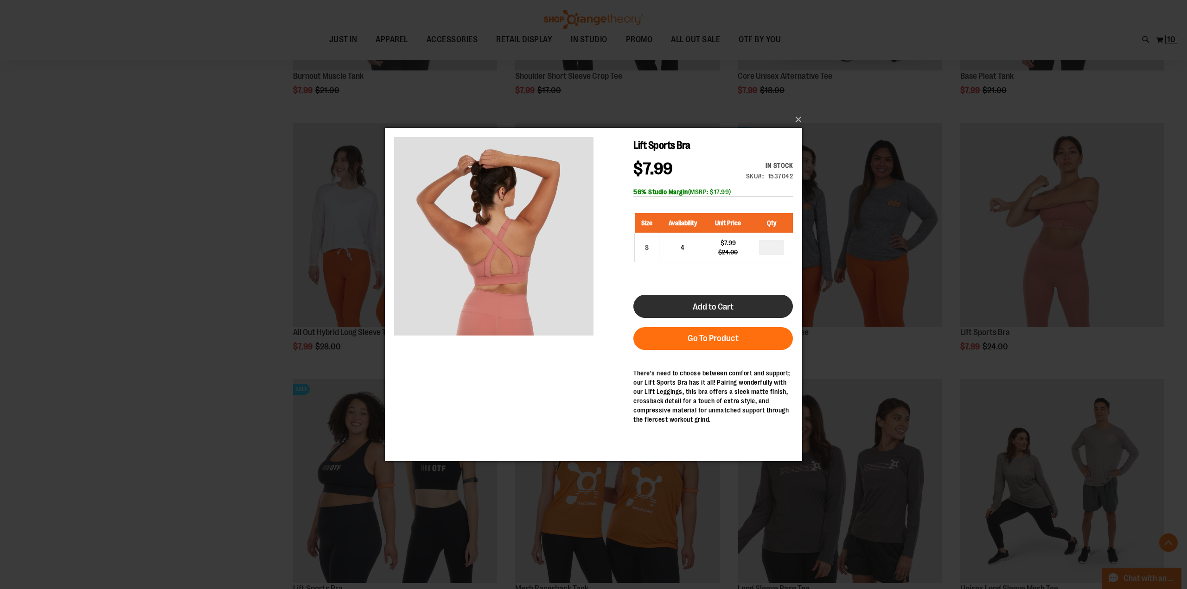
click at [723, 299] on button "Add to Cart" at bounding box center [713, 305] width 160 height 23
click at [796, 119] on button "×" at bounding box center [596, 119] width 417 height 20
click at [798, 119] on button "×" at bounding box center [596, 119] width 417 height 20
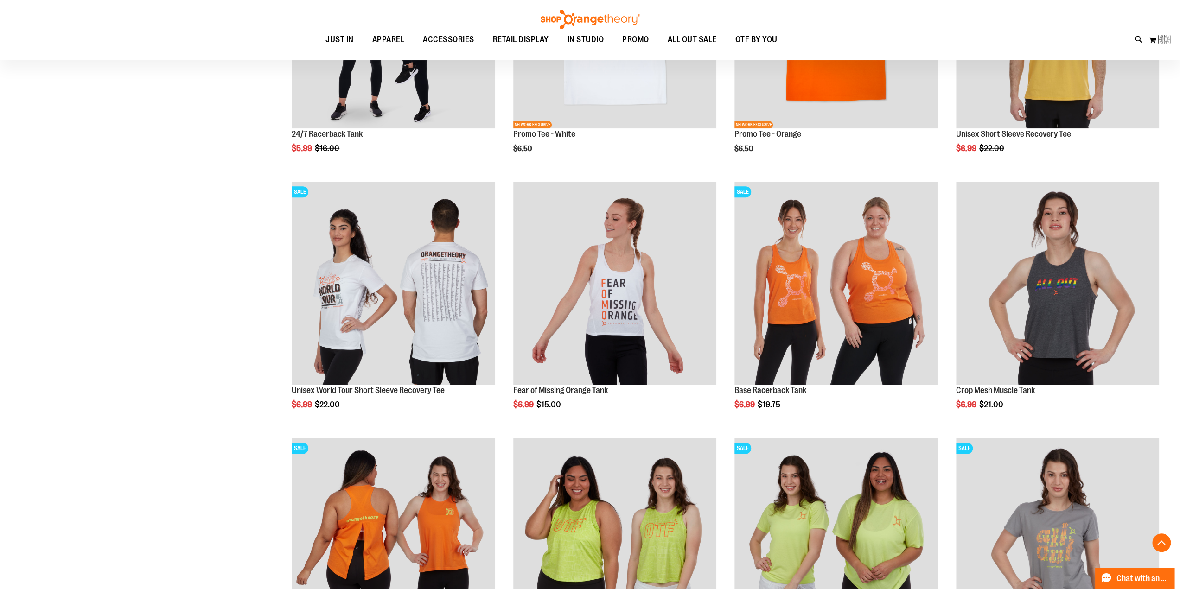
scroll to position [122, 0]
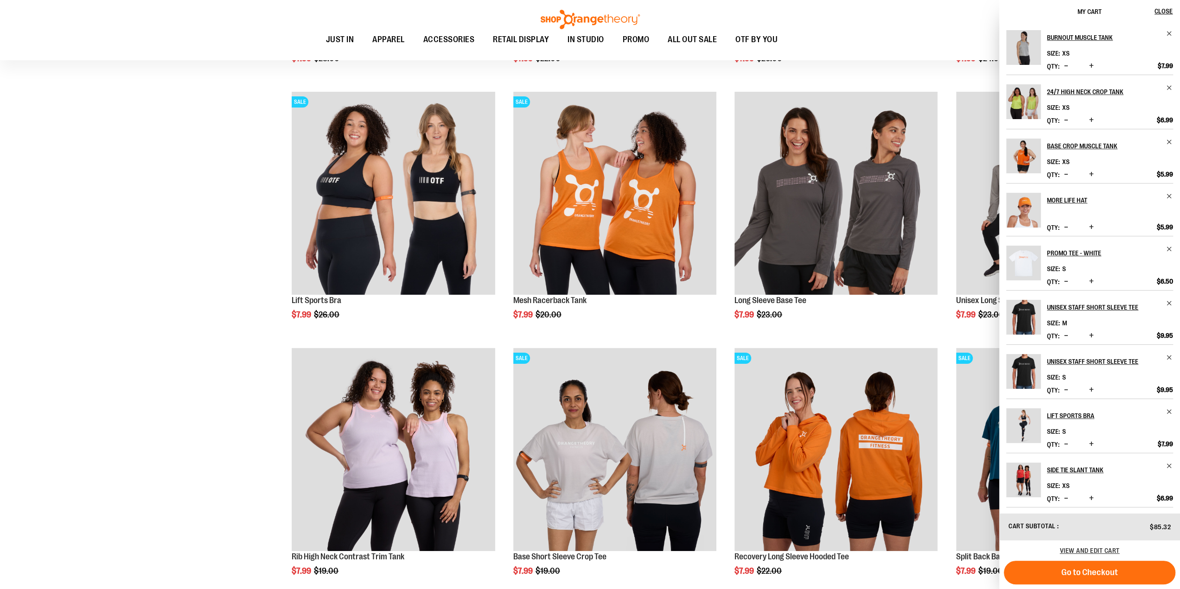
scroll to position [3682, 0]
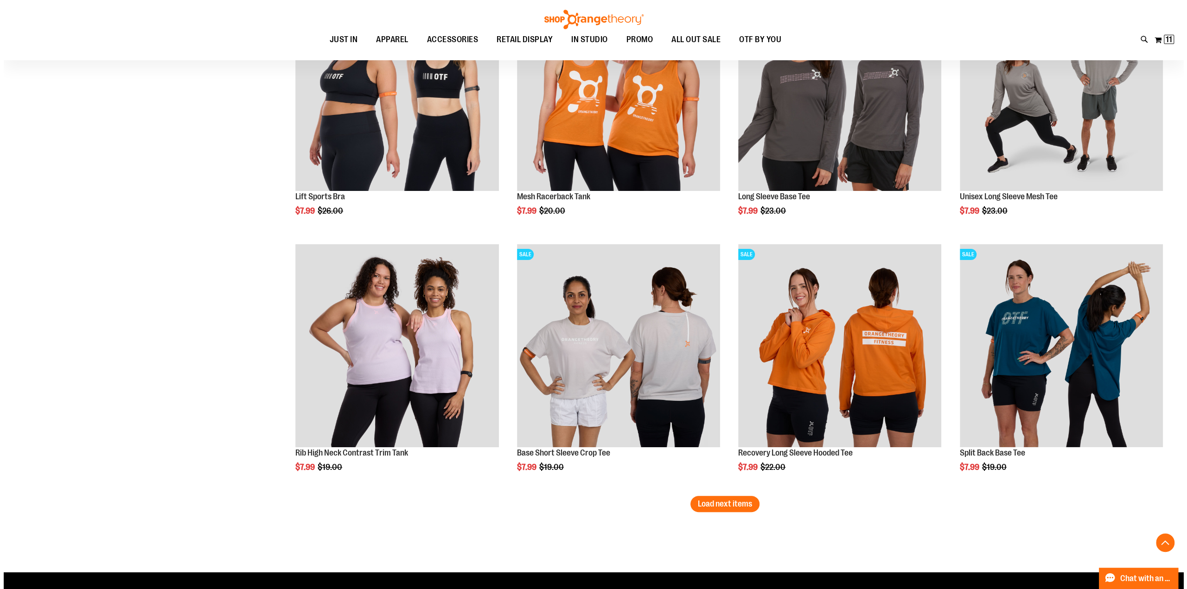
scroll to position [3589, 0]
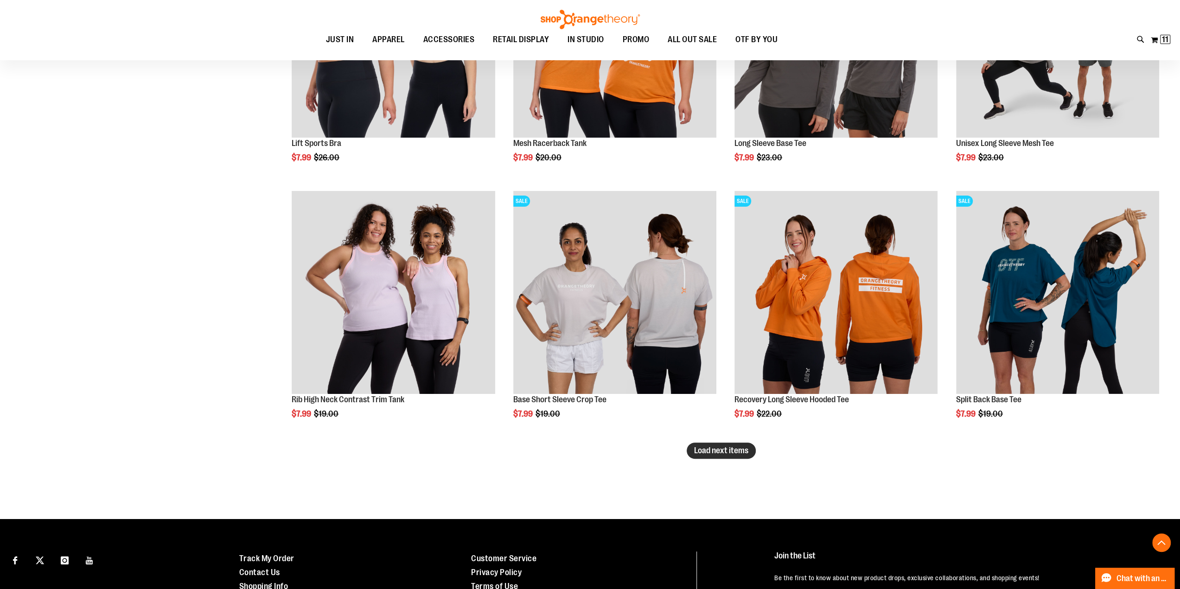
click at [707, 451] on span "Load next items" at bounding box center [721, 450] width 54 height 9
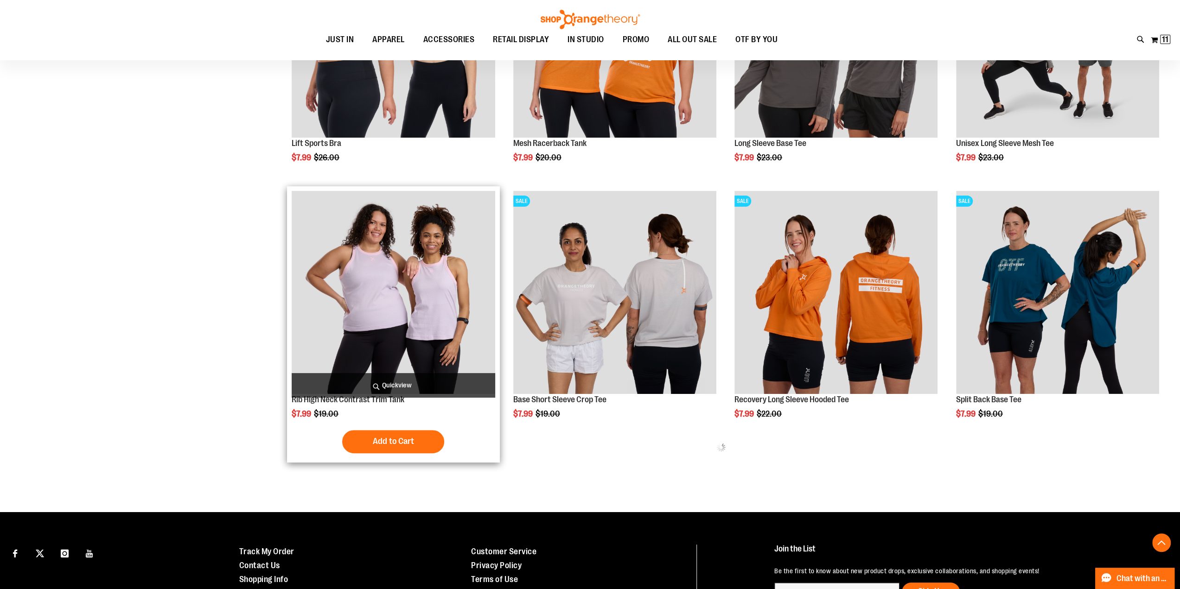
click at [393, 384] on span "Quickview" at bounding box center [393, 385] width 203 height 25
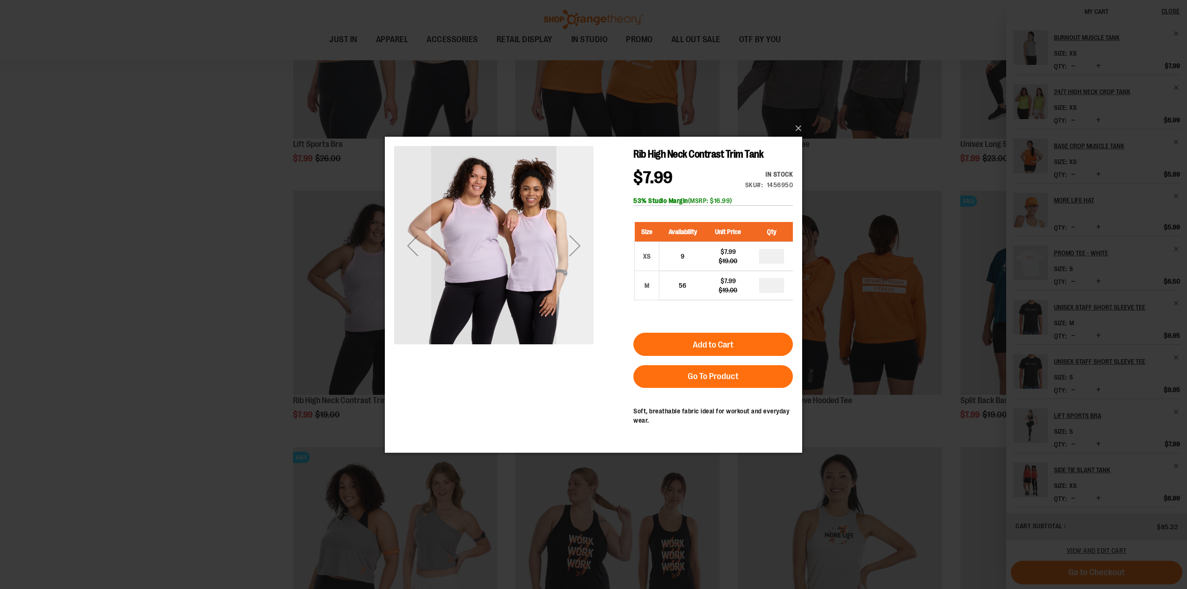
click at [584, 225] on div "Next" at bounding box center [574, 245] width 37 height 199
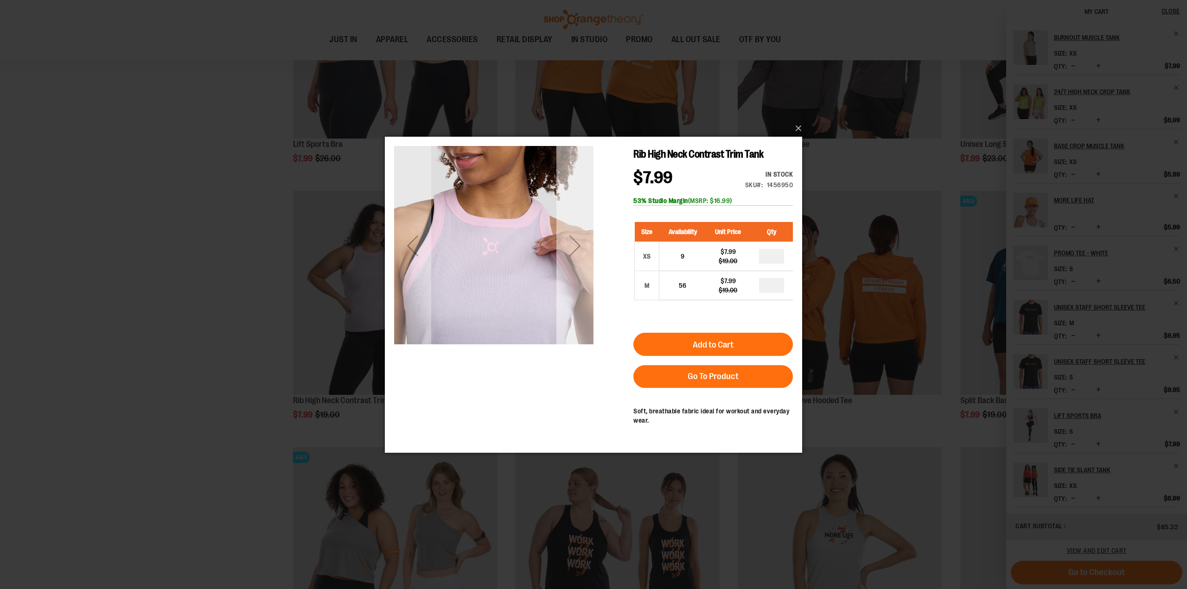
click at [584, 225] on div "Next" at bounding box center [574, 245] width 37 height 199
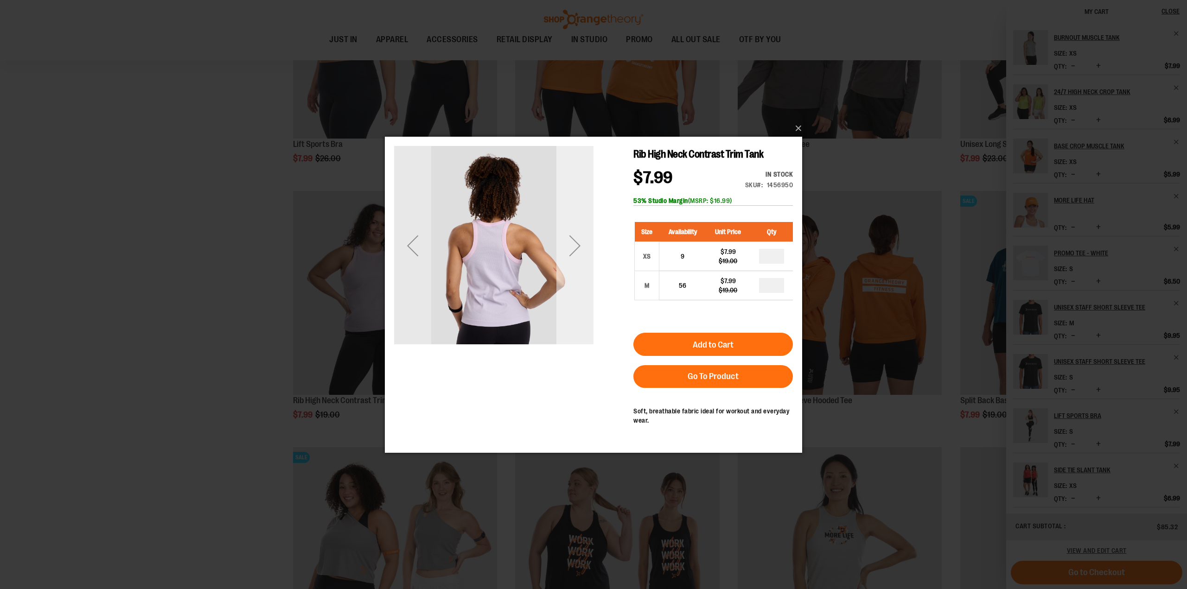
click at [584, 225] on div "Next" at bounding box center [574, 245] width 37 height 199
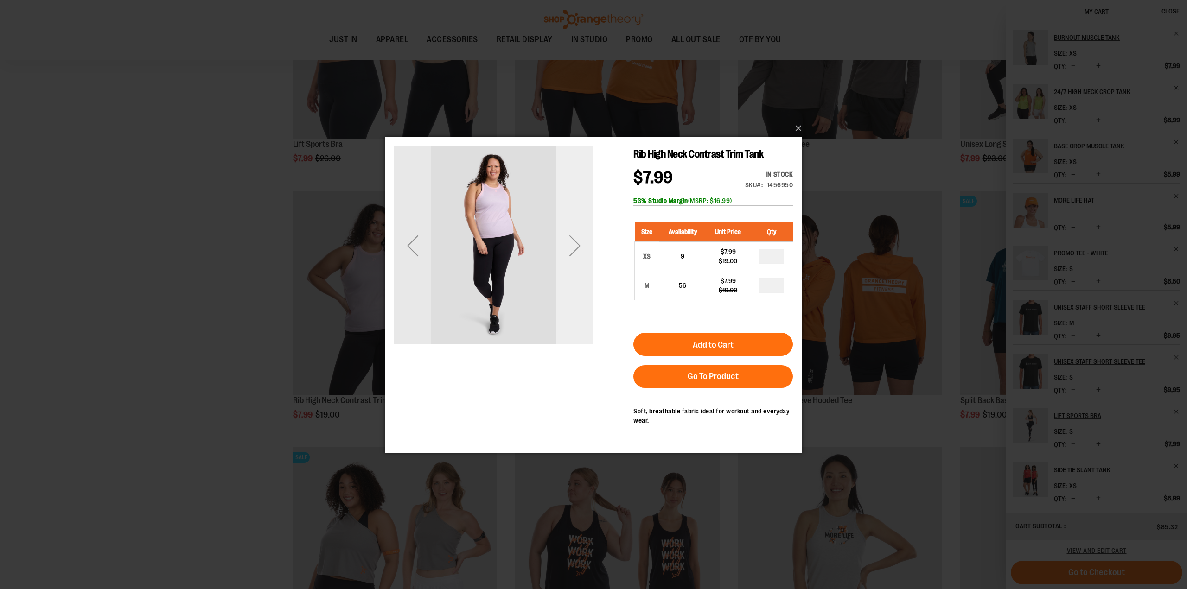
click at [584, 225] on div "Next" at bounding box center [574, 245] width 37 height 199
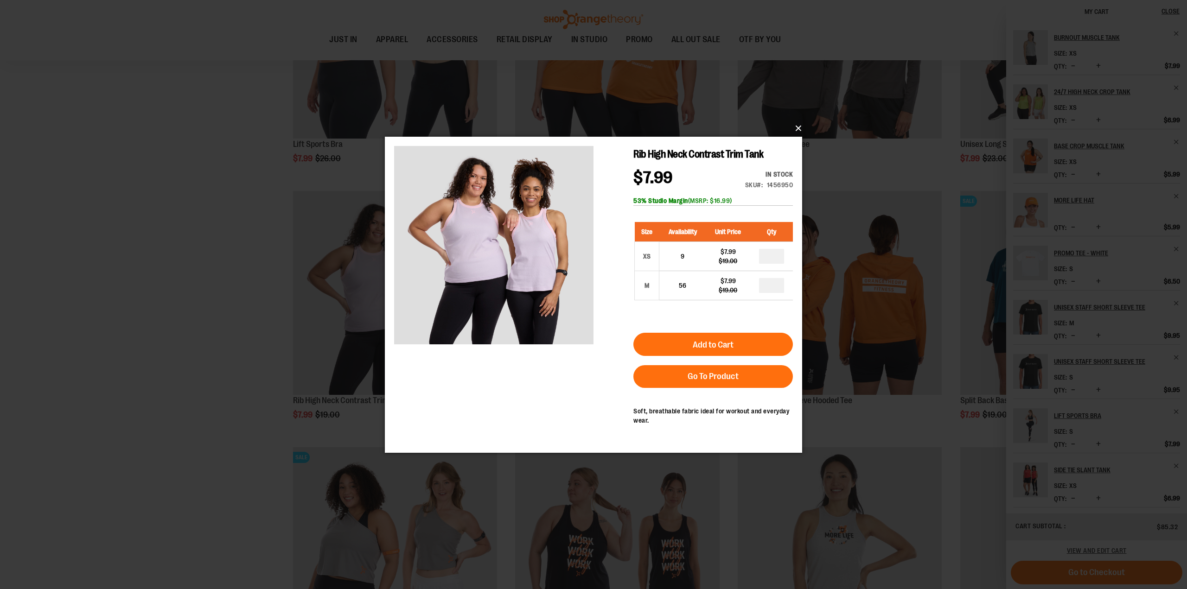
click at [796, 128] on button "×" at bounding box center [596, 128] width 417 height 20
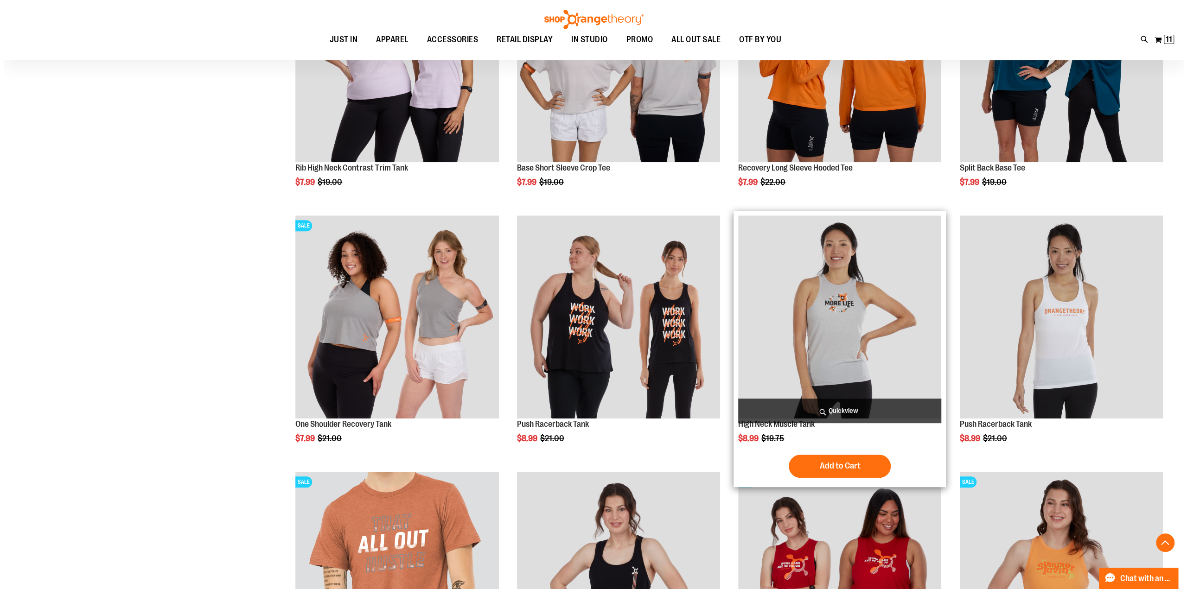
scroll to position [3867, 0]
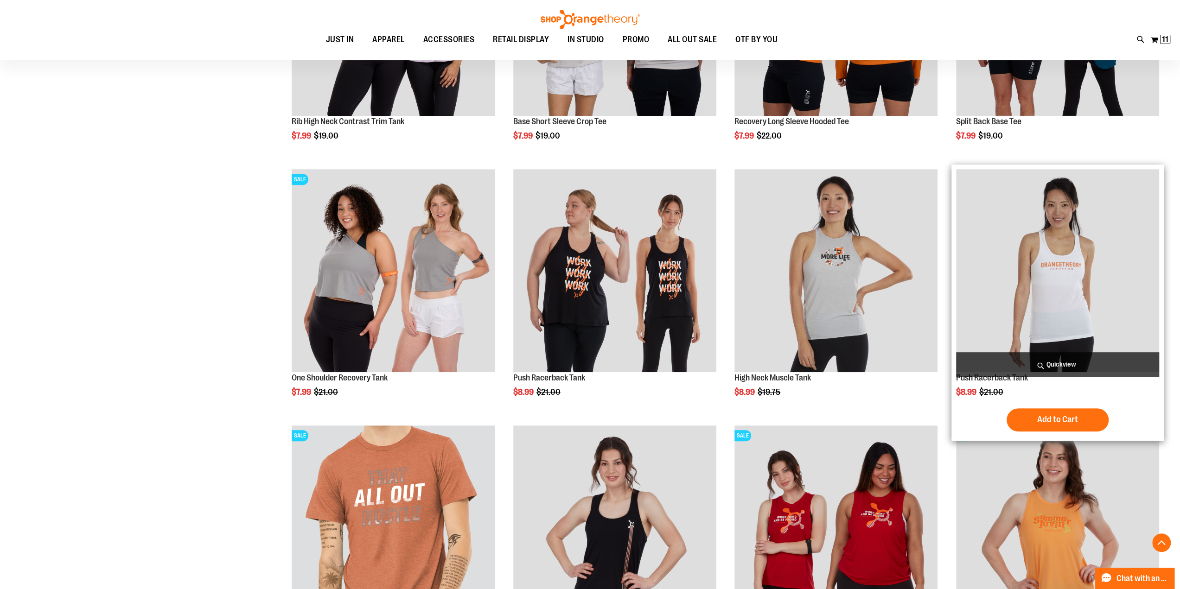
click at [1008, 369] on span "Quickview" at bounding box center [1057, 364] width 203 height 25
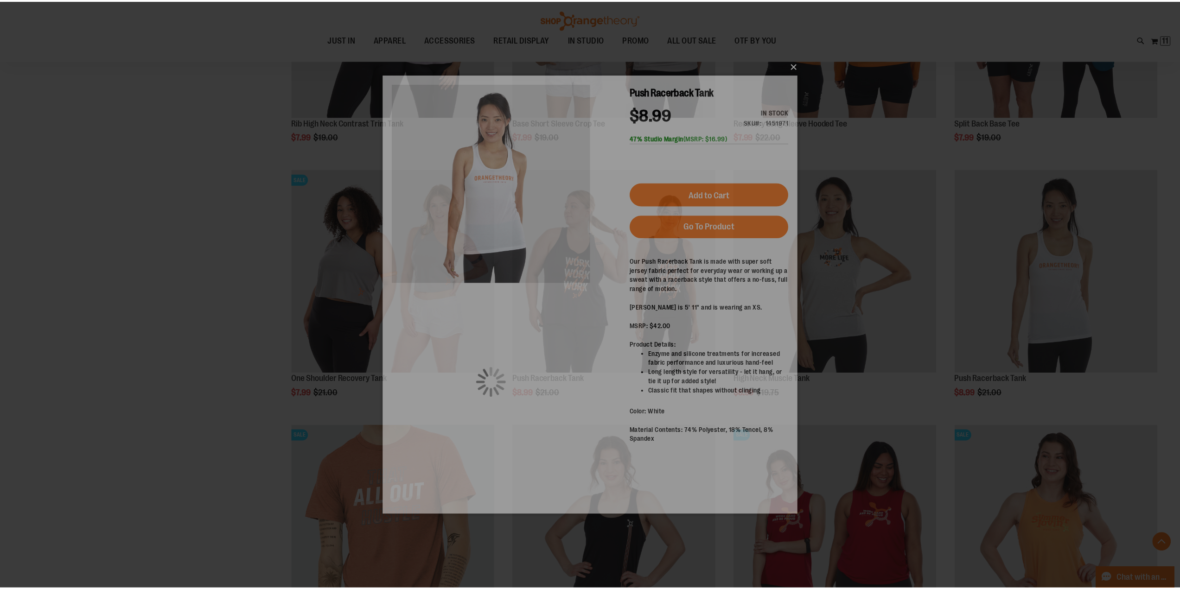
scroll to position [0, 0]
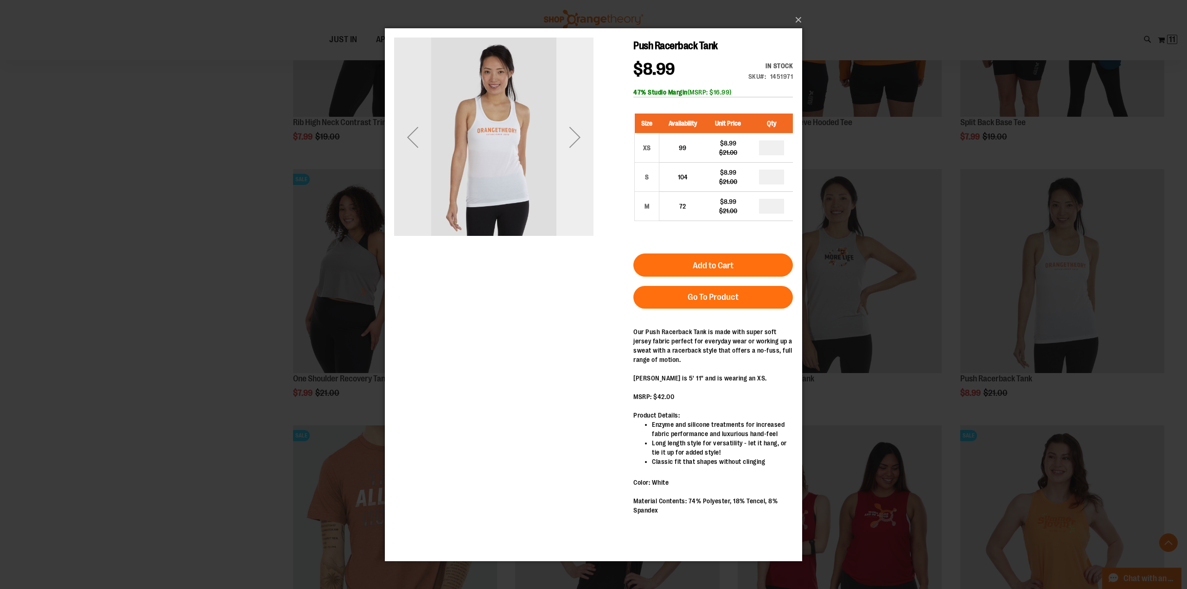
click at [579, 149] on div "Next" at bounding box center [574, 136] width 37 height 37
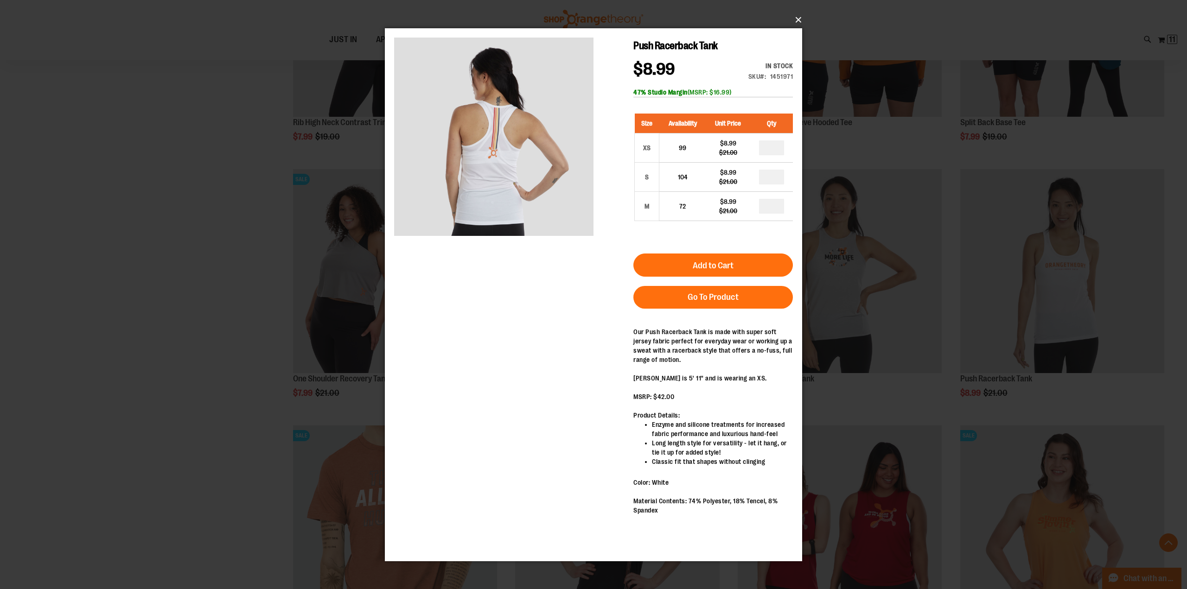
click at [796, 17] on button "×" at bounding box center [596, 20] width 417 height 20
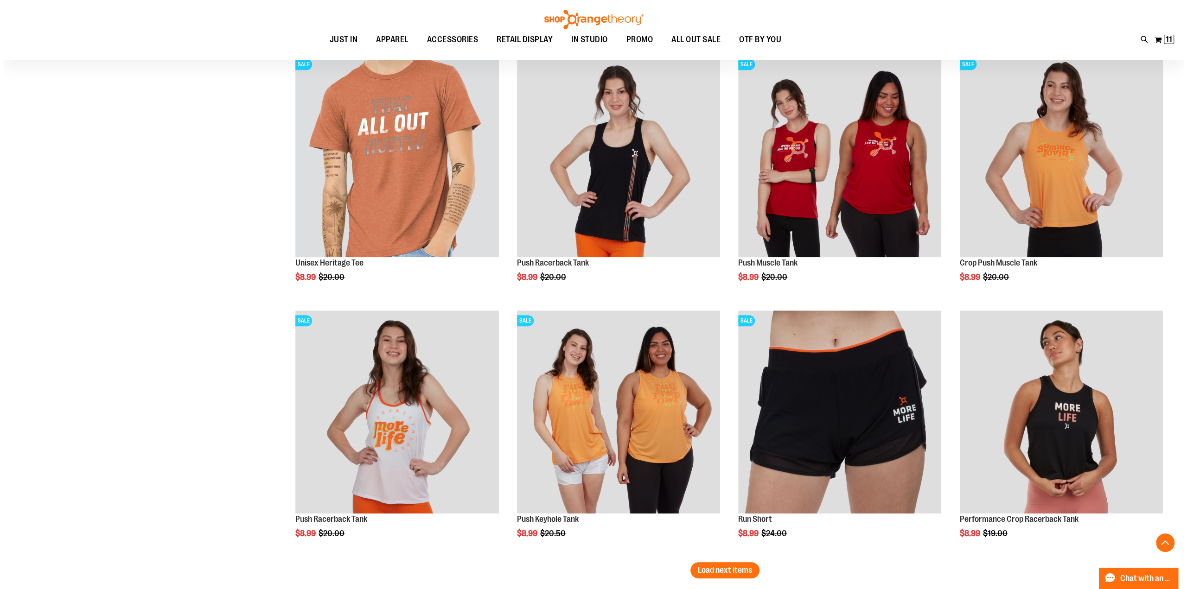
scroll to position [4377, 0]
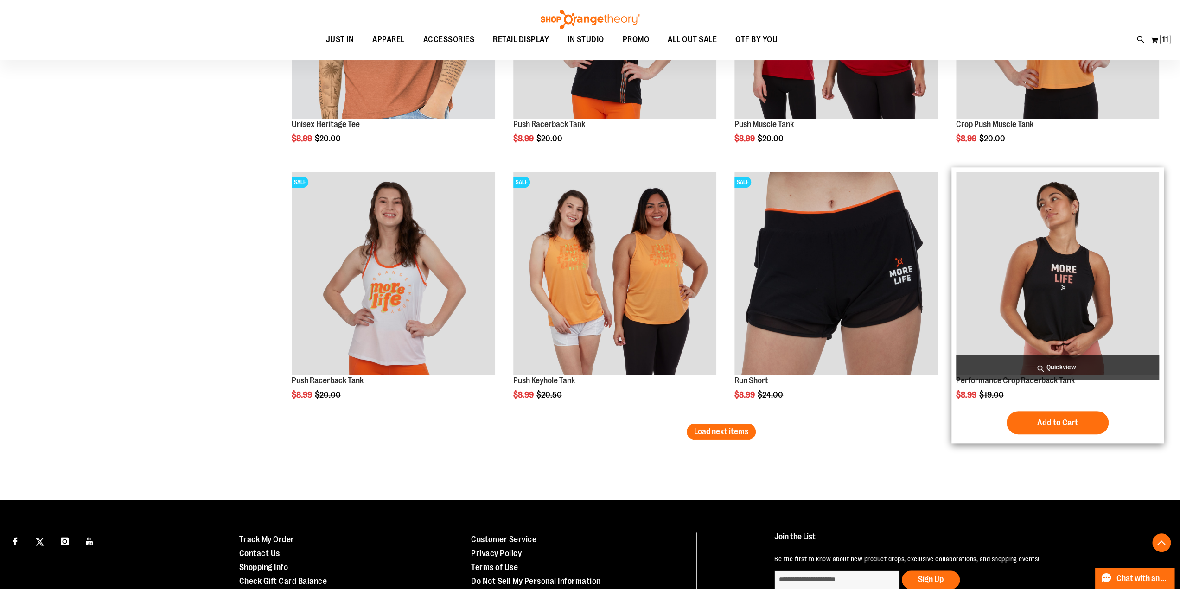
click at [1053, 368] on span "Quickview" at bounding box center [1057, 367] width 203 height 25
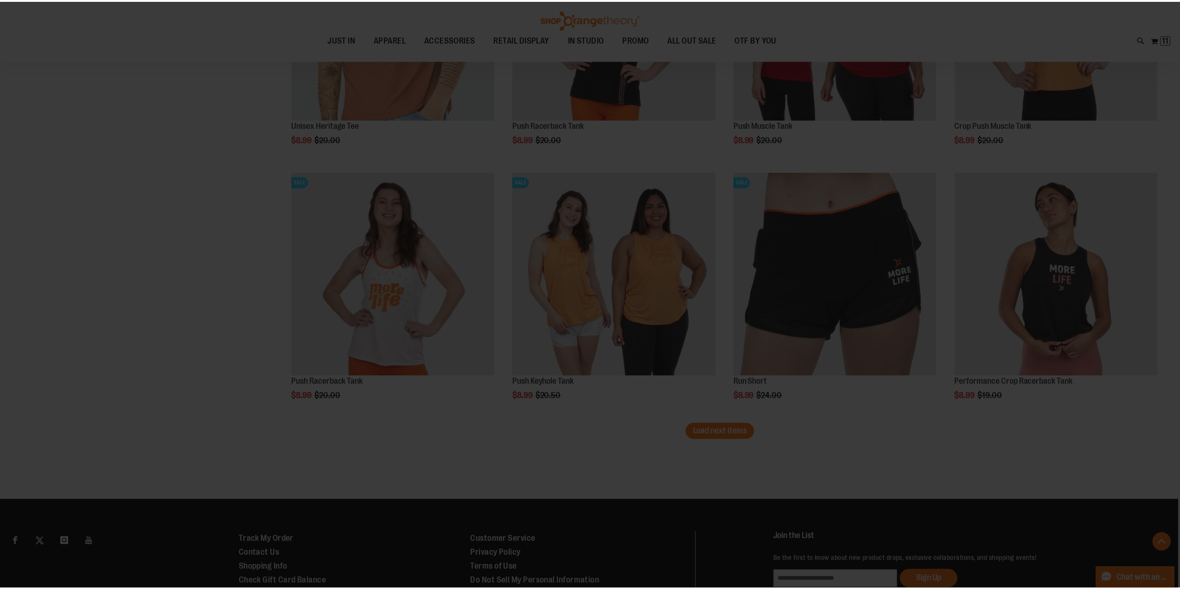
scroll to position [0, 0]
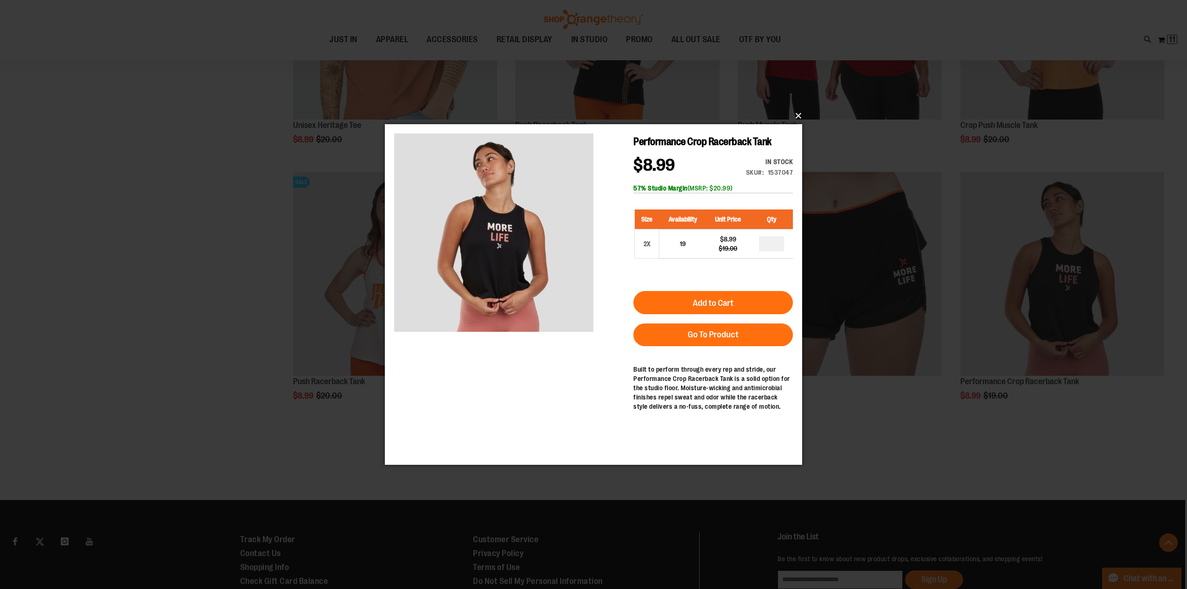
click at [796, 115] on button "×" at bounding box center [596, 116] width 417 height 20
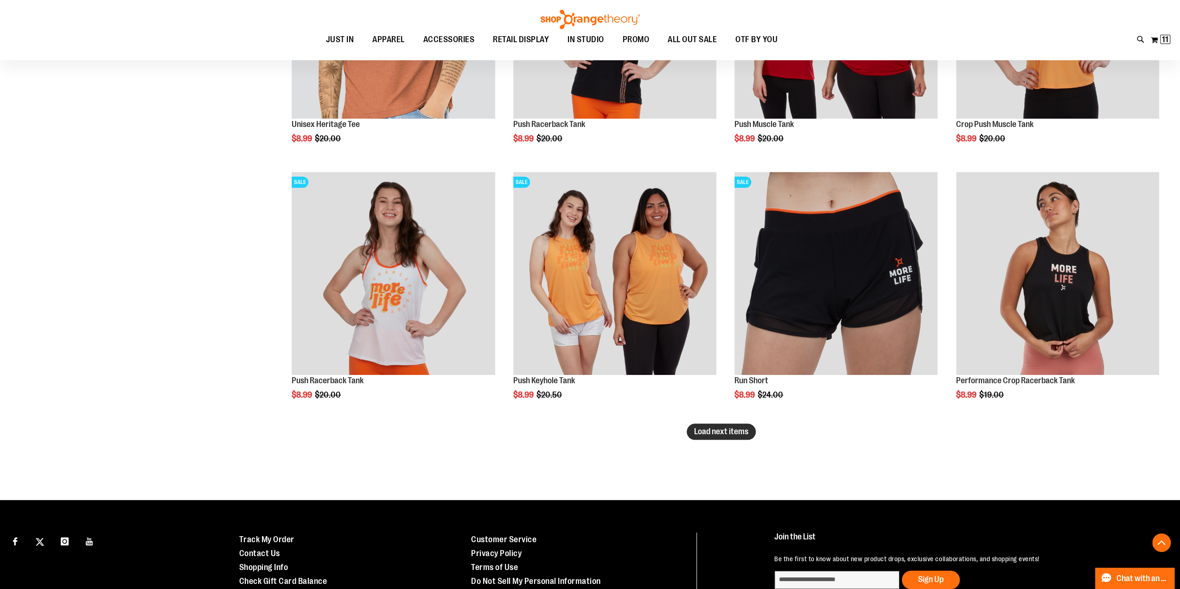
click at [714, 433] on span "Load next items" at bounding box center [721, 431] width 54 height 9
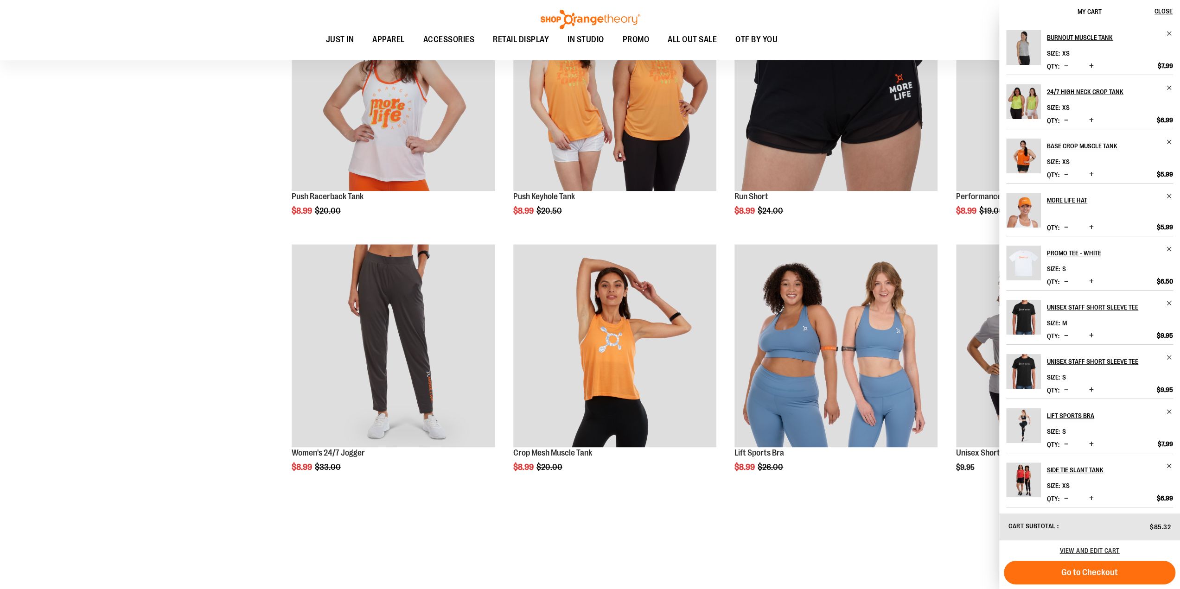
scroll to position [4563, 0]
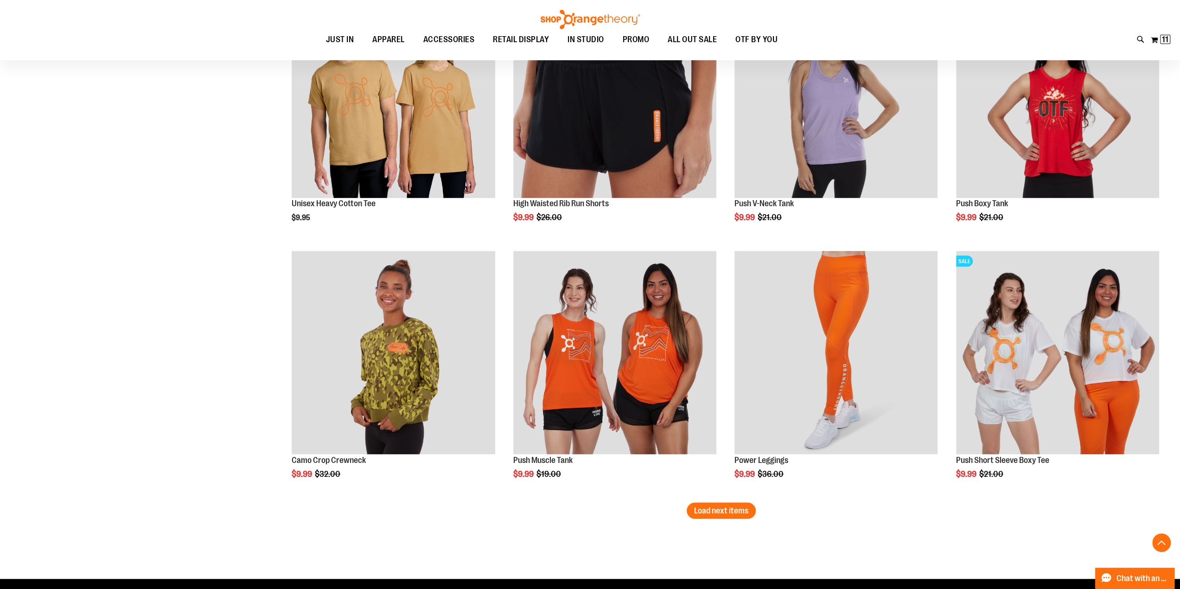
scroll to position [5119, 0]
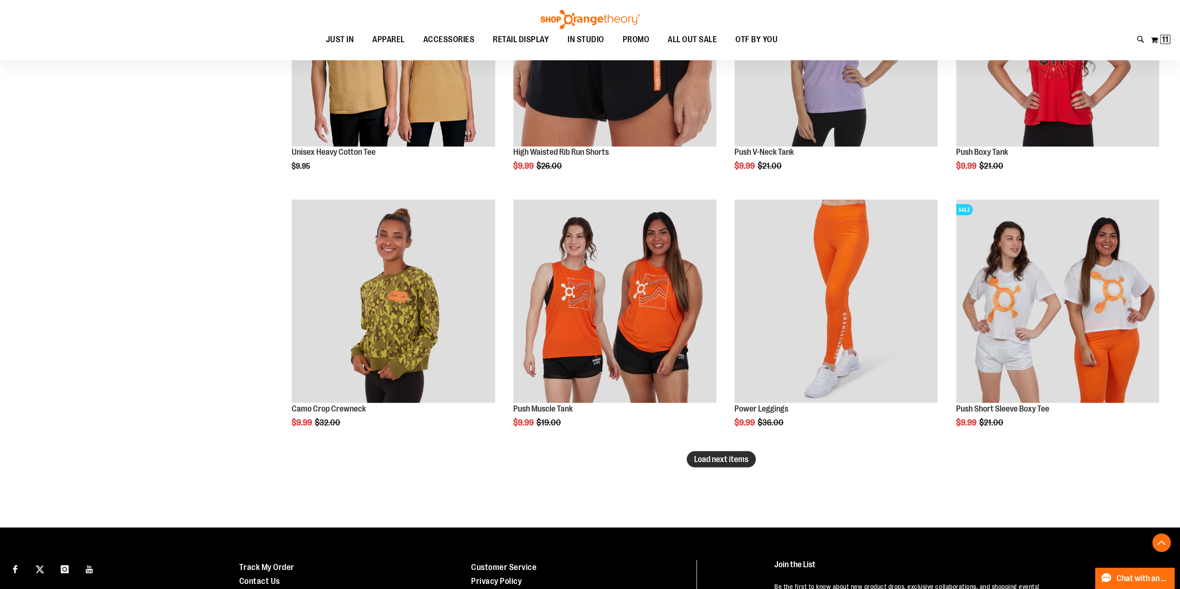
click at [700, 457] on span "Load next items" at bounding box center [721, 458] width 54 height 9
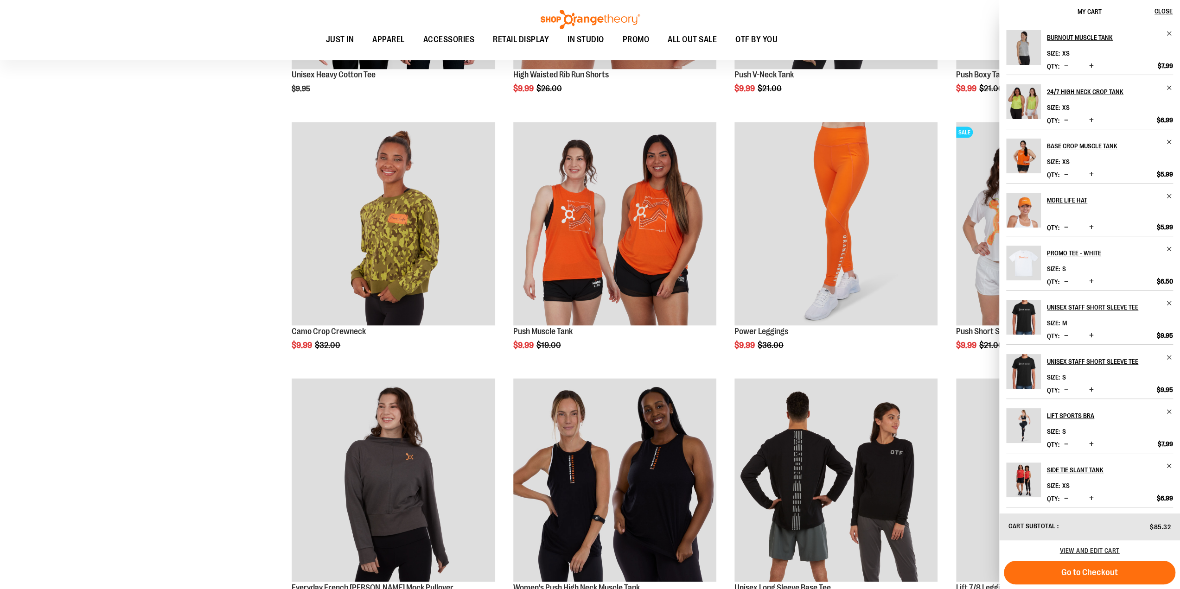
scroll to position [5212, 0]
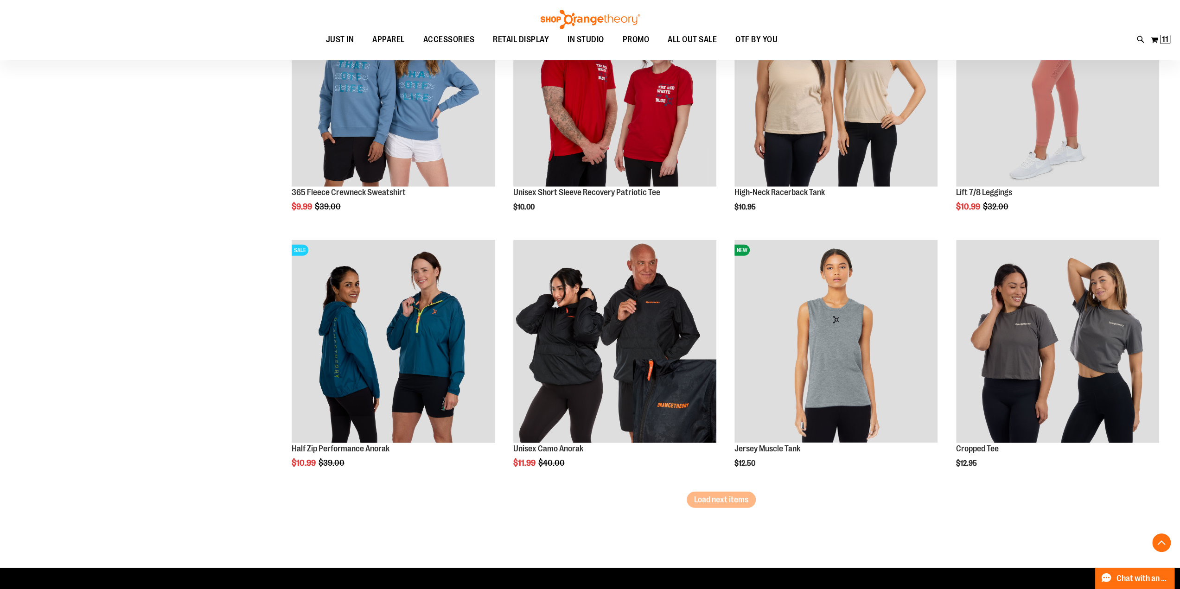
scroll to position [5861, 0]
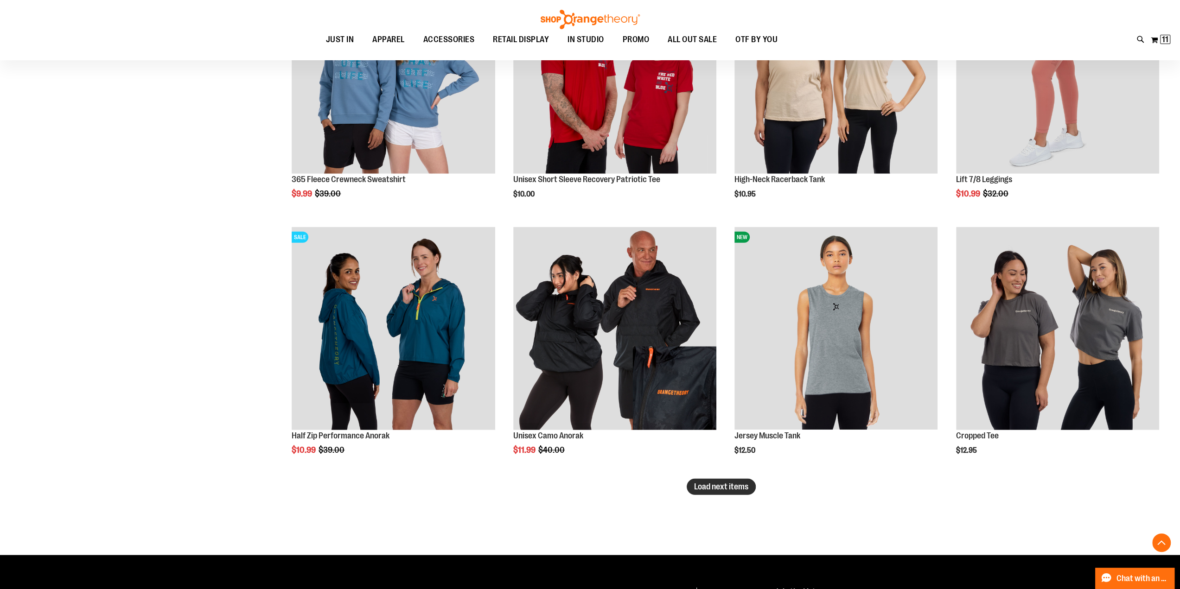
click at [709, 486] on span "Load next items" at bounding box center [721, 486] width 54 height 9
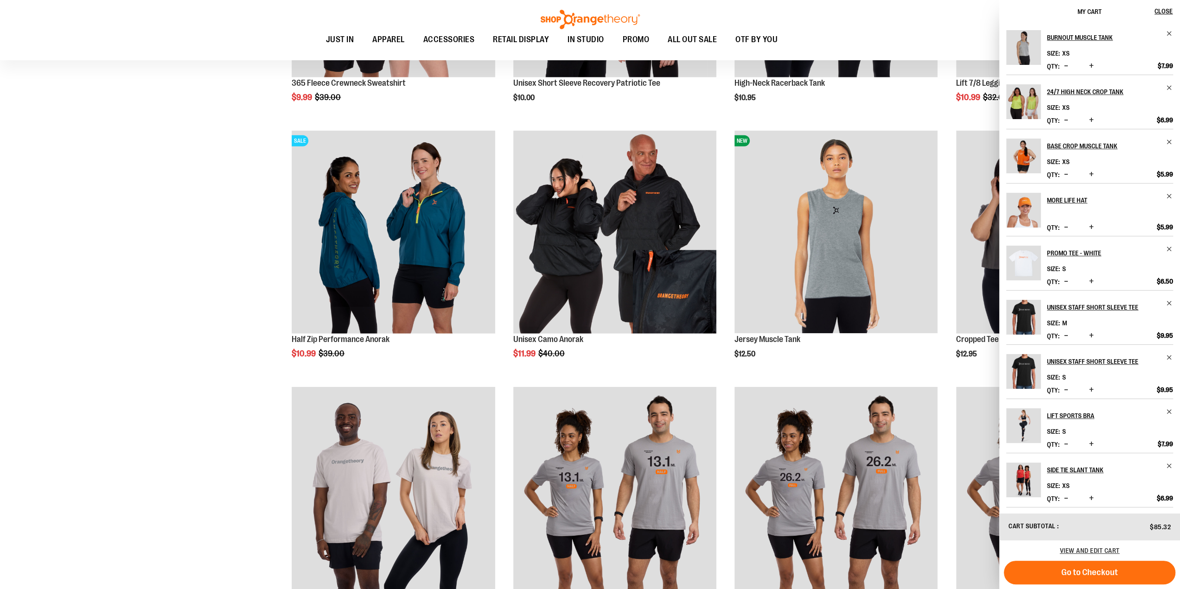
scroll to position [6047, 0]
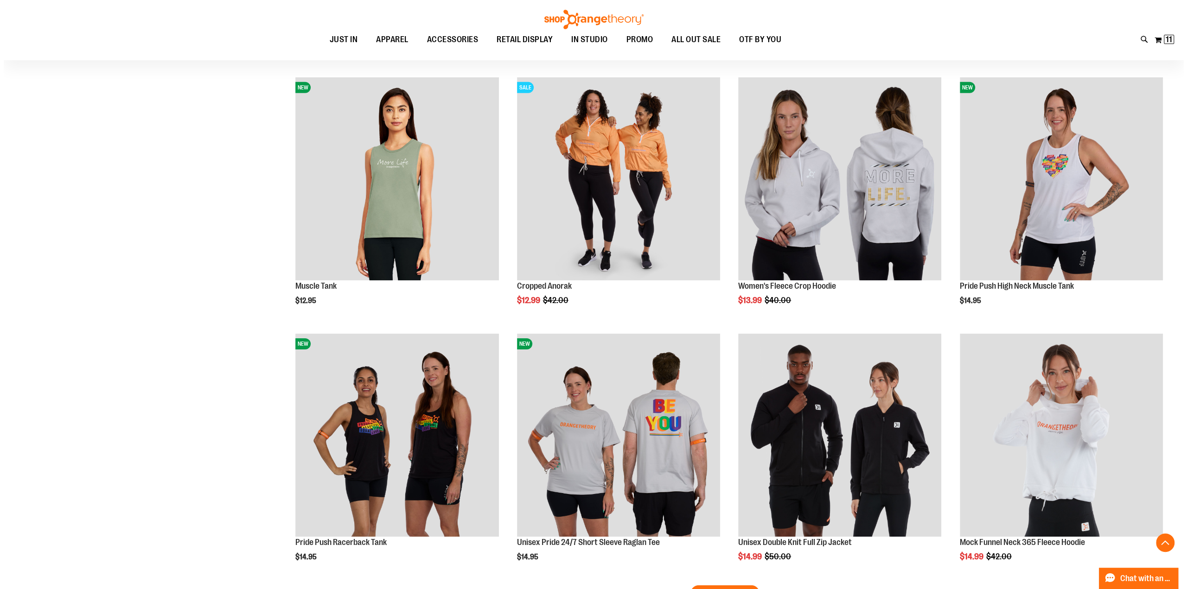
scroll to position [6603, 0]
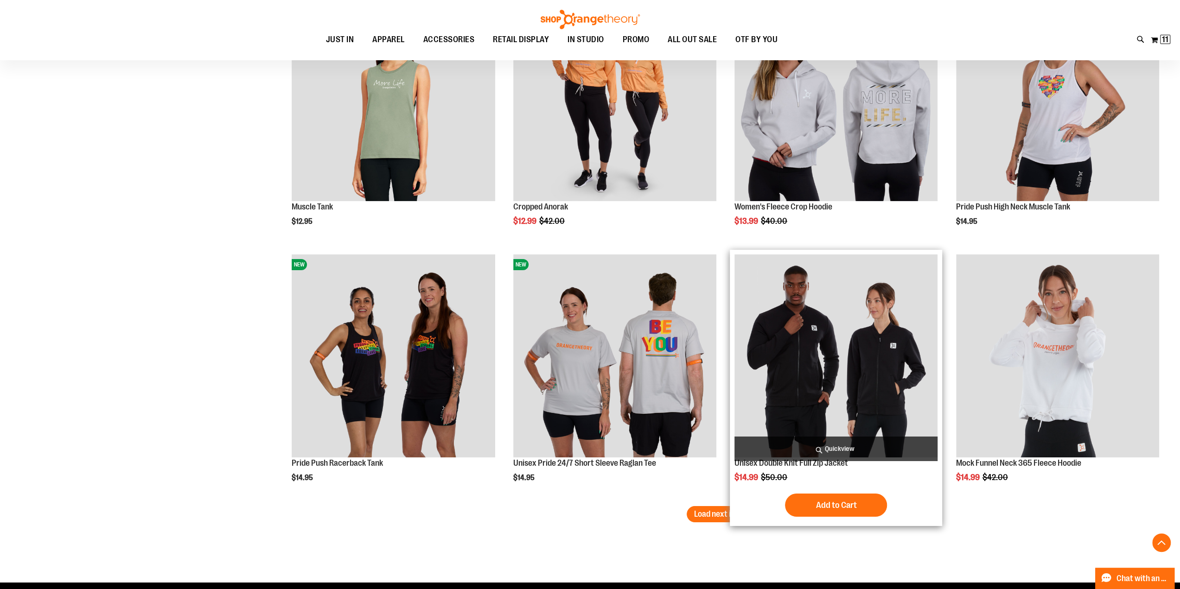
click at [864, 449] on span "Quickview" at bounding box center [836, 449] width 203 height 25
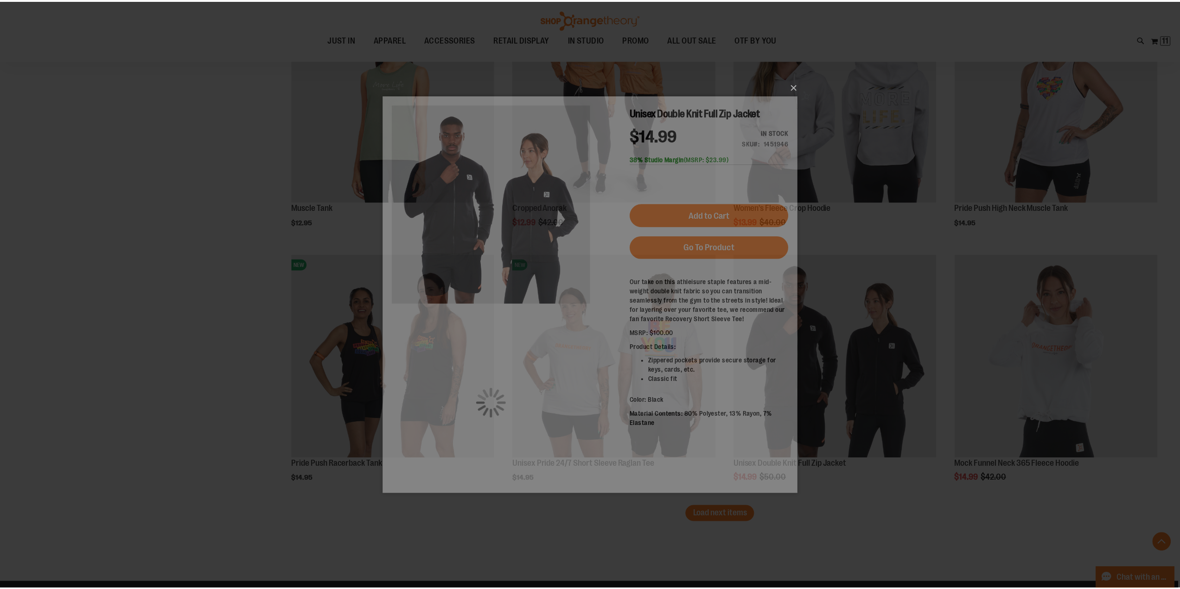
scroll to position [0, 0]
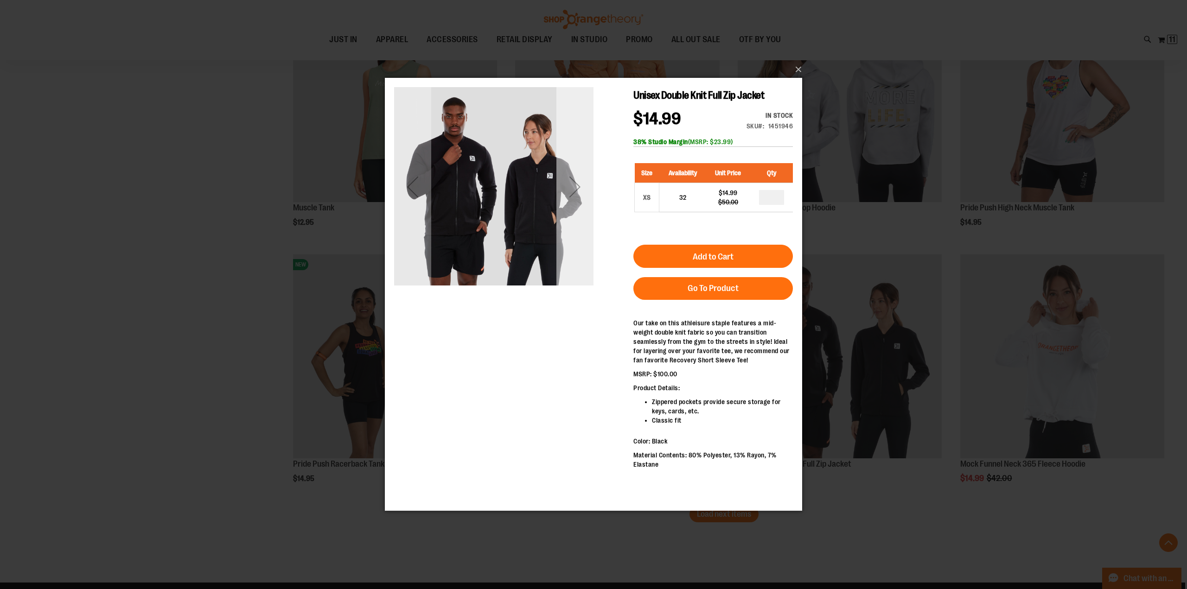
click at [570, 190] on div "Next" at bounding box center [574, 186] width 37 height 37
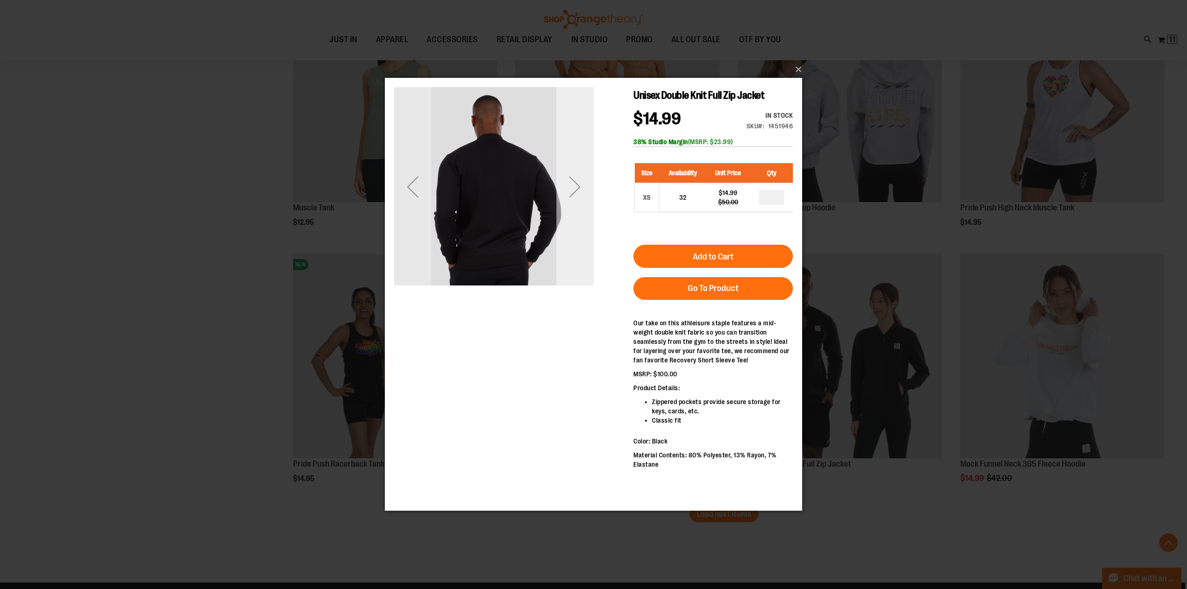
click at [570, 190] on div "Next" at bounding box center [574, 186] width 37 height 37
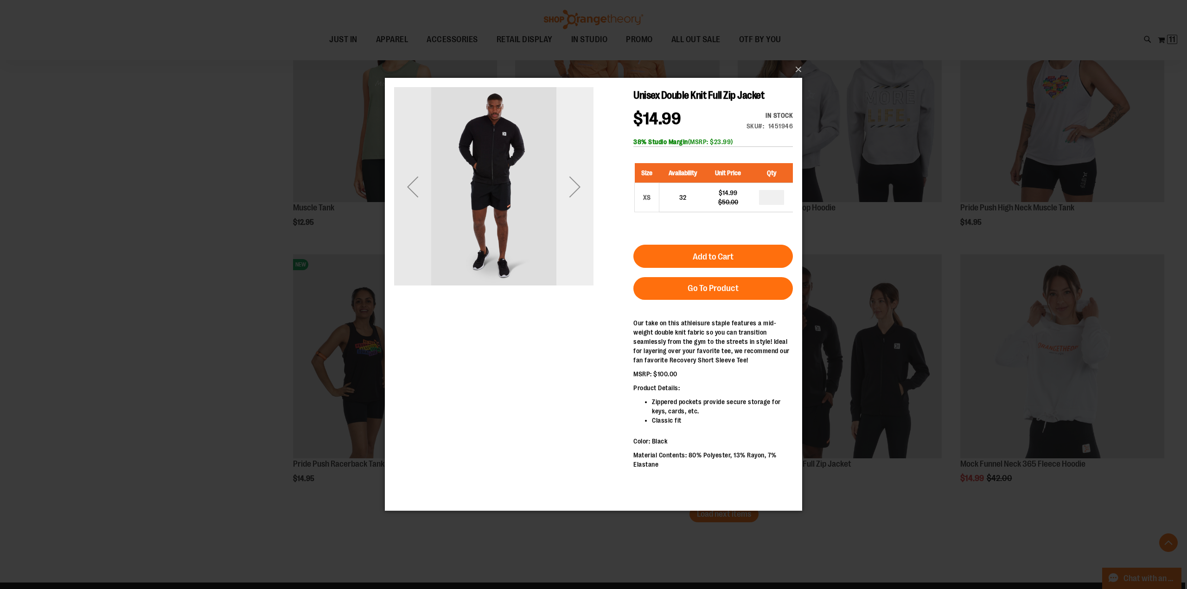
click at [570, 190] on div "Next" at bounding box center [574, 186] width 37 height 37
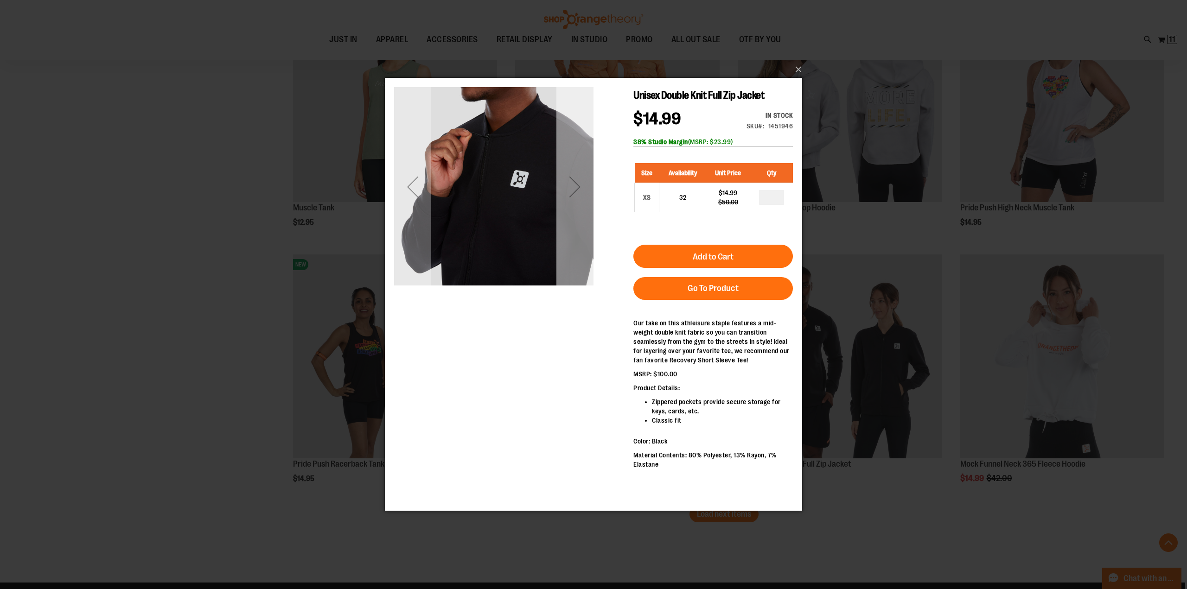
click at [570, 190] on div "Next" at bounding box center [574, 186] width 37 height 37
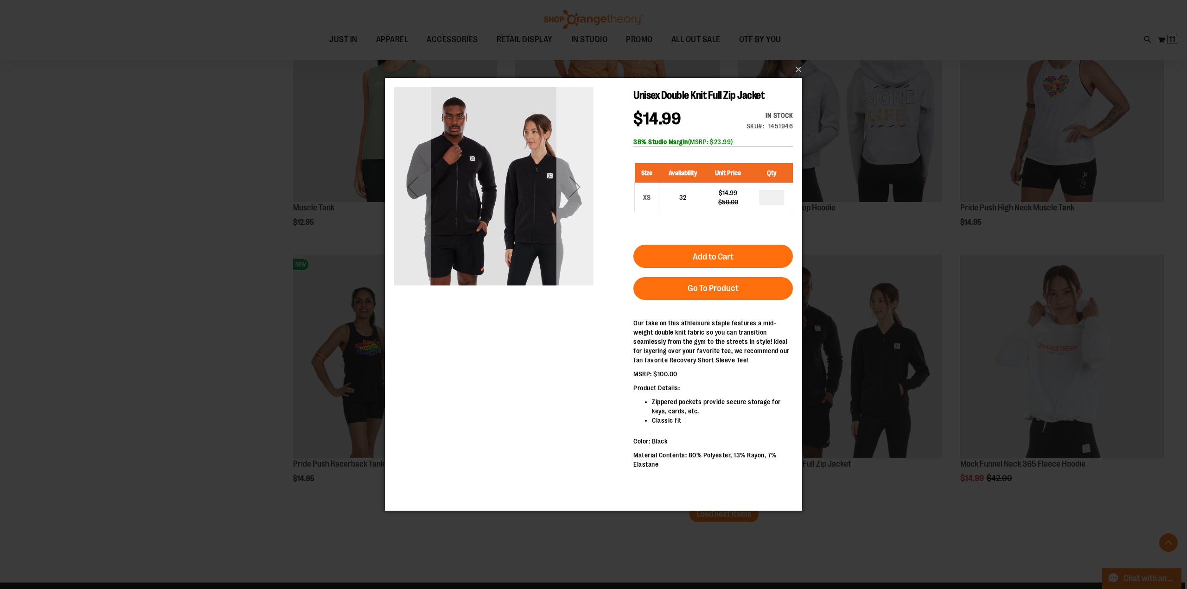
click at [570, 190] on div "Next" at bounding box center [574, 186] width 37 height 37
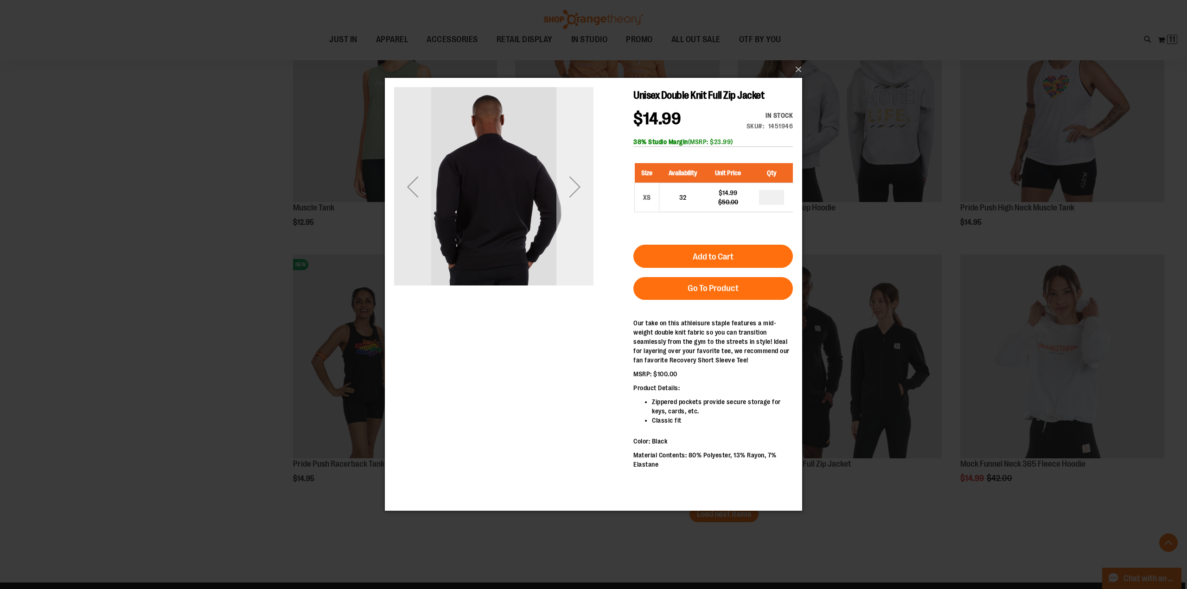
click at [570, 190] on div "Next" at bounding box center [574, 186] width 37 height 37
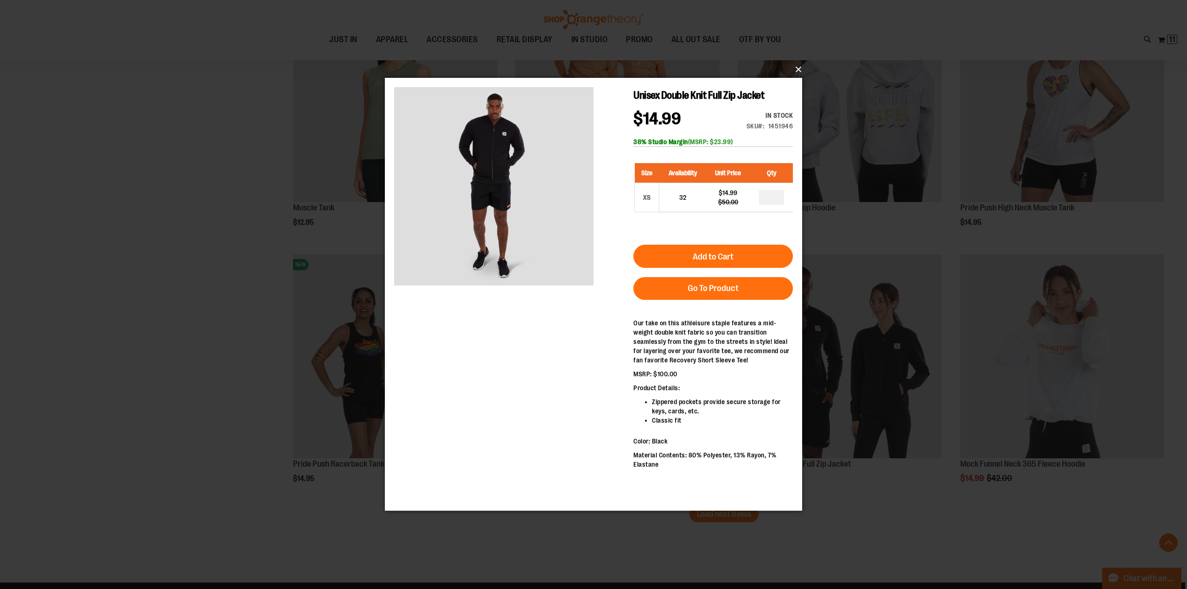
click at [799, 67] on button "×" at bounding box center [596, 69] width 417 height 20
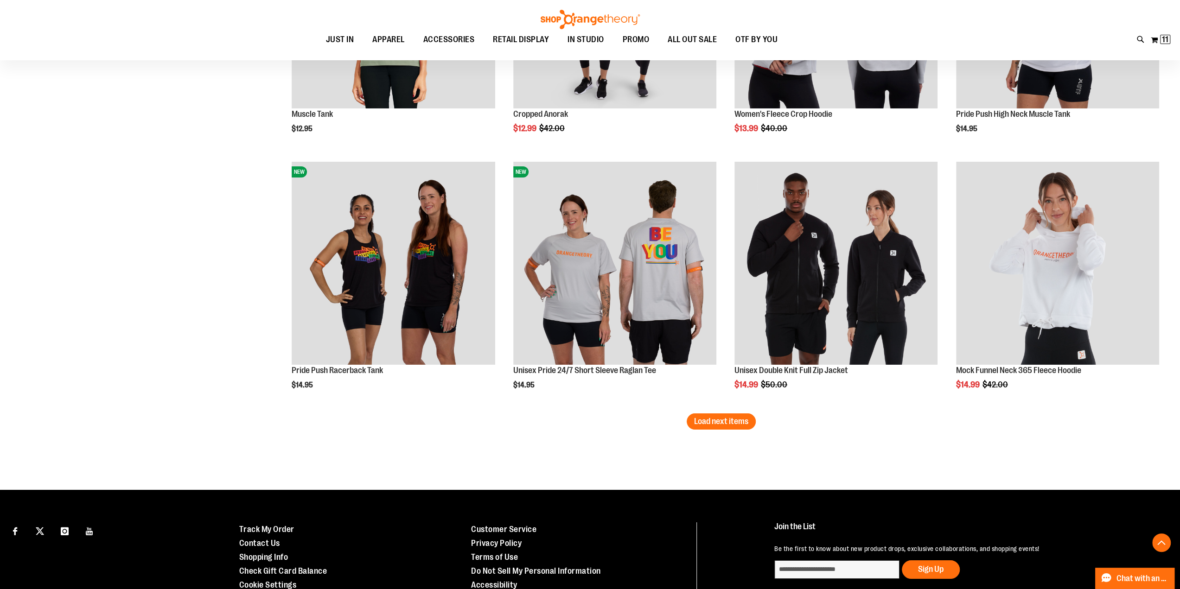
scroll to position [6650, 0]
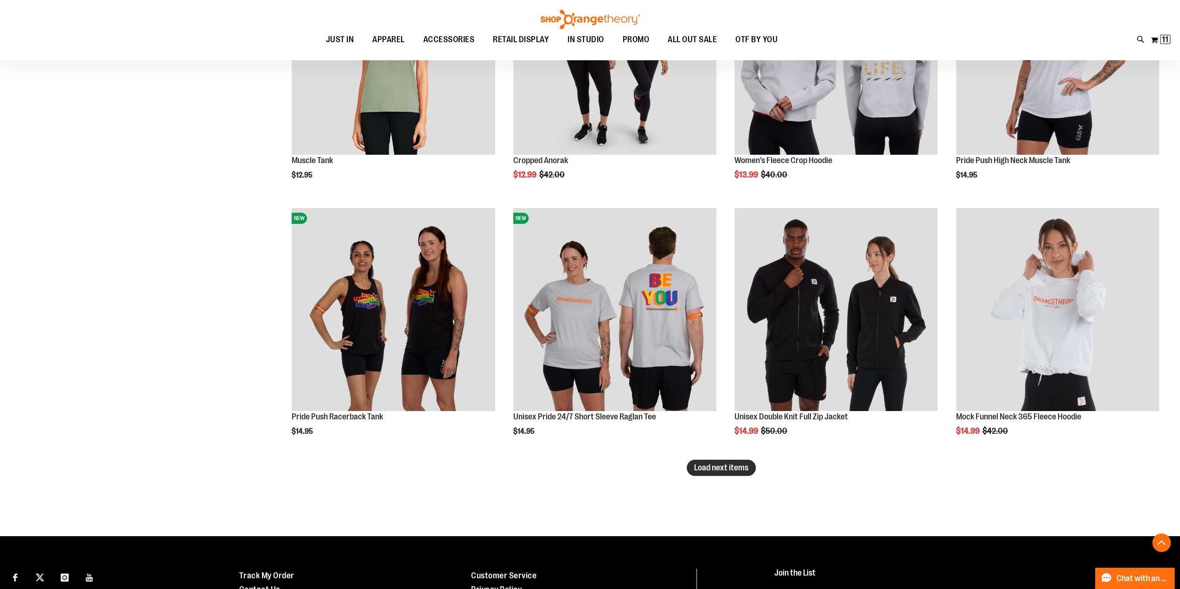
click at [733, 468] on span "Load next items" at bounding box center [721, 467] width 54 height 9
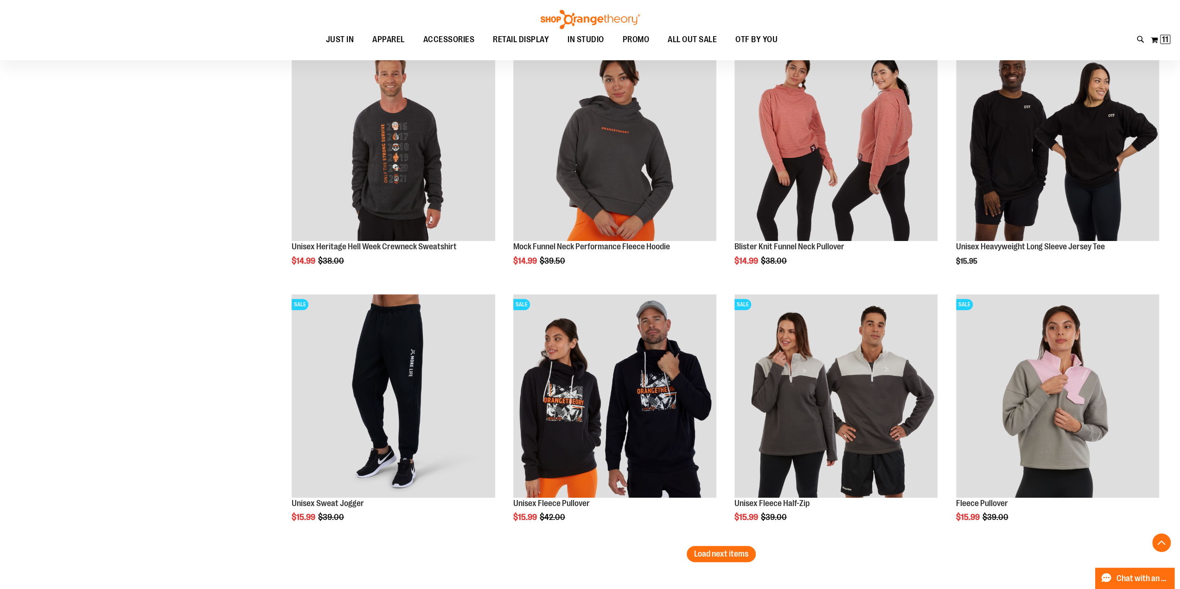
scroll to position [7392, 0]
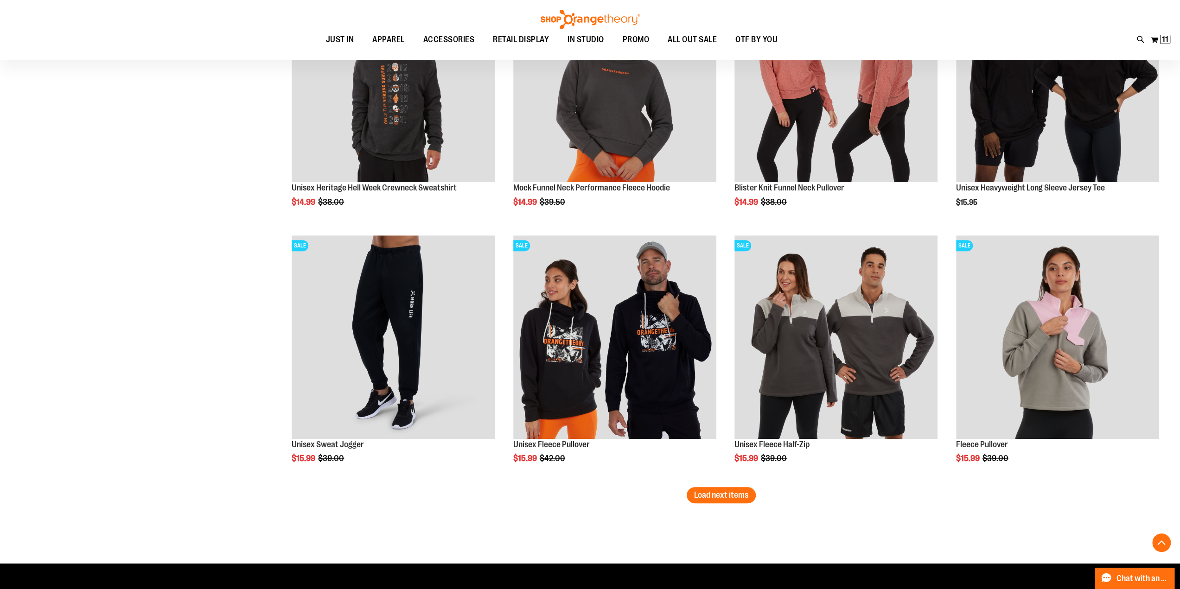
click at [731, 498] on span "Load next items" at bounding box center [721, 495] width 54 height 9
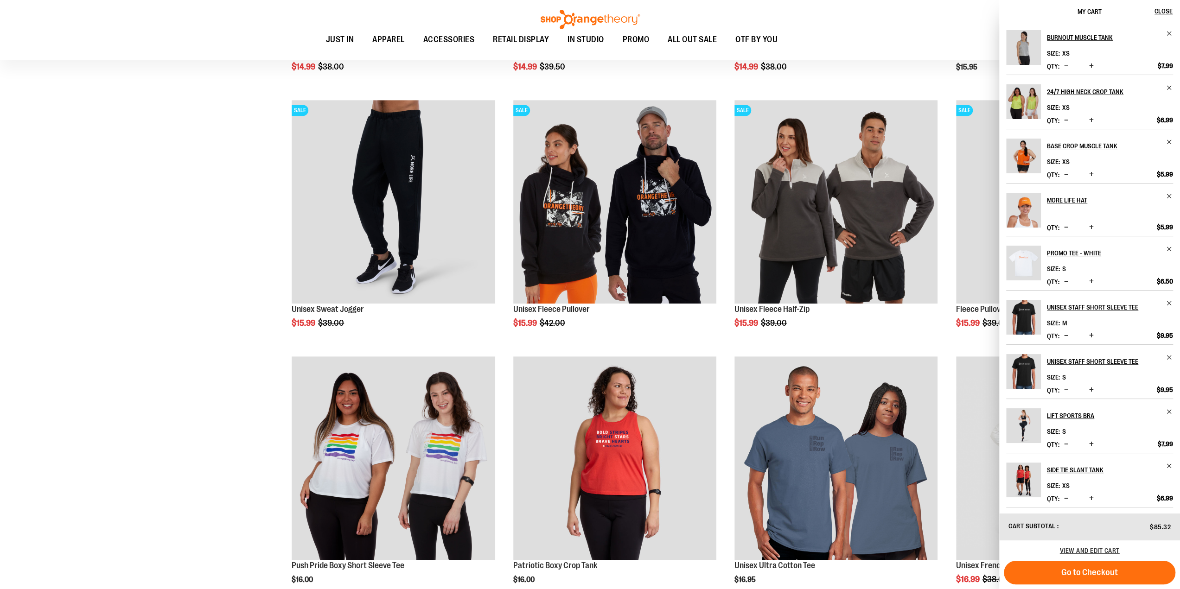
scroll to position [7531, 0]
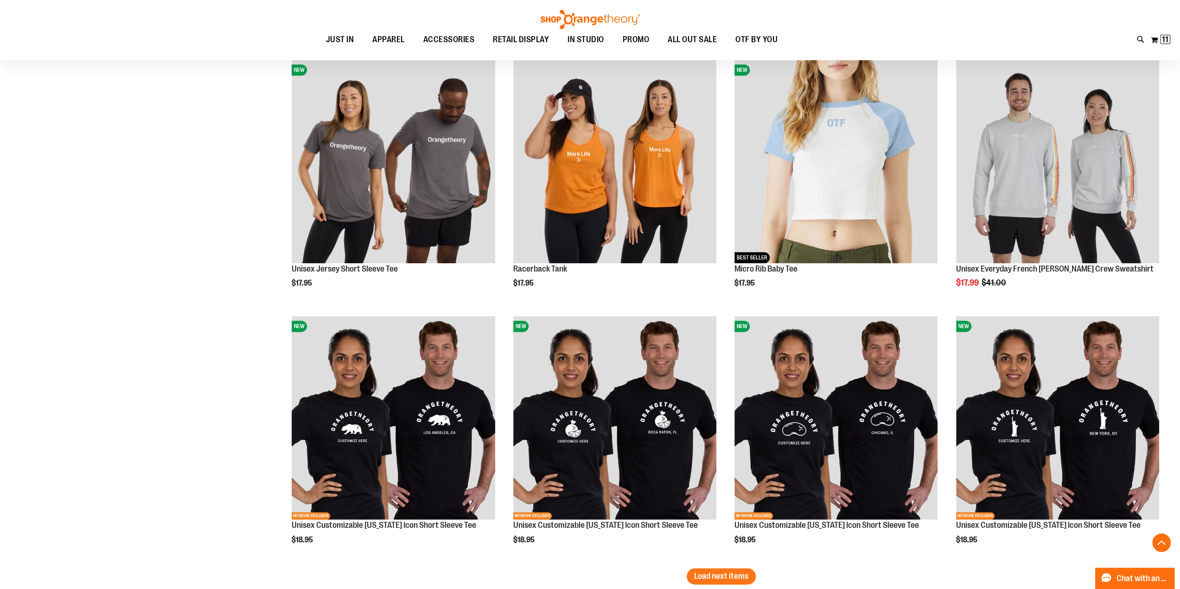
scroll to position [8180, 0]
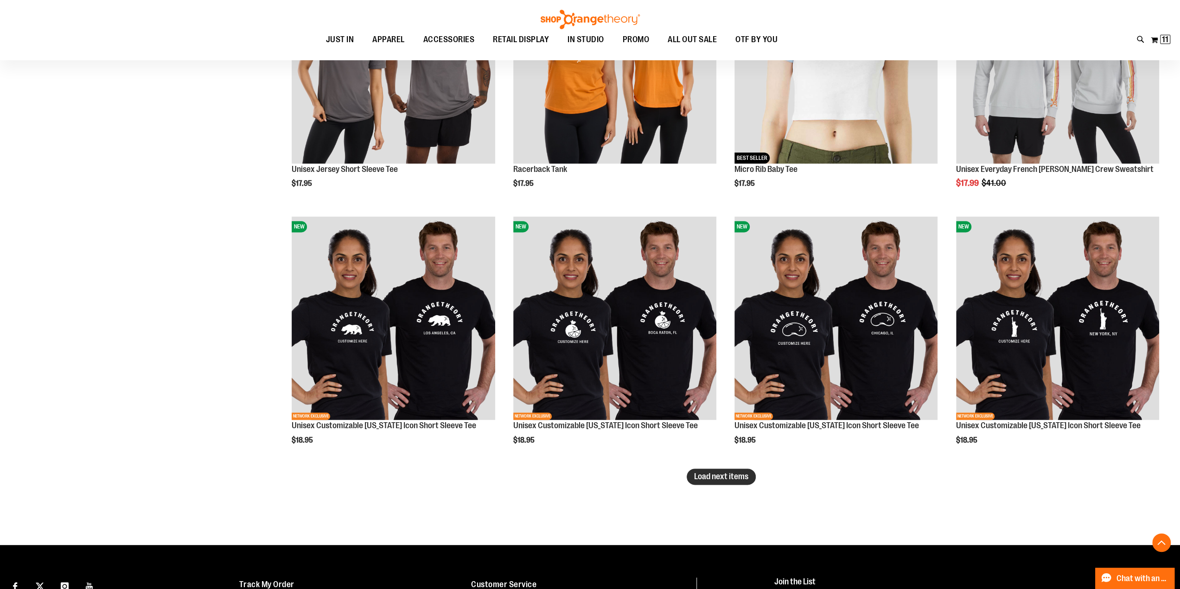
click at [700, 476] on span "Load next items" at bounding box center [721, 476] width 54 height 9
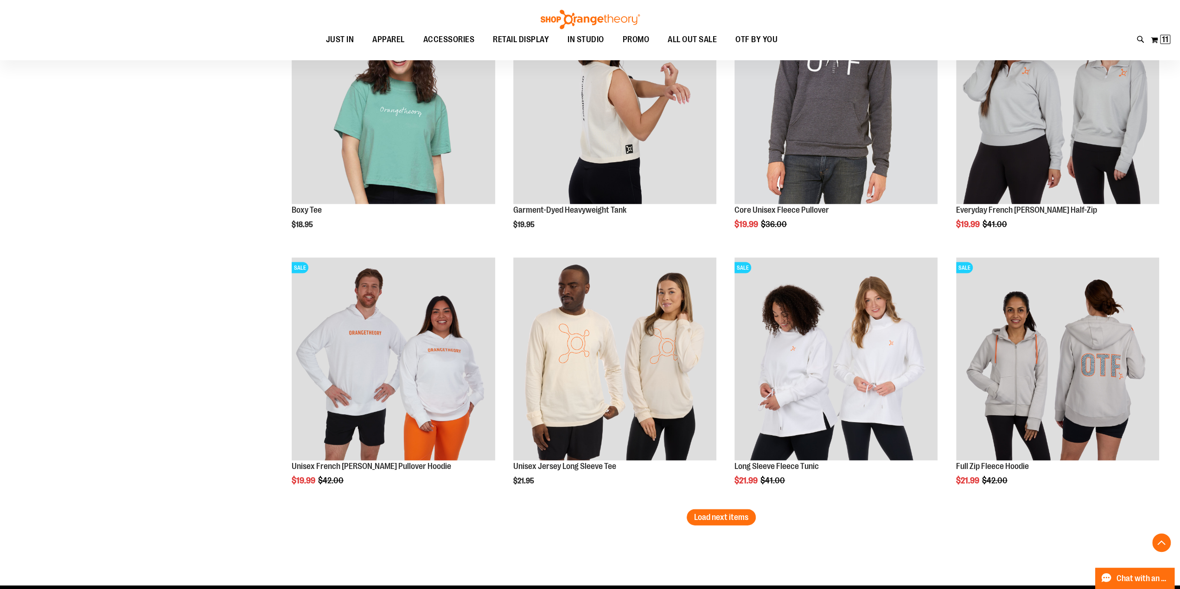
scroll to position [8922, 0]
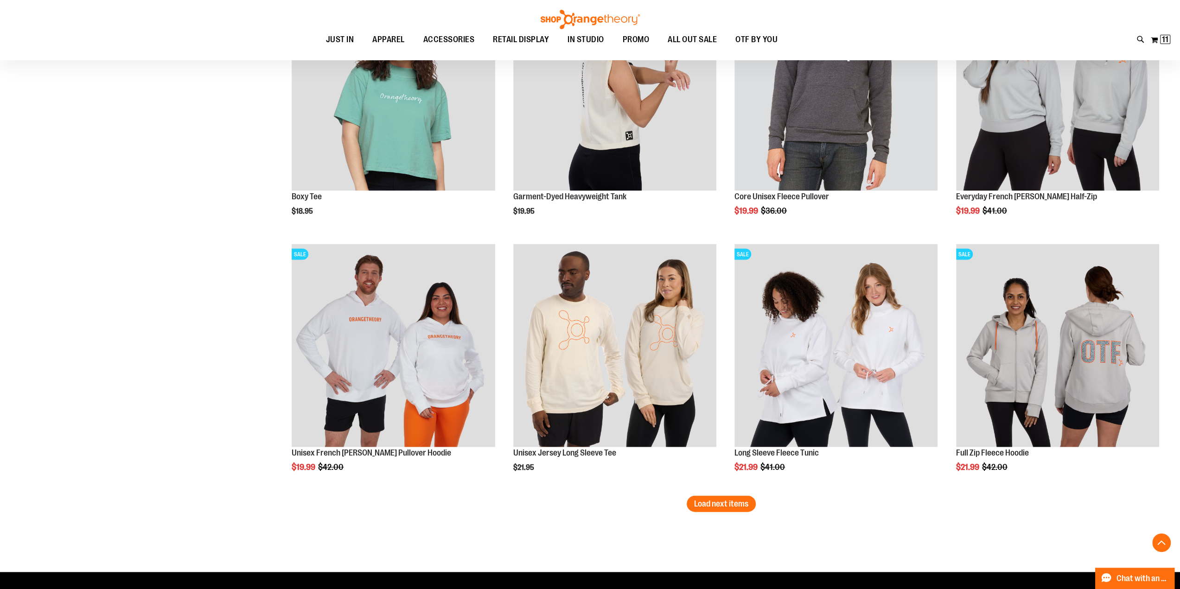
click at [728, 508] on button "Load next items" at bounding box center [721, 504] width 69 height 16
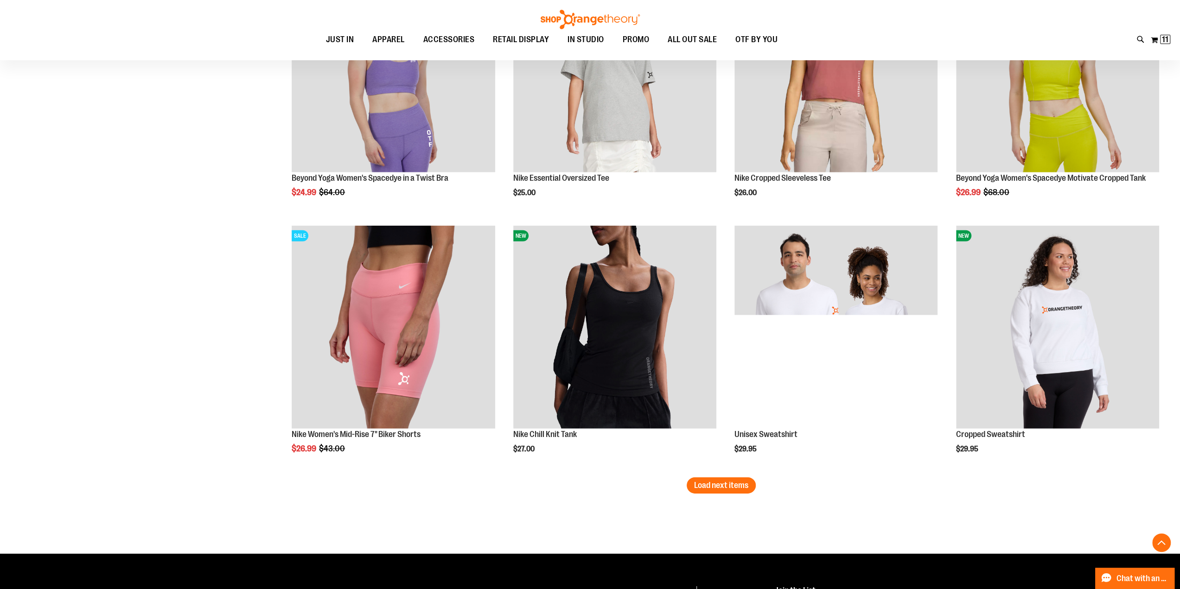
scroll to position [9710, 0]
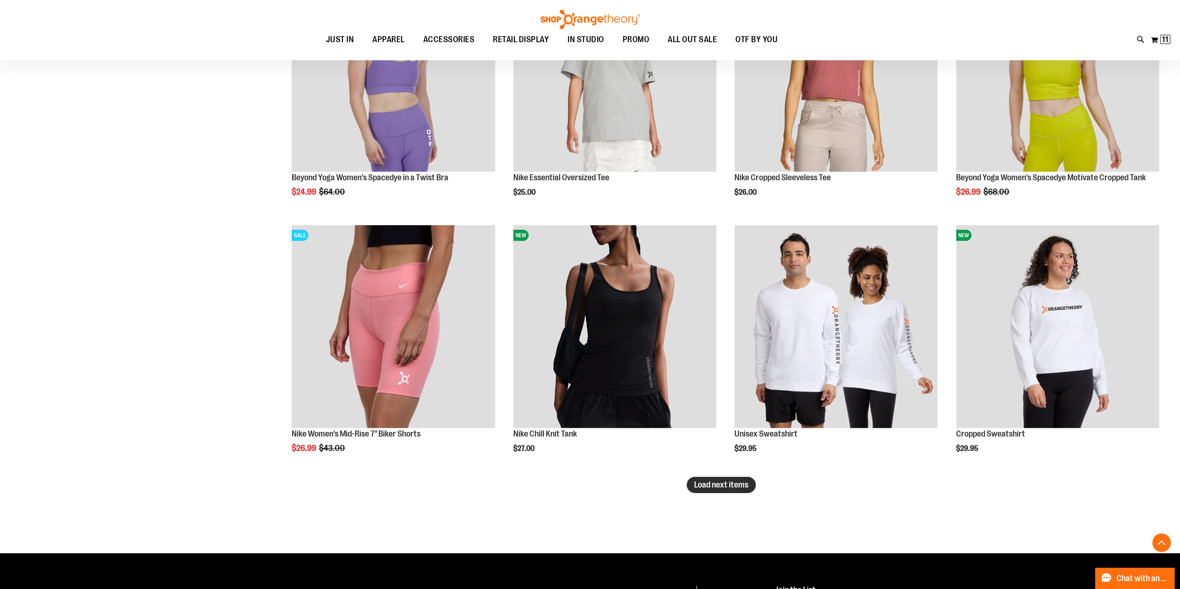
click at [735, 487] on span "Load next items" at bounding box center [721, 484] width 54 height 9
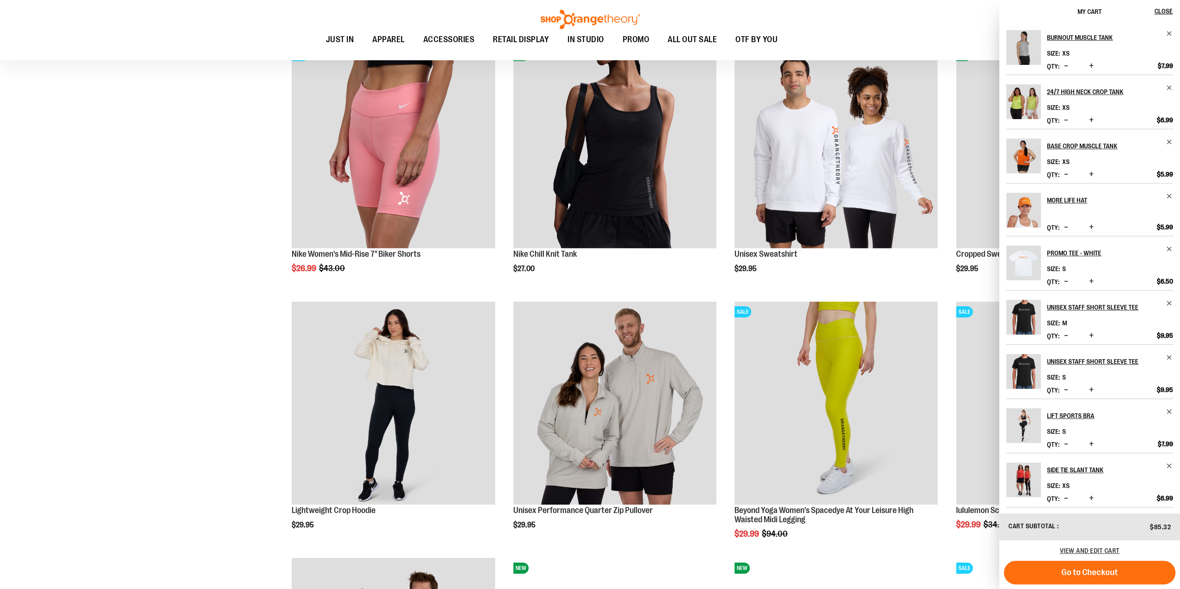
scroll to position [9896, 0]
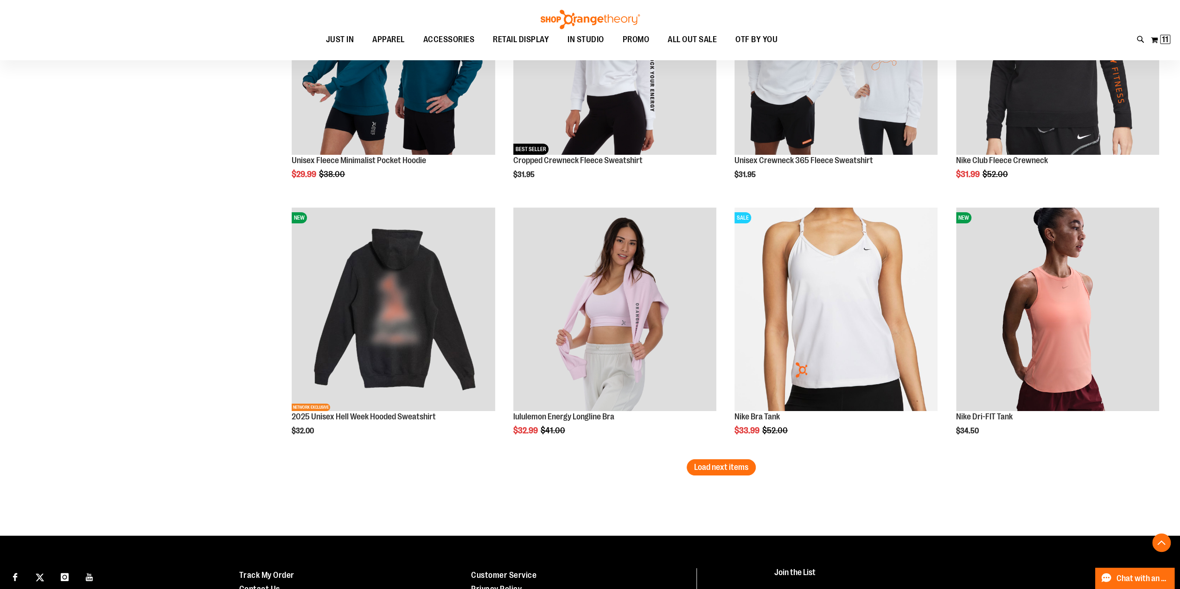
scroll to position [10499, 0]
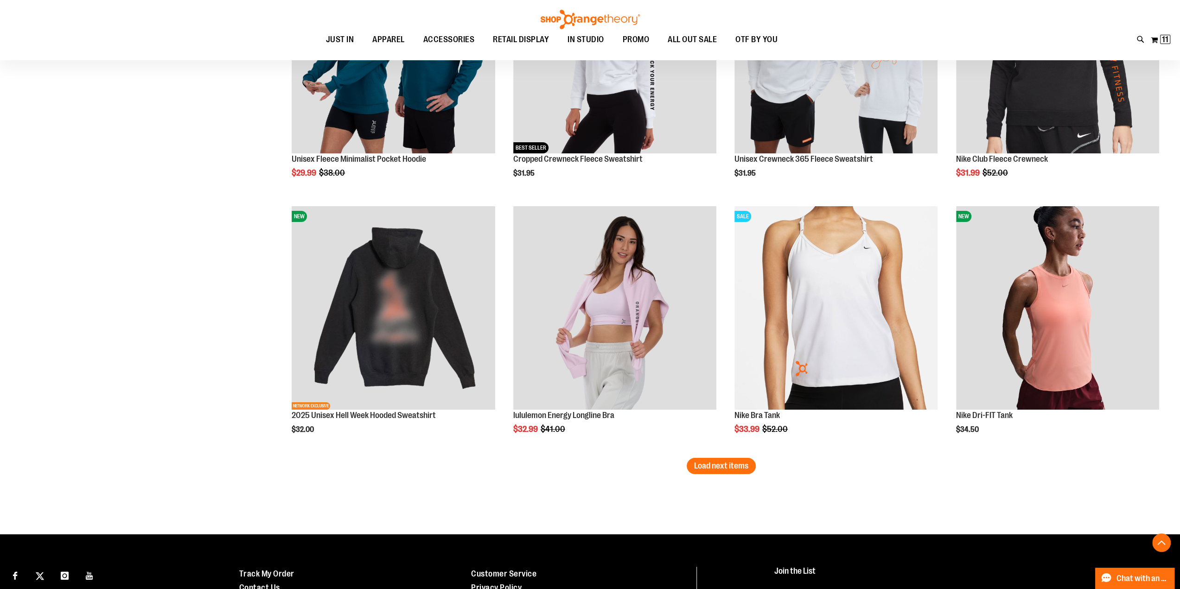
click at [744, 470] on span "Load next items" at bounding box center [721, 465] width 54 height 9
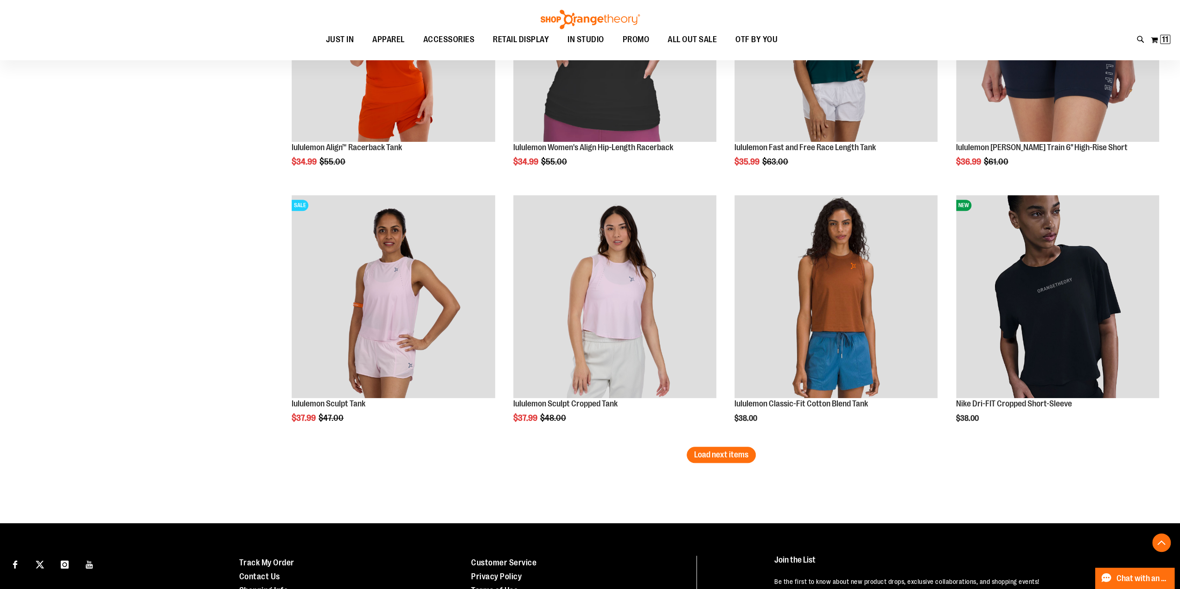
scroll to position [11287, 0]
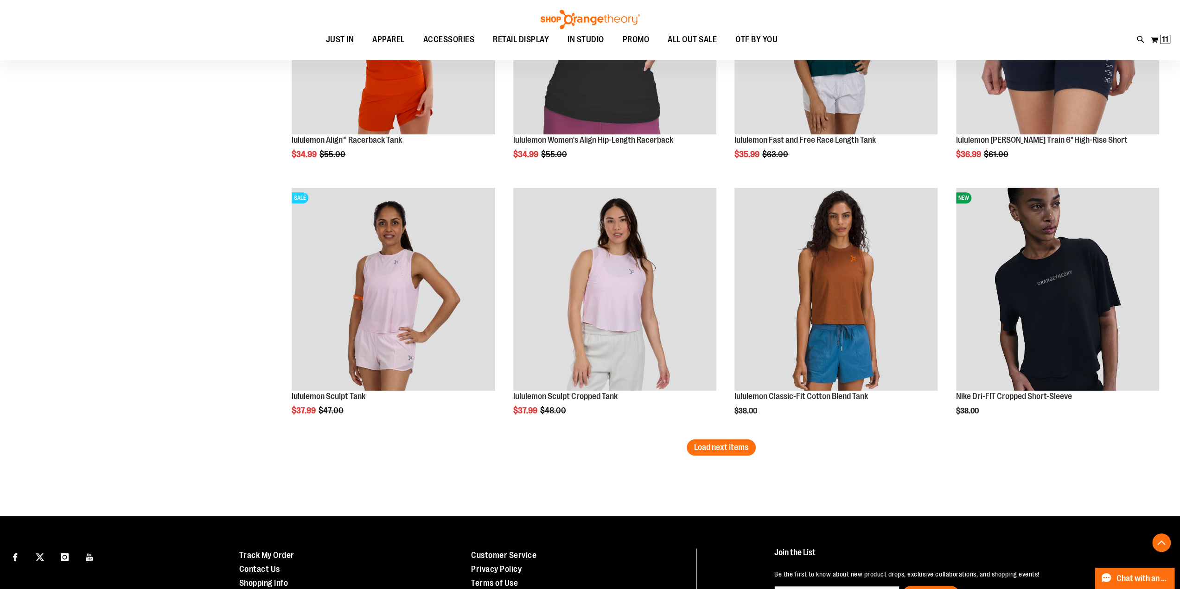
click at [730, 455] on button "Load next items" at bounding box center [721, 448] width 69 height 16
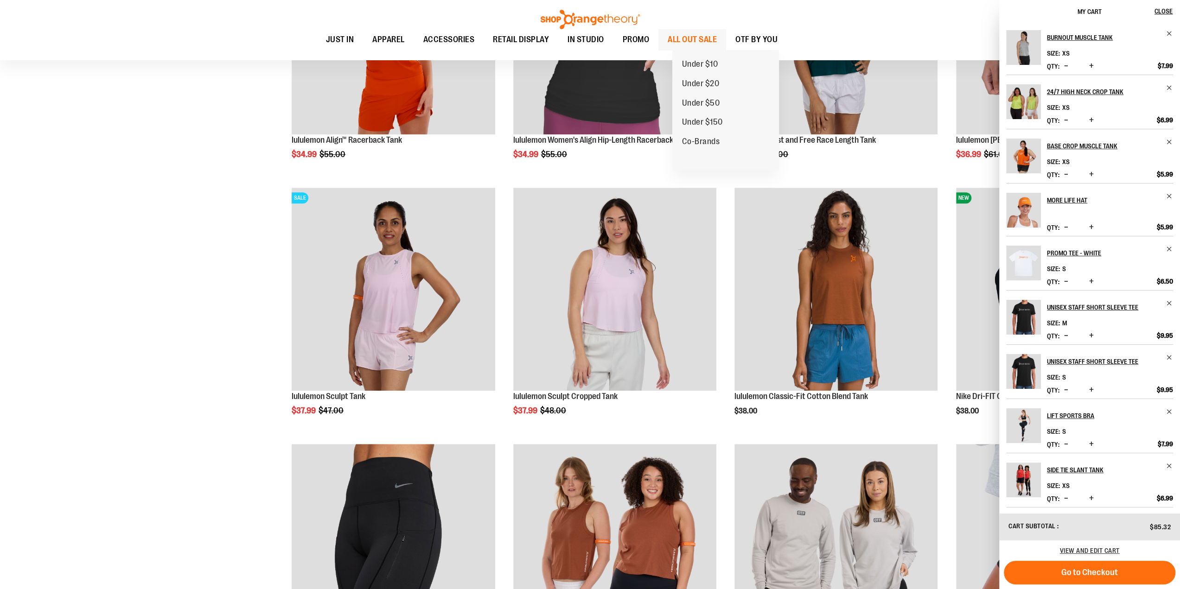
click at [710, 40] on span "ALL OUT SALE" at bounding box center [692, 39] width 49 height 21
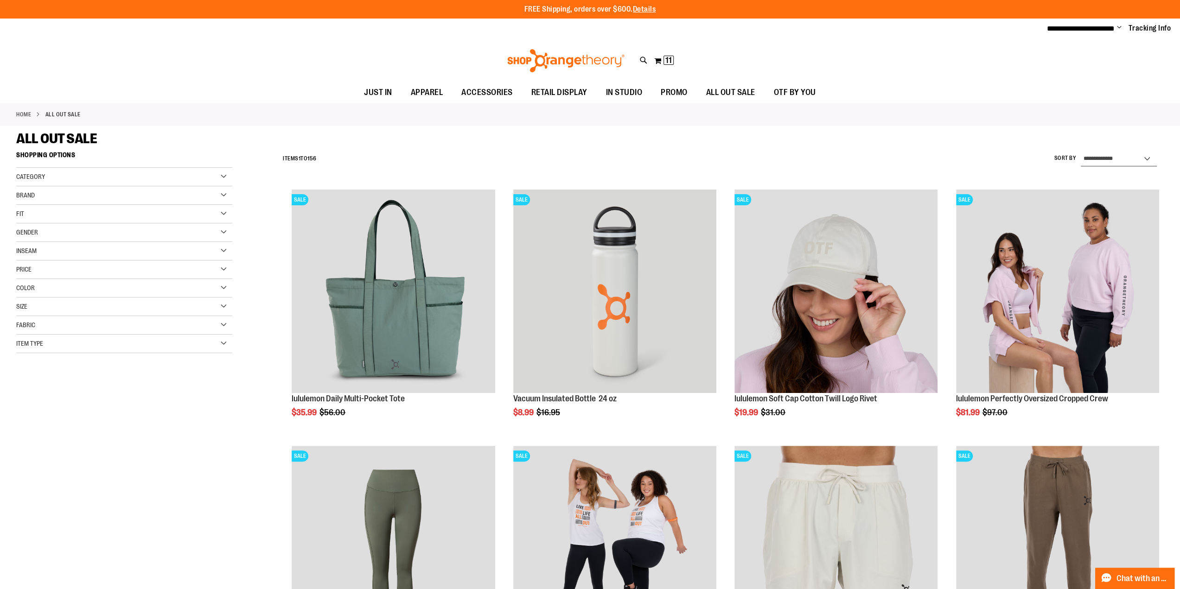
click at [1101, 153] on select "**********" at bounding box center [1119, 159] width 76 height 15
select select "*********"
click at [1081, 152] on select "**********" at bounding box center [1119, 159] width 76 height 15
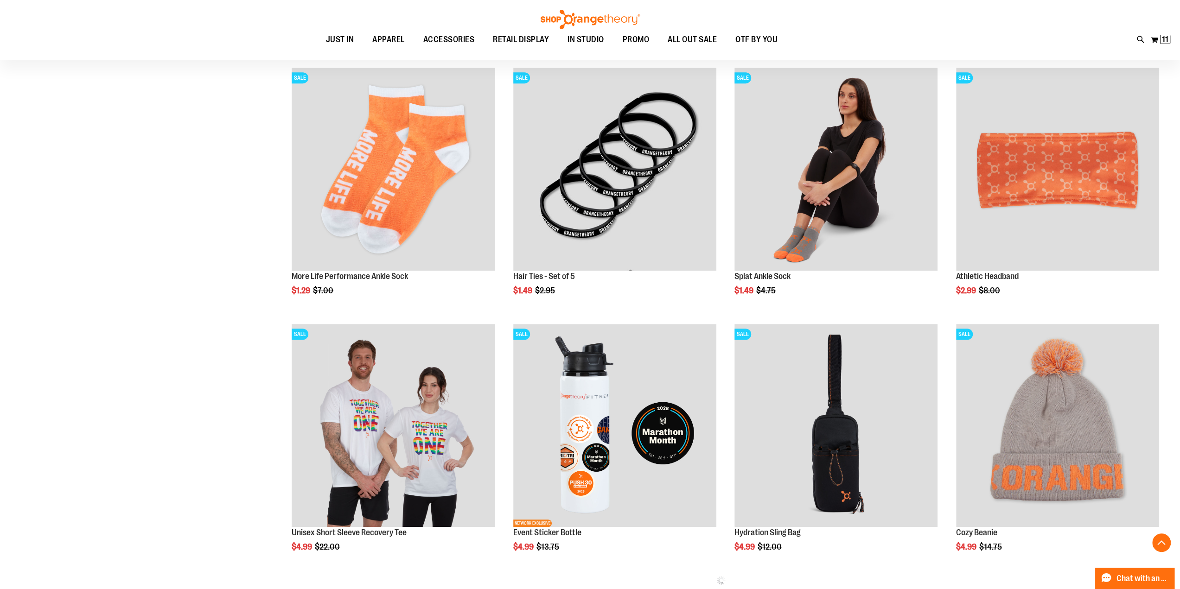
scroll to position [597, 0]
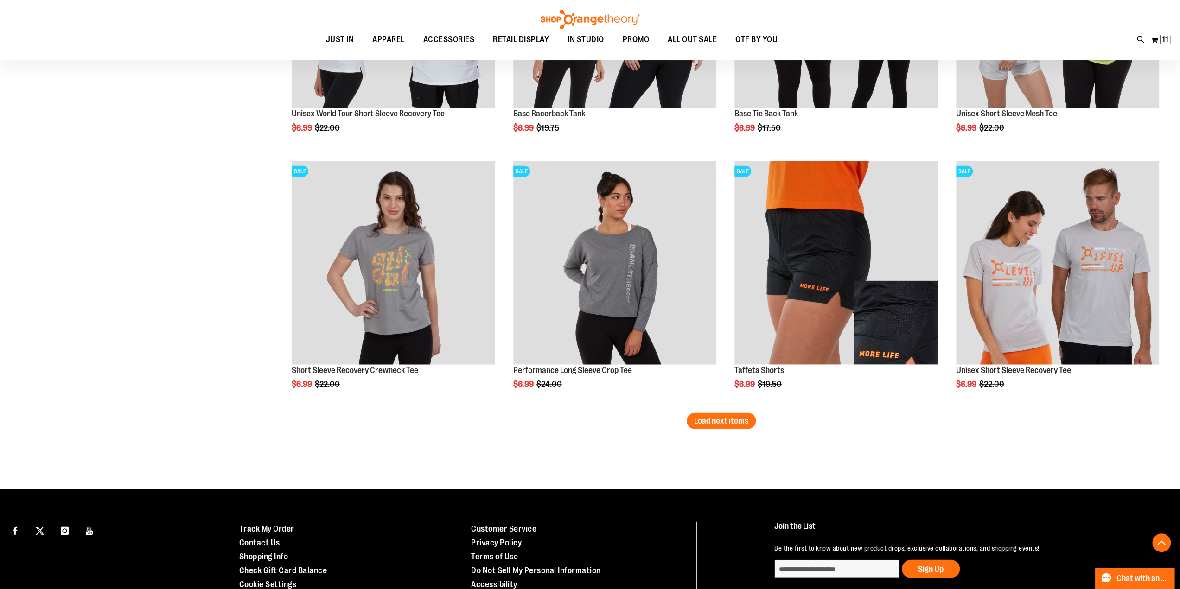
scroll to position [2081, 0]
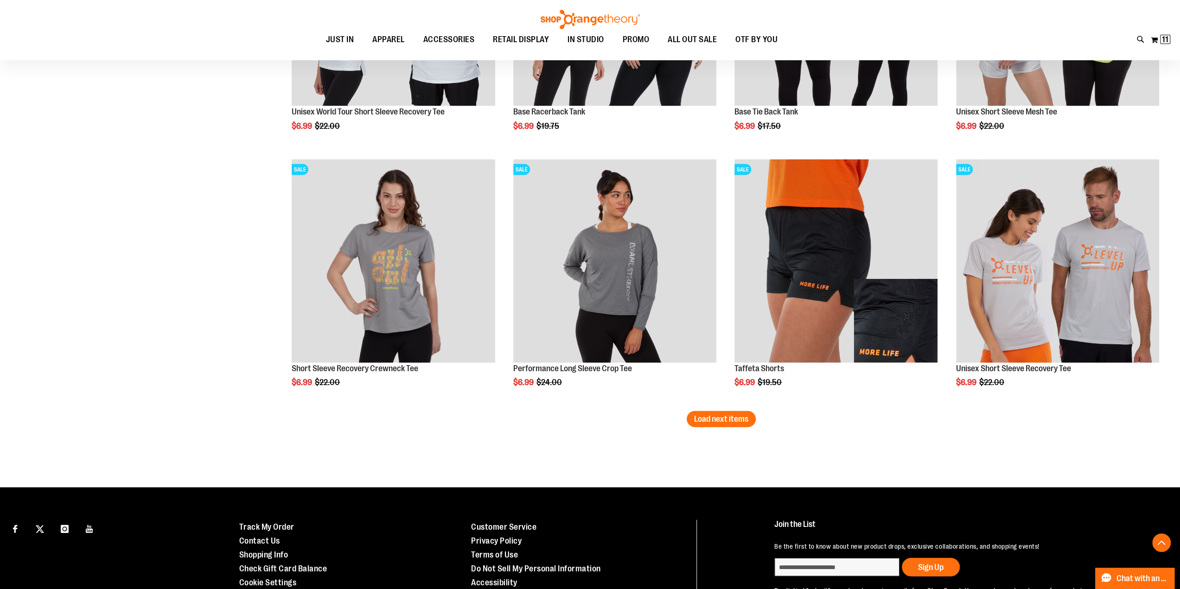
click at [709, 422] on span "Load next items" at bounding box center [721, 419] width 54 height 9
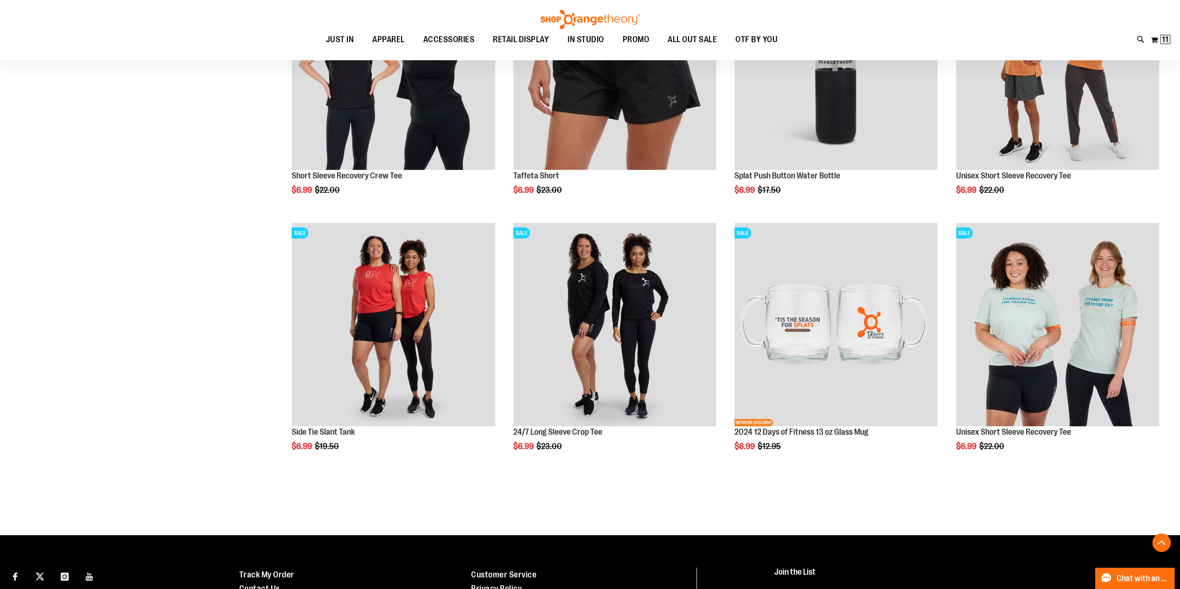
scroll to position [2823, 0]
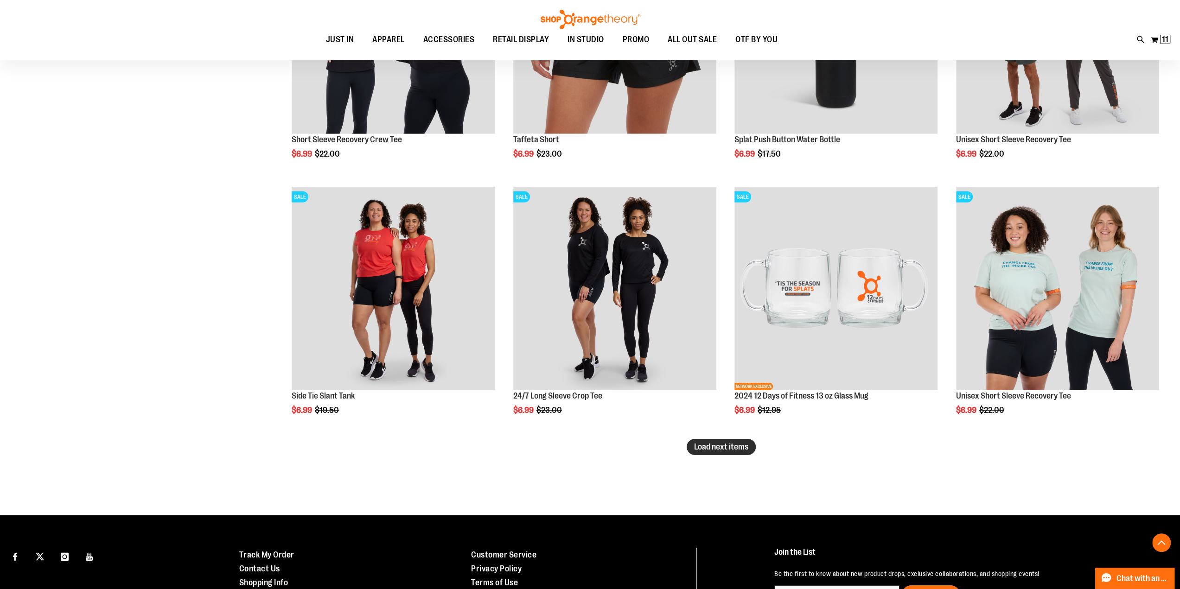
click at [710, 448] on span "Load next items" at bounding box center [721, 446] width 54 height 9
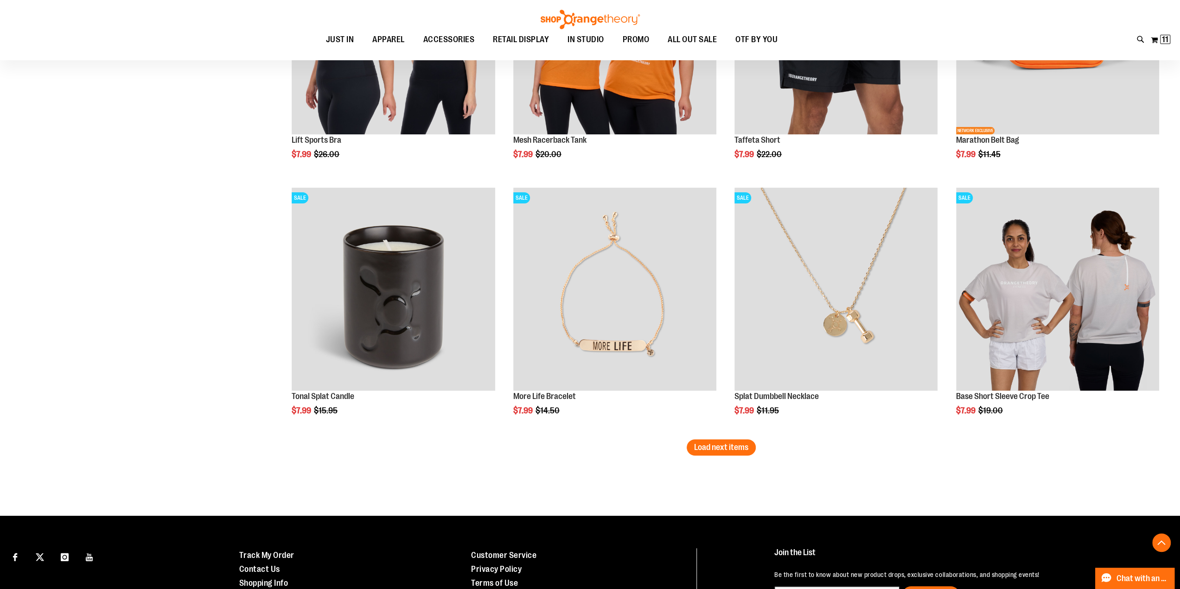
scroll to position [3658, 0]
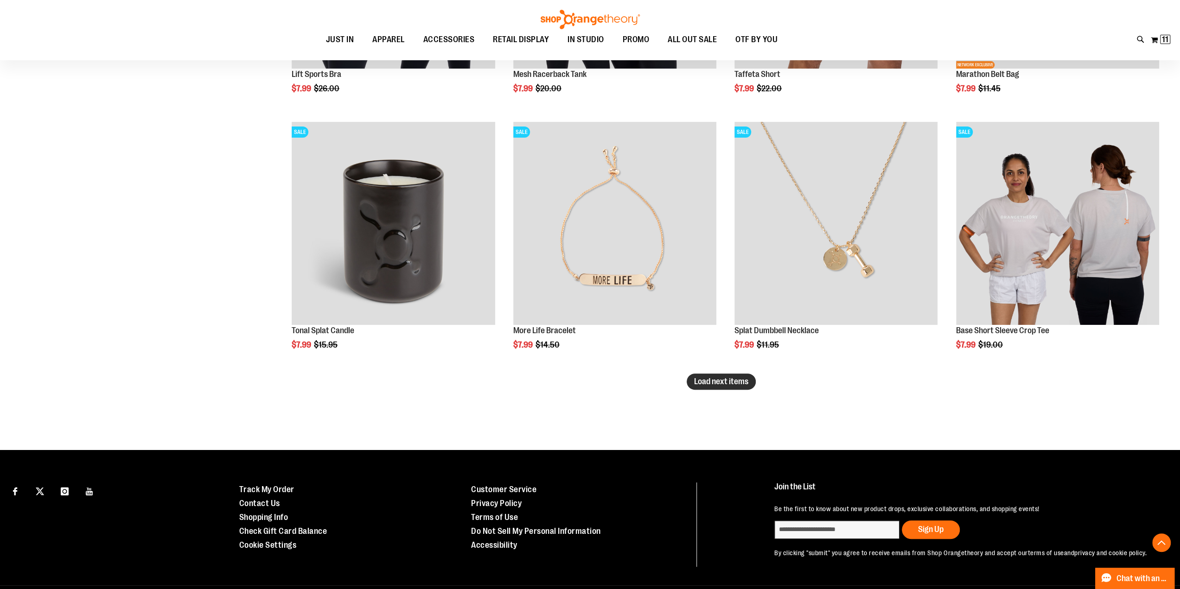
click at [743, 384] on span "Load next items" at bounding box center [721, 381] width 54 height 9
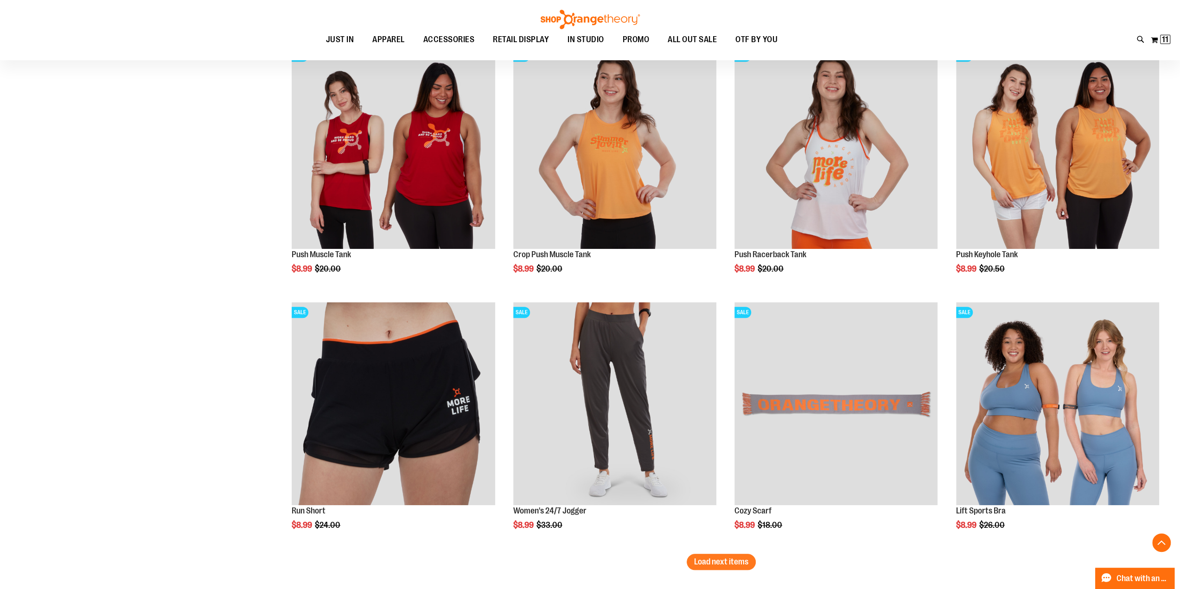
scroll to position [4354, 0]
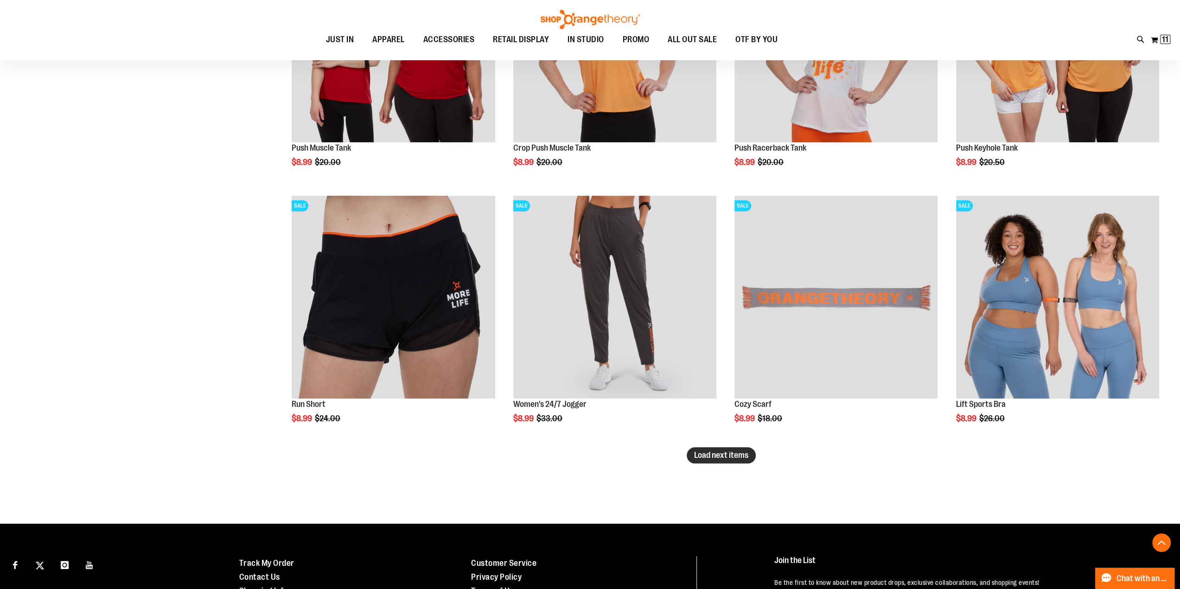
click at [738, 451] on span "Load next items" at bounding box center [721, 455] width 54 height 9
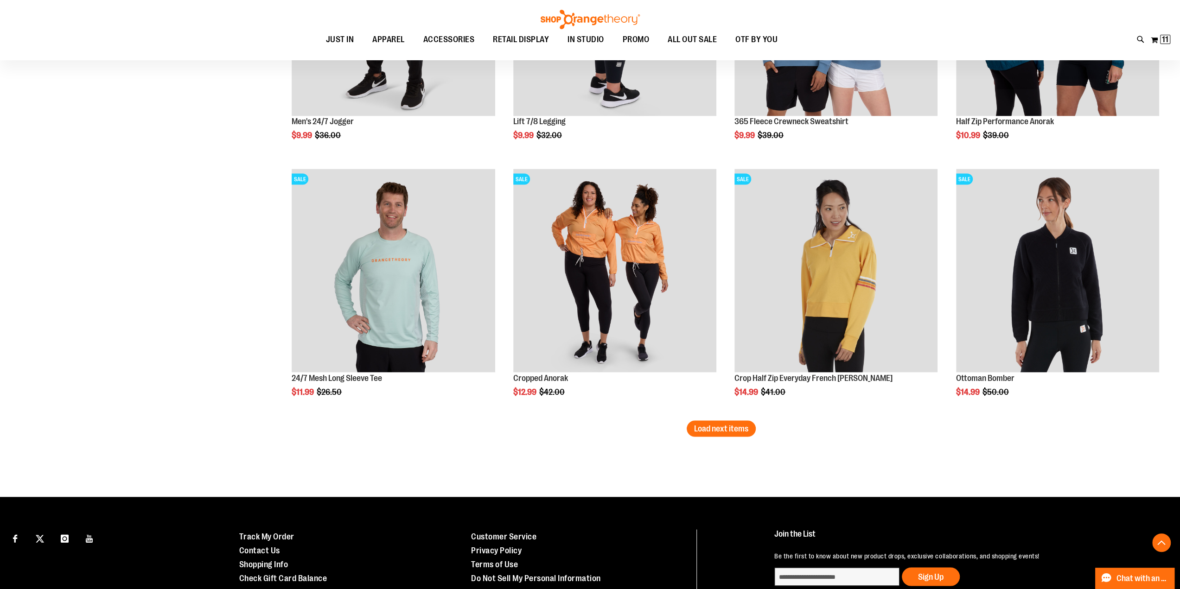
scroll to position [5188, 0]
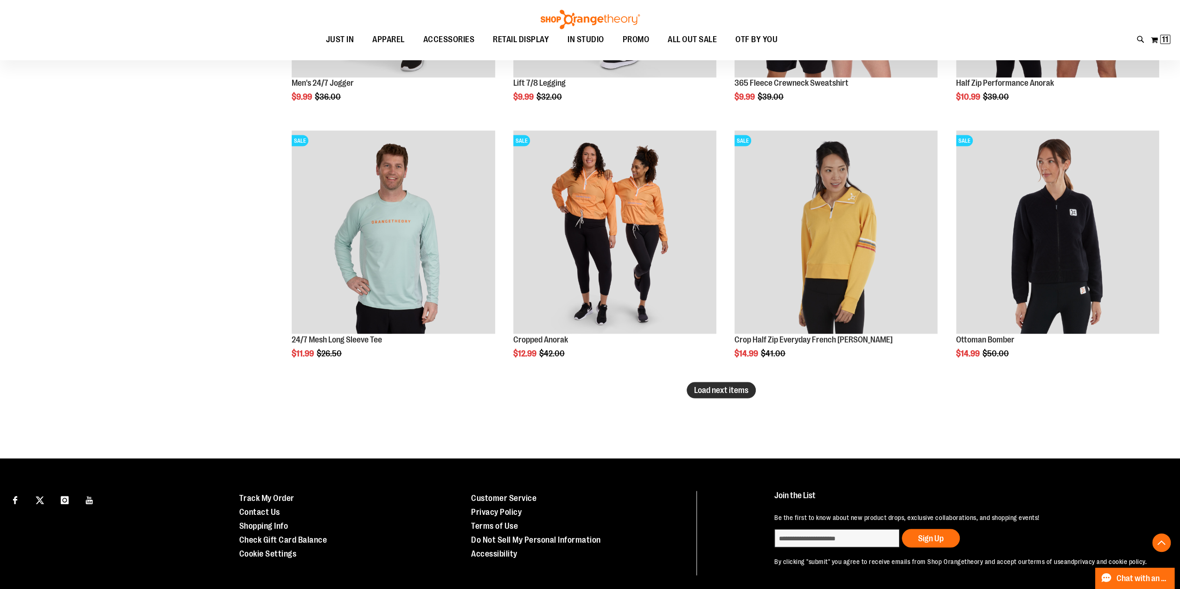
click at [721, 392] on span "Load next items" at bounding box center [721, 389] width 54 height 9
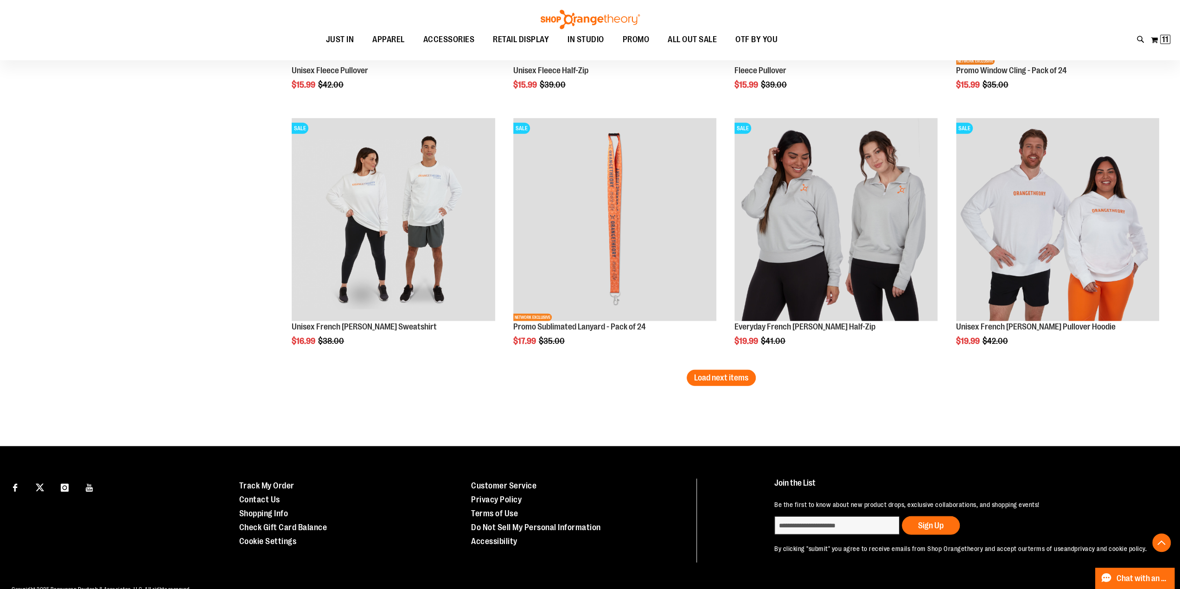
scroll to position [5977, 0]
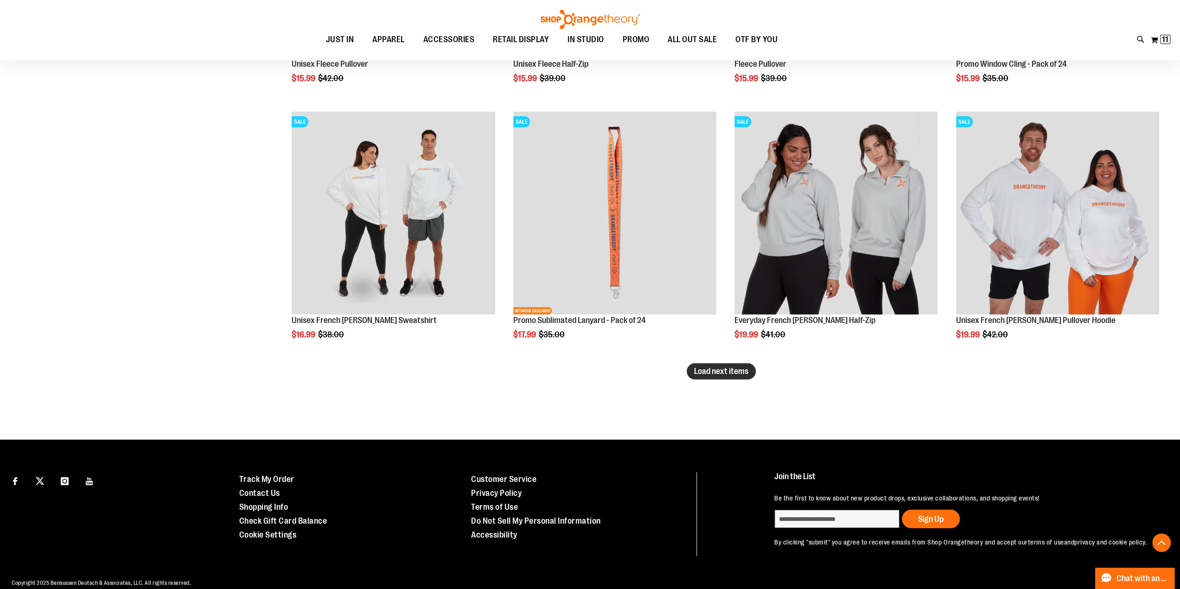
click at [714, 371] on span "Load next items" at bounding box center [721, 371] width 54 height 9
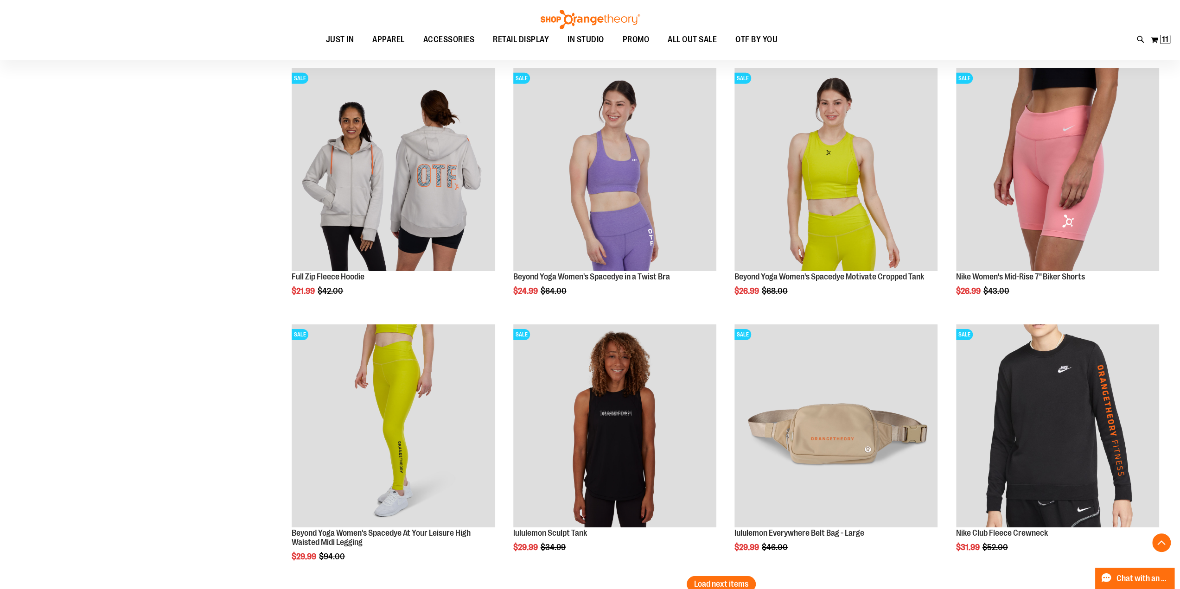
scroll to position [6672, 0]
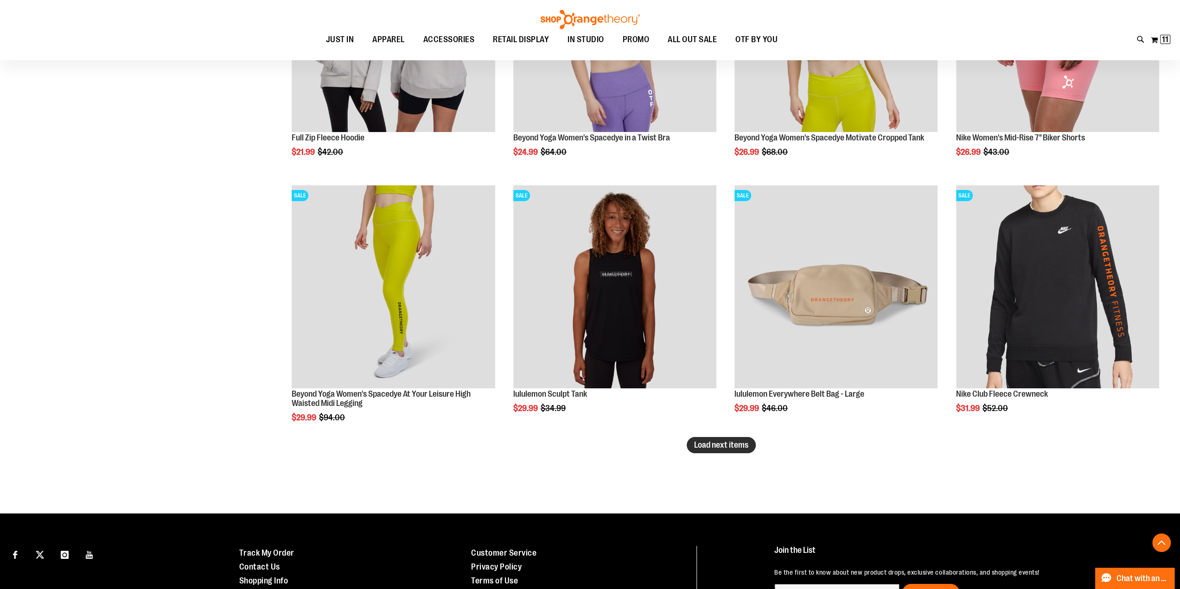
click at [706, 444] on span "Load next items" at bounding box center [721, 445] width 54 height 9
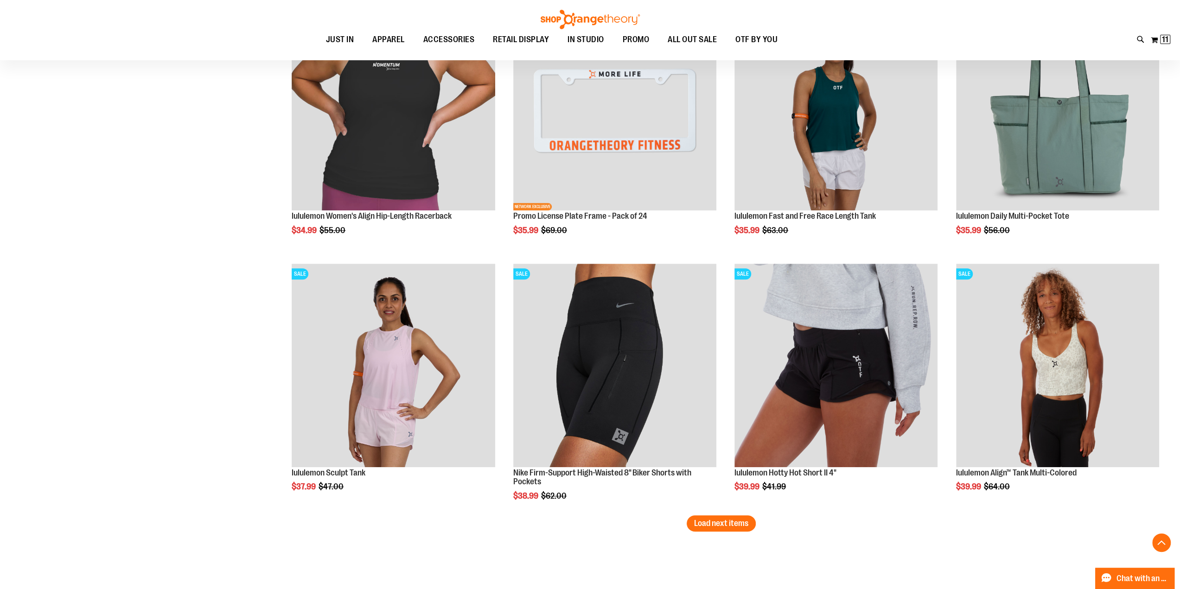
scroll to position [7461, 0]
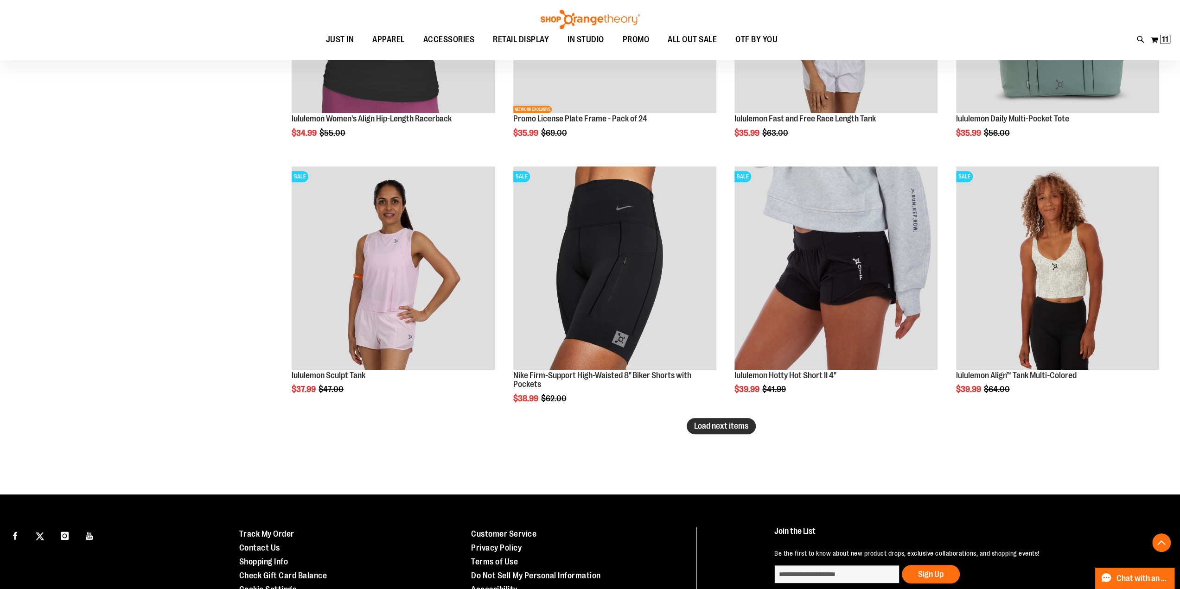
click at [740, 427] on span "Load next items" at bounding box center [721, 426] width 54 height 9
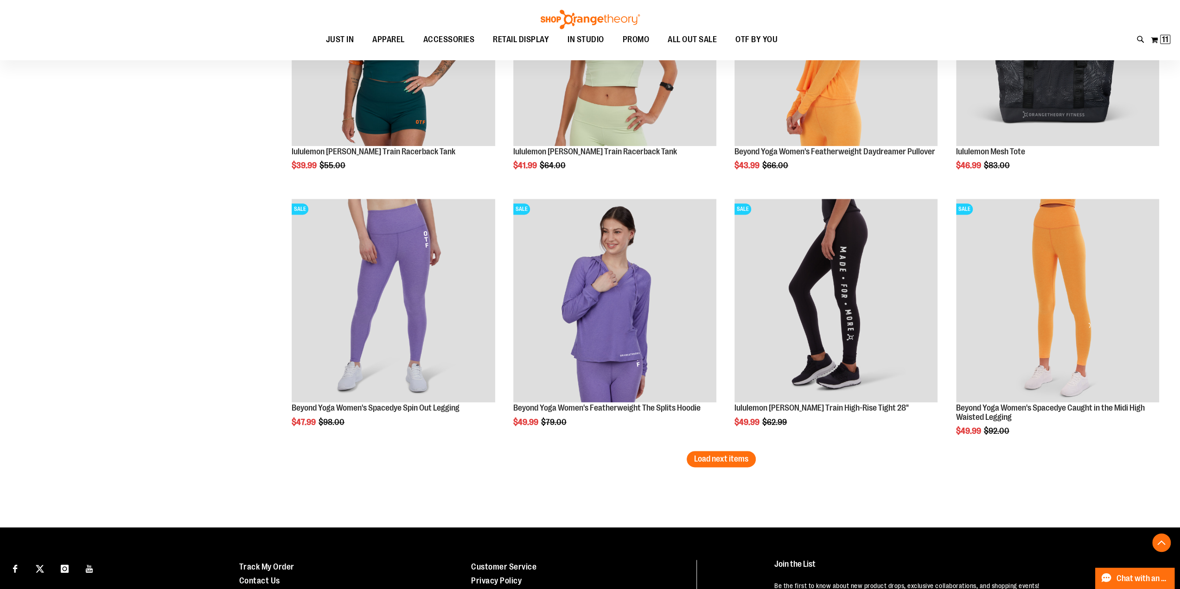
scroll to position [8203, 0]
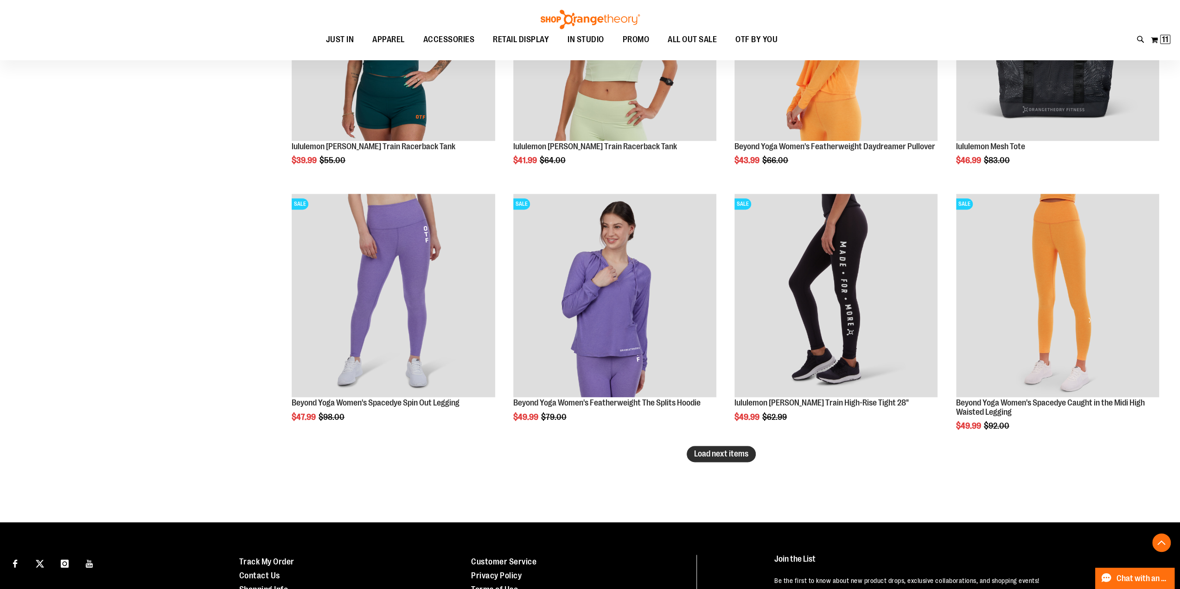
click at [737, 457] on span "Load next items" at bounding box center [721, 453] width 54 height 9
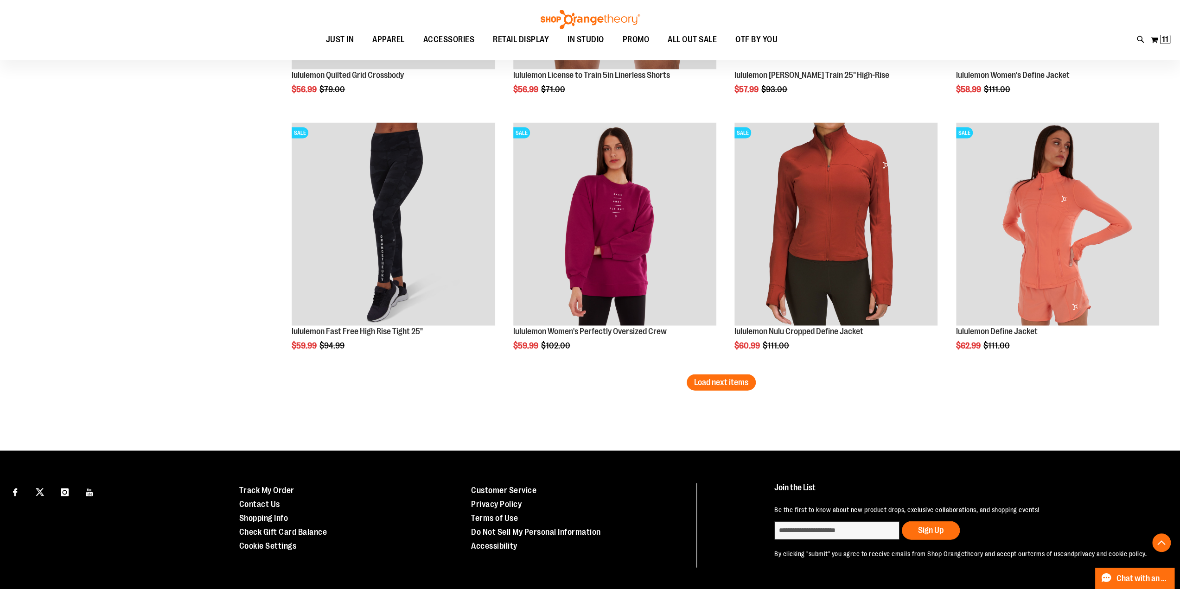
scroll to position [9068, 0]
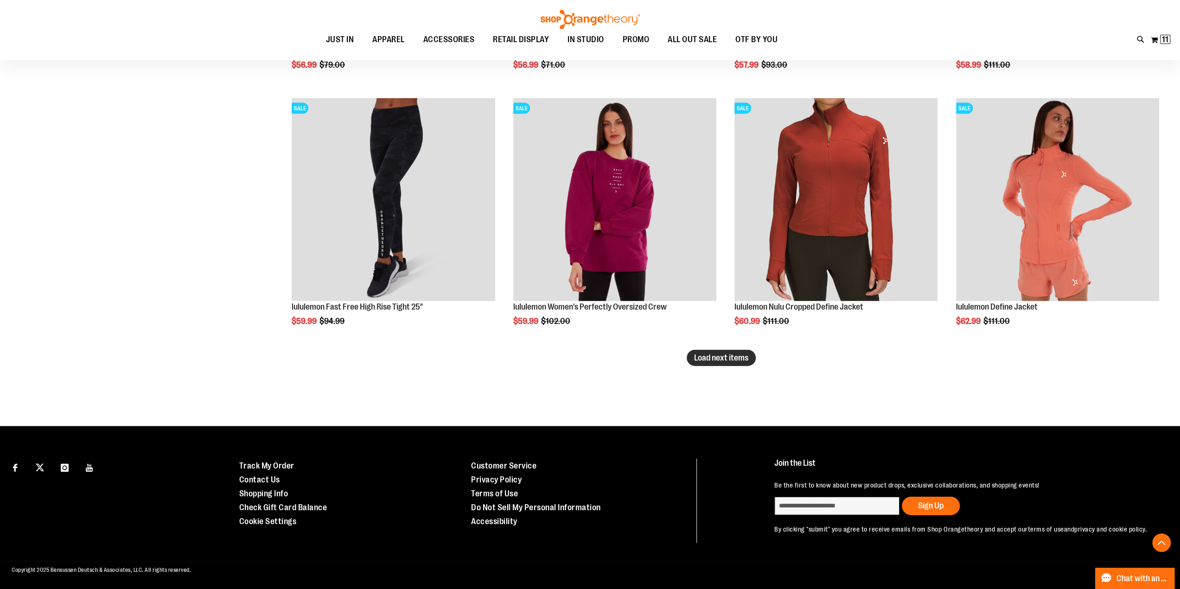
click at [718, 359] on span "Load next items" at bounding box center [721, 357] width 54 height 9
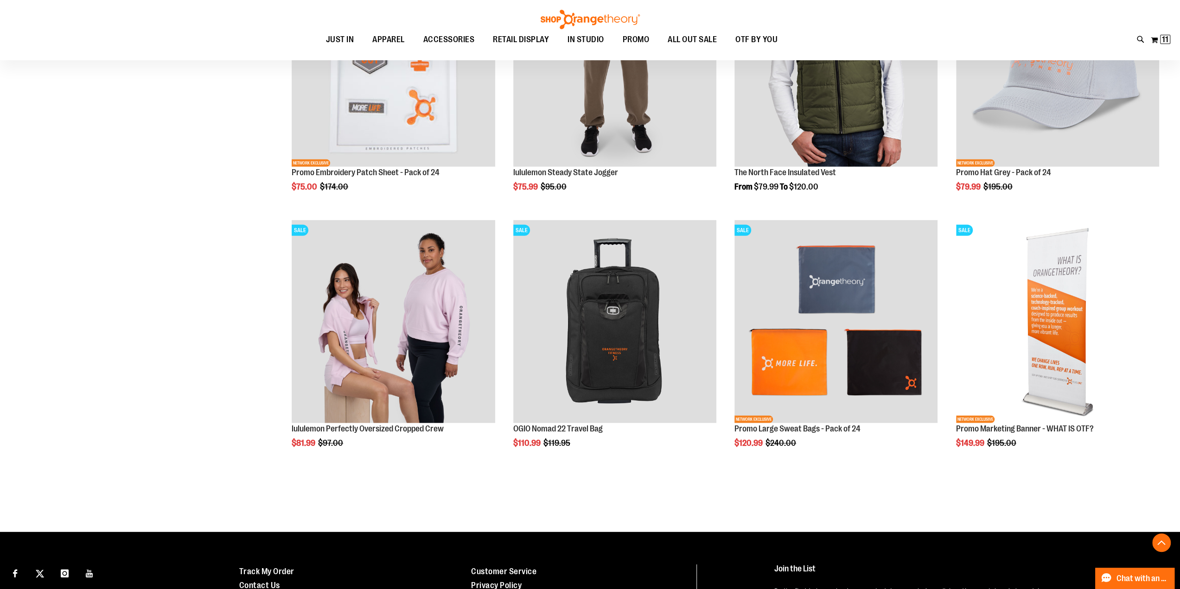
scroll to position [9717, 0]
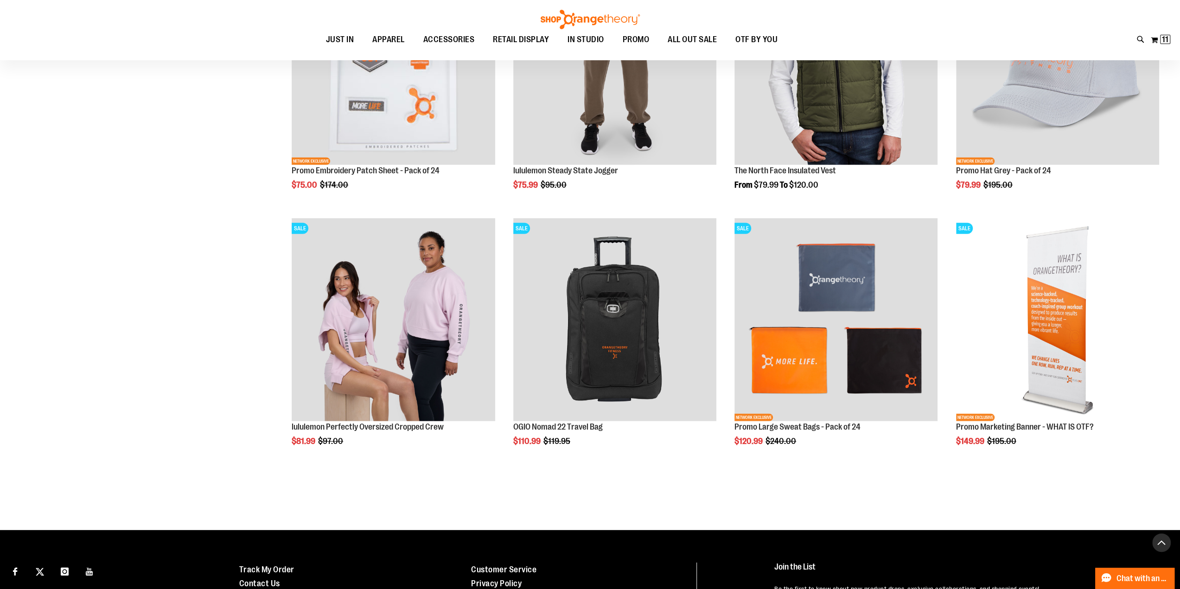
click at [1164, 539] on button "Back To Top" at bounding box center [1161, 543] width 19 height 19
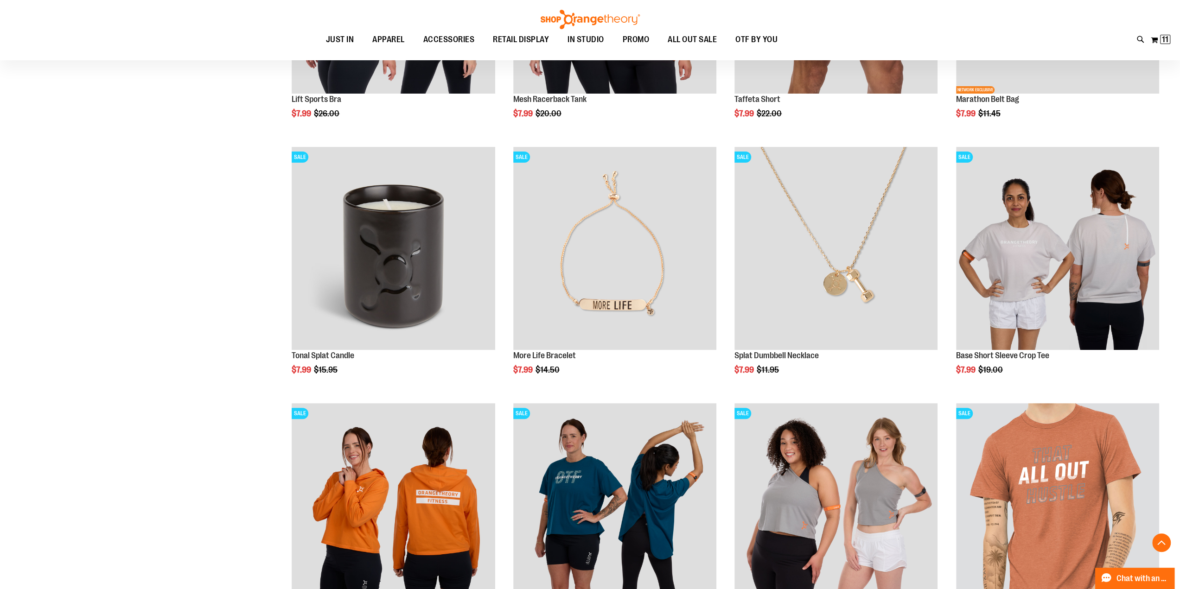
scroll to position [434, 0]
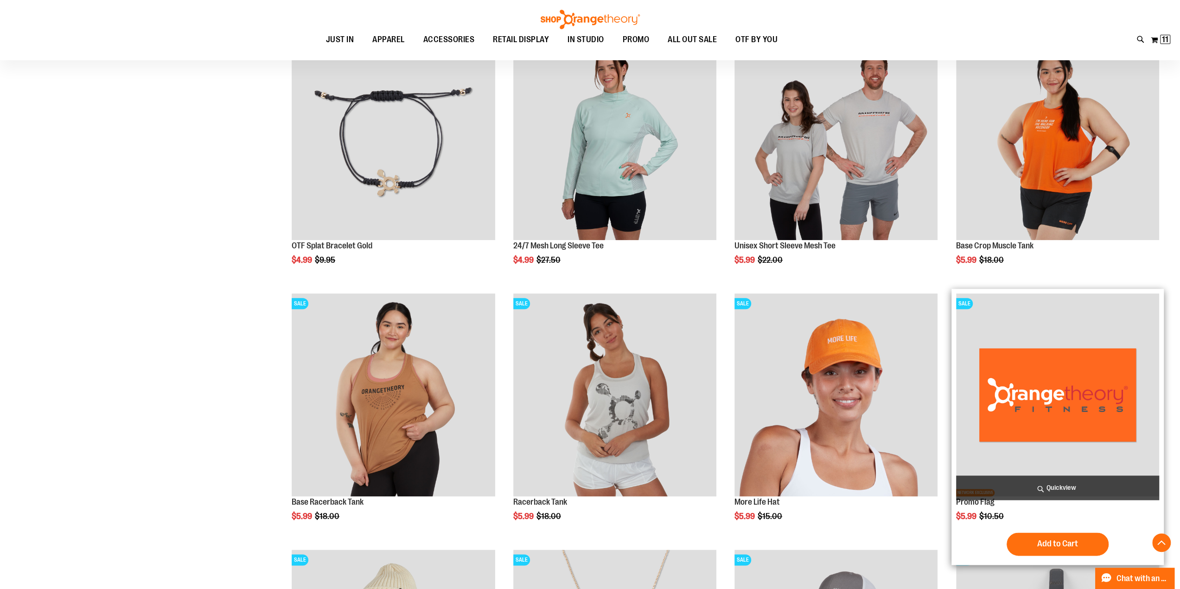
scroll to position [1020, 0]
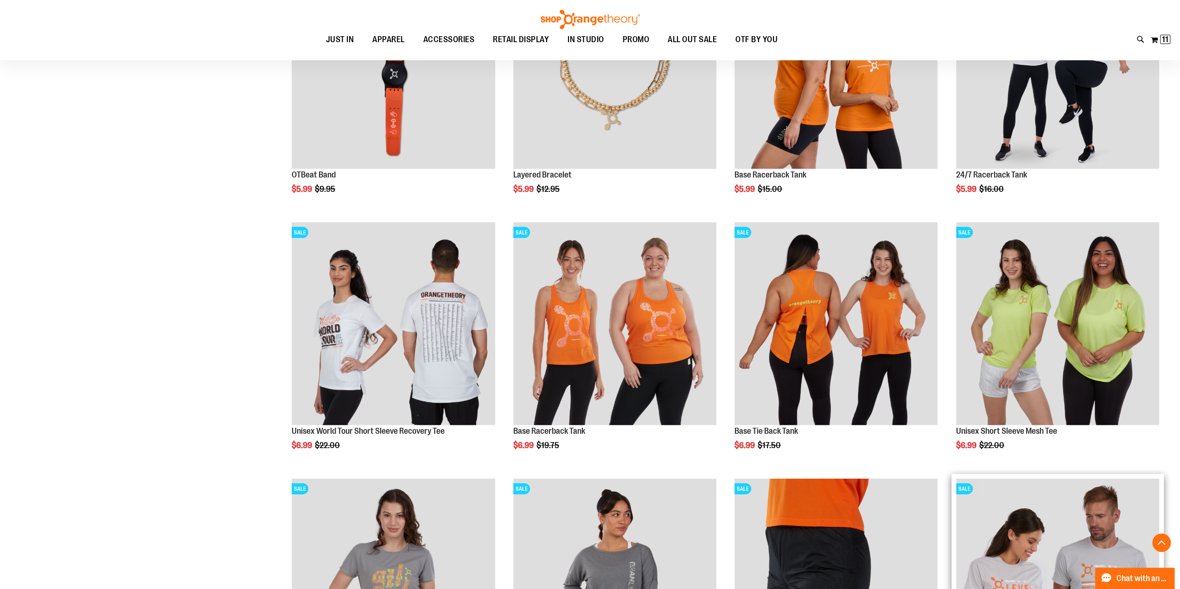
scroll to position [2040, 0]
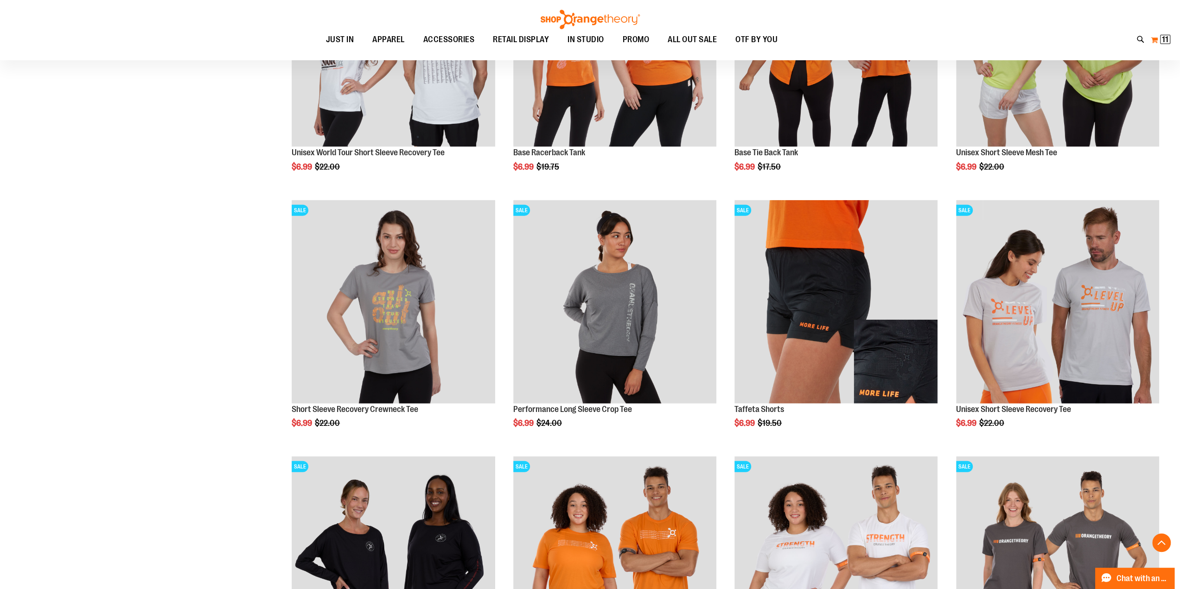
click at [1153, 40] on button "My Cart 11 11 items" at bounding box center [1161, 39] width 20 height 15
